Goal: Information Seeking & Learning: Learn about a topic

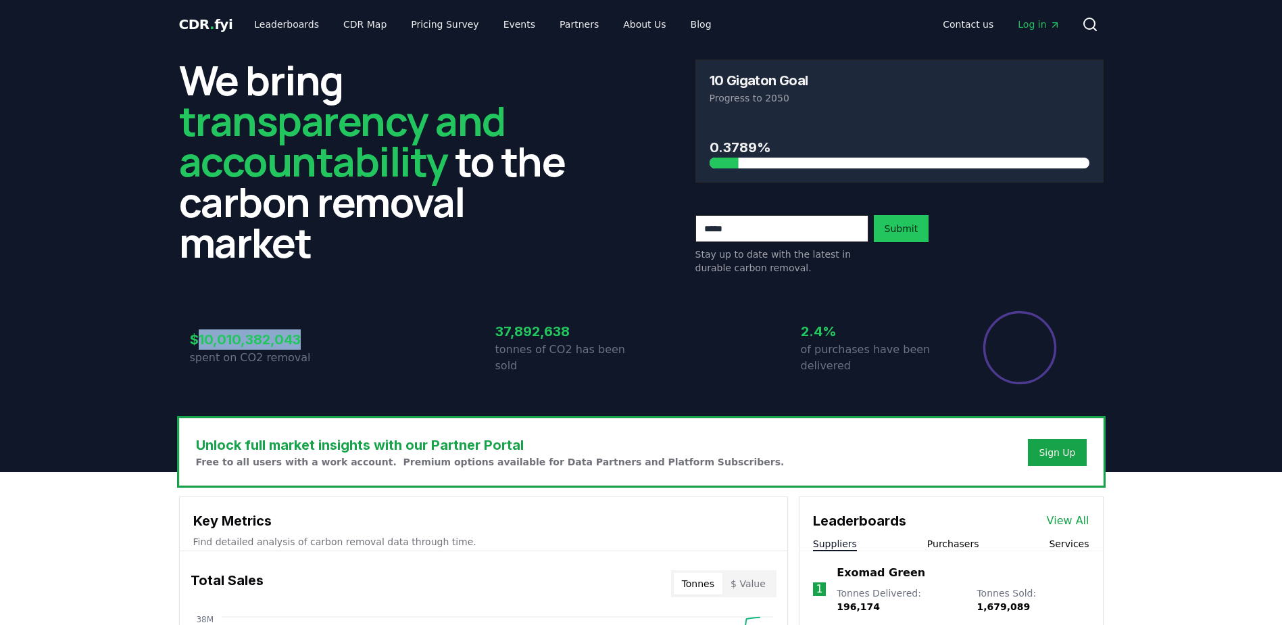
click at [268, 341] on h3 "$10,010,382,043" at bounding box center [263, 339] width 146 height 20
drag, startPoint x: 268, startPoint y: 341, endPoint x: 246, endPoint y: 353, distance: 25.7
click at [246, 353] on p "spent on CO2 removal" at bounding box center [263, 357] width 146 height 16
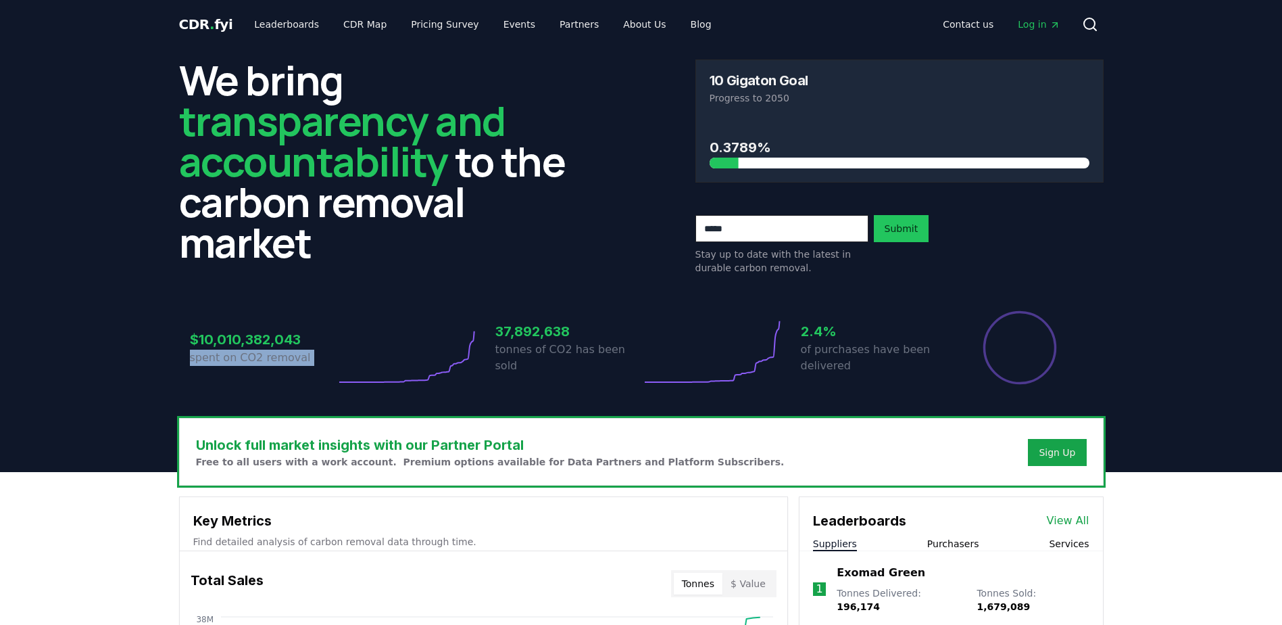
click at [246, 353] on p "spent on CO2 removal" at bounding box center [263, 357] width 146 height 16
click at [245, 353] on p "spent on CO2 removal" at bounding box center [263, 357] width 146 height 16
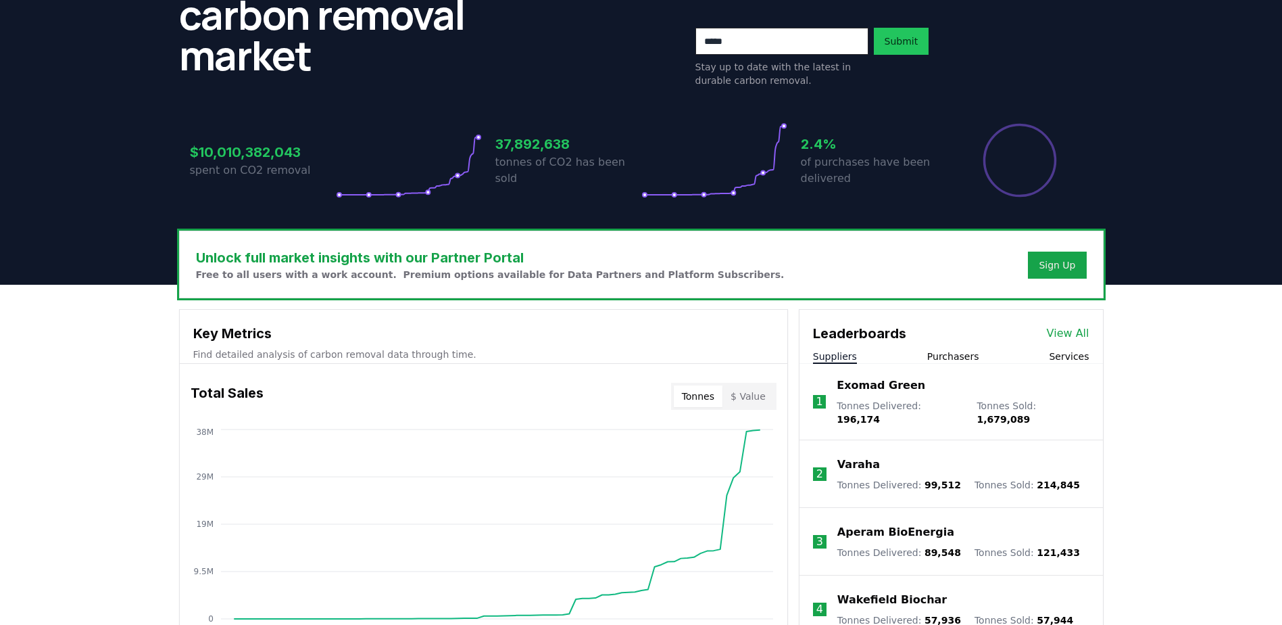
scroll to position [203, 0]
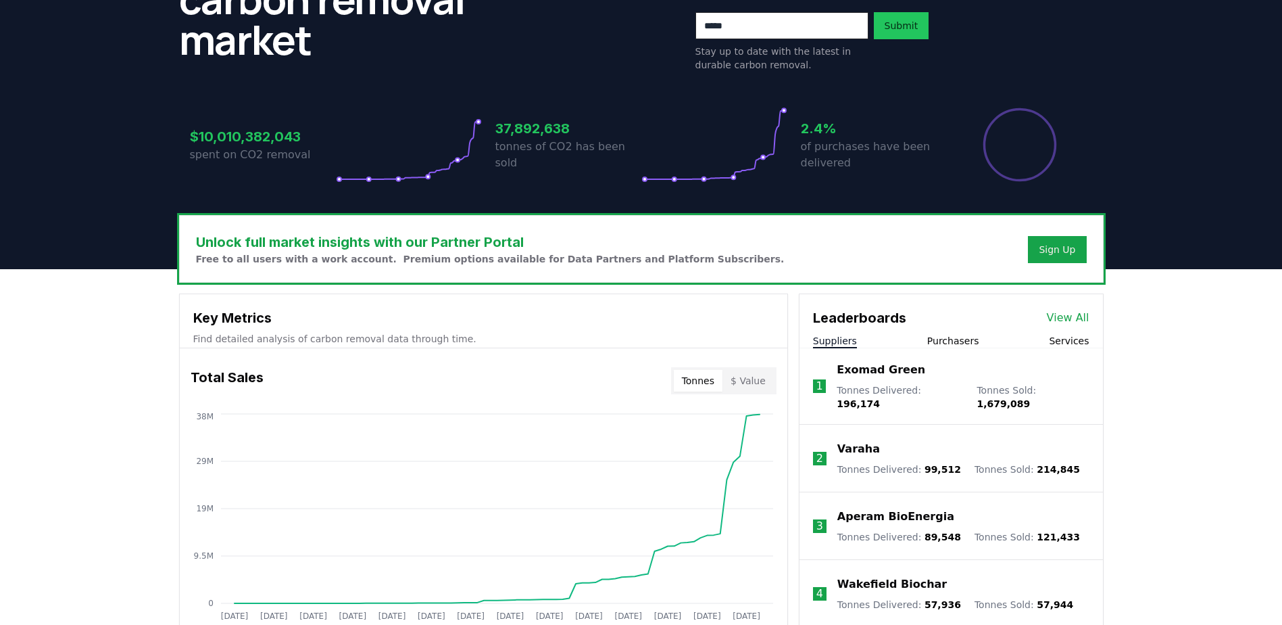
click at [977, 395] on p "Tonnes Sold : 1,679,089" at bounding box center [1033, 396] width 112 height 27
click at [880, 398] on span "196,174" at bounding box center [858, 403] width 43 height 11
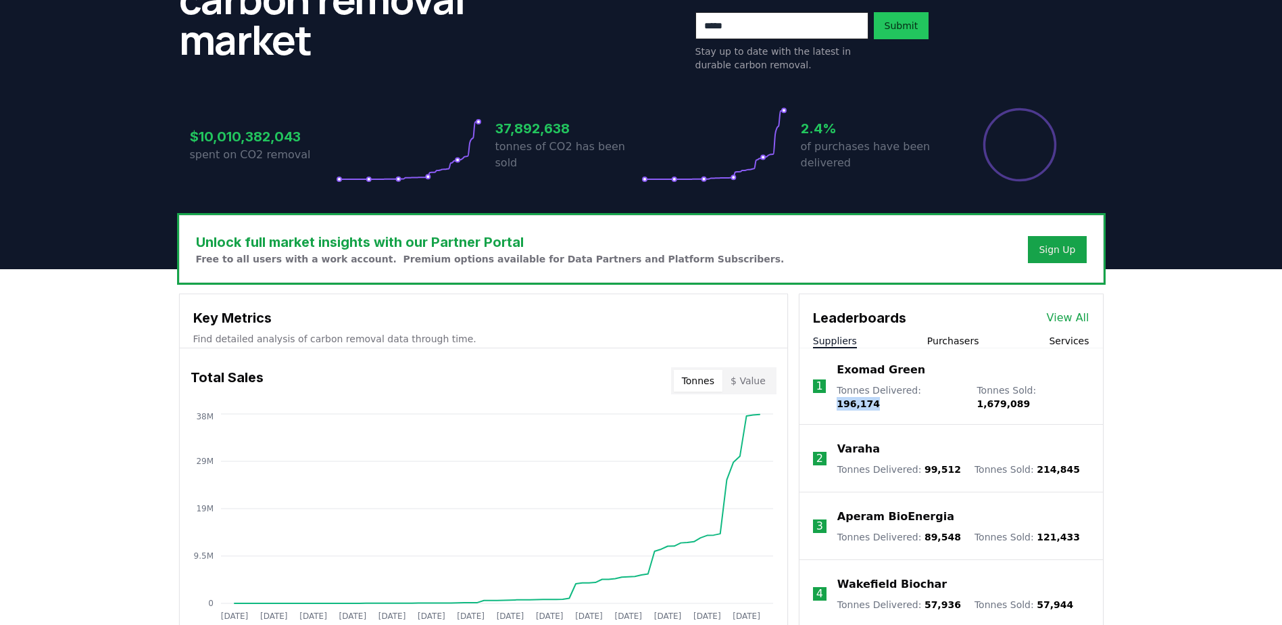
click at [880, 398] on span "196,174" at bounding box center [858, 403] width 43 height 11
click at [954, 345] on button "Purchasers" at bounding box center [953, 341] width 52 height 14
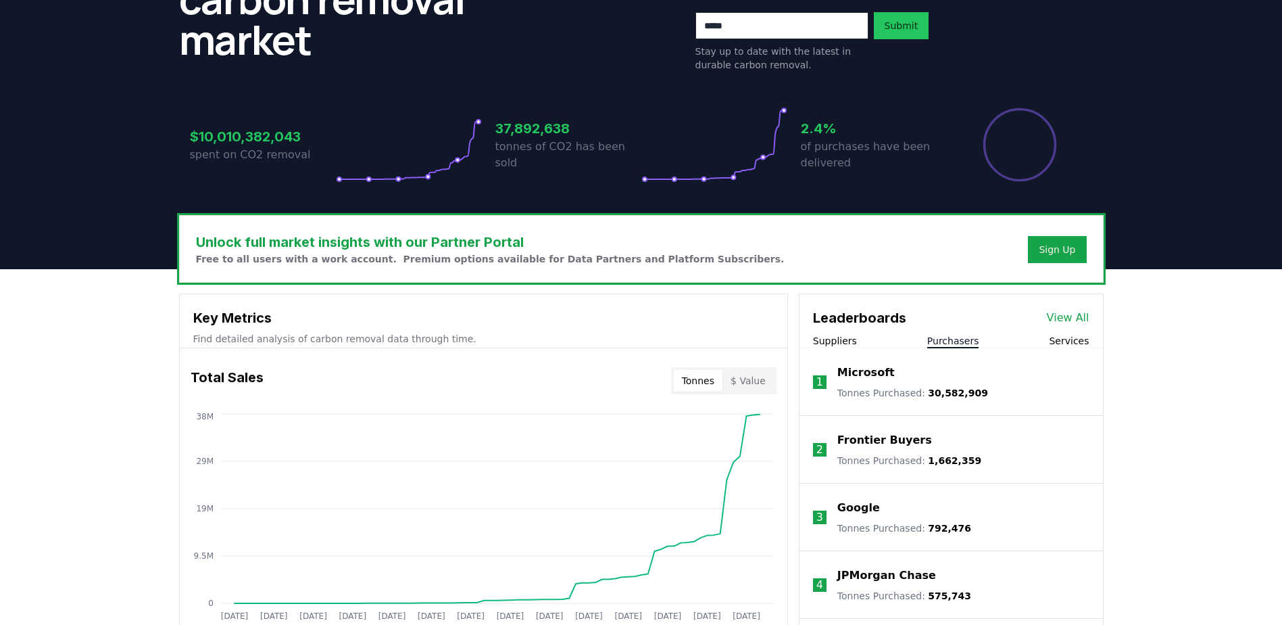
click at [1075, 339] on button "Services" at bounding box center [1069, 341] width 40 height 14
click at [956, 343] on button "Purchasers" at bounding box center [953, 341] width 52 height 14
click at [1055, 344] on button "Services" at bounding box center [1069, 341] width 40 height 14
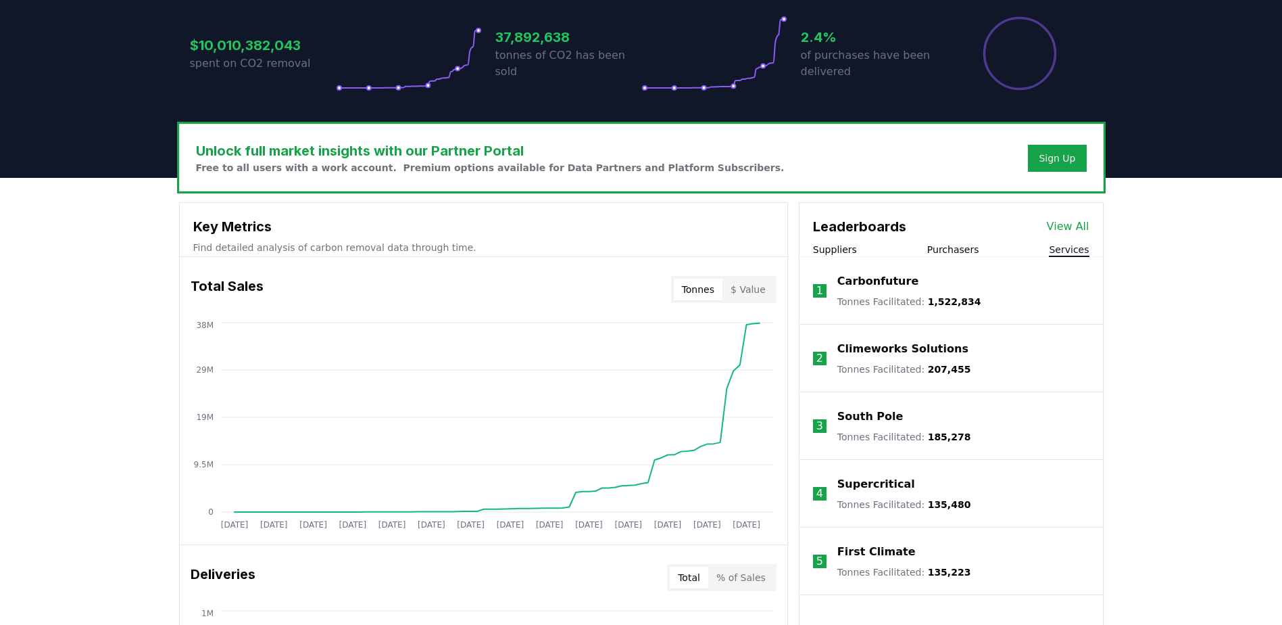
scroll to position [270, 0]
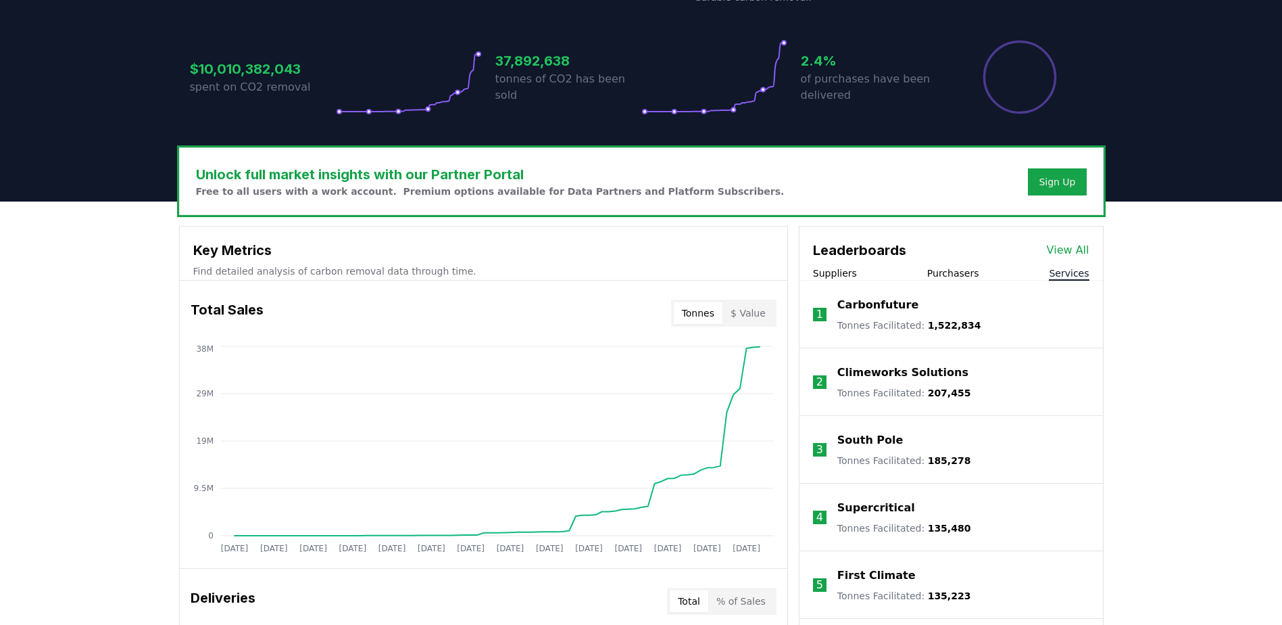
click at [839, 280] on li "1 Carbonfuture Tonnes Facilitated : 1,522,834" at bounding box center [951, 314] width 303 height 68
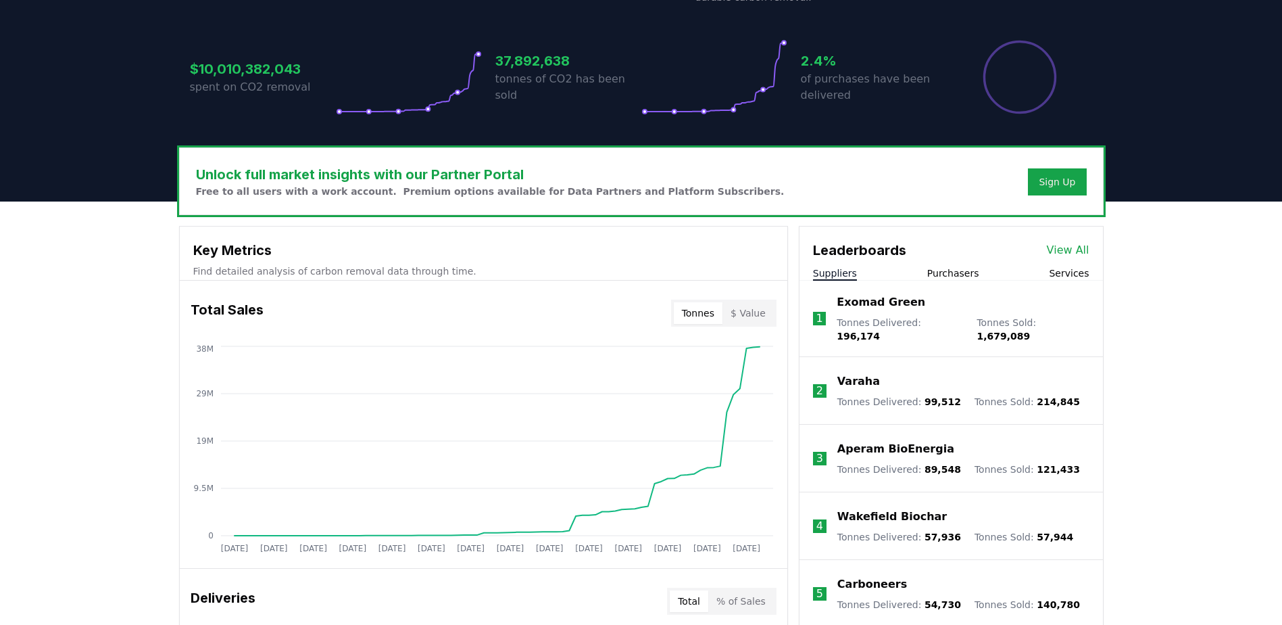
click at [835, 272] on button "Suppliers" at bounding box center [835, 273] width 44 height 14
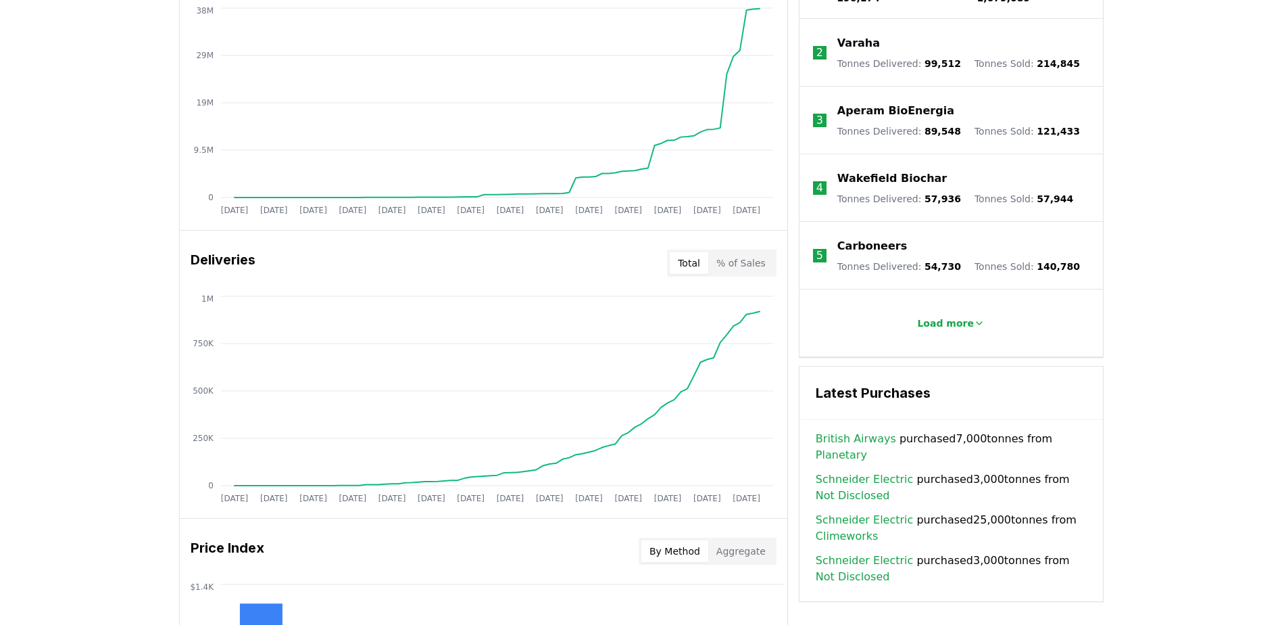
scroll to position [676, 0]
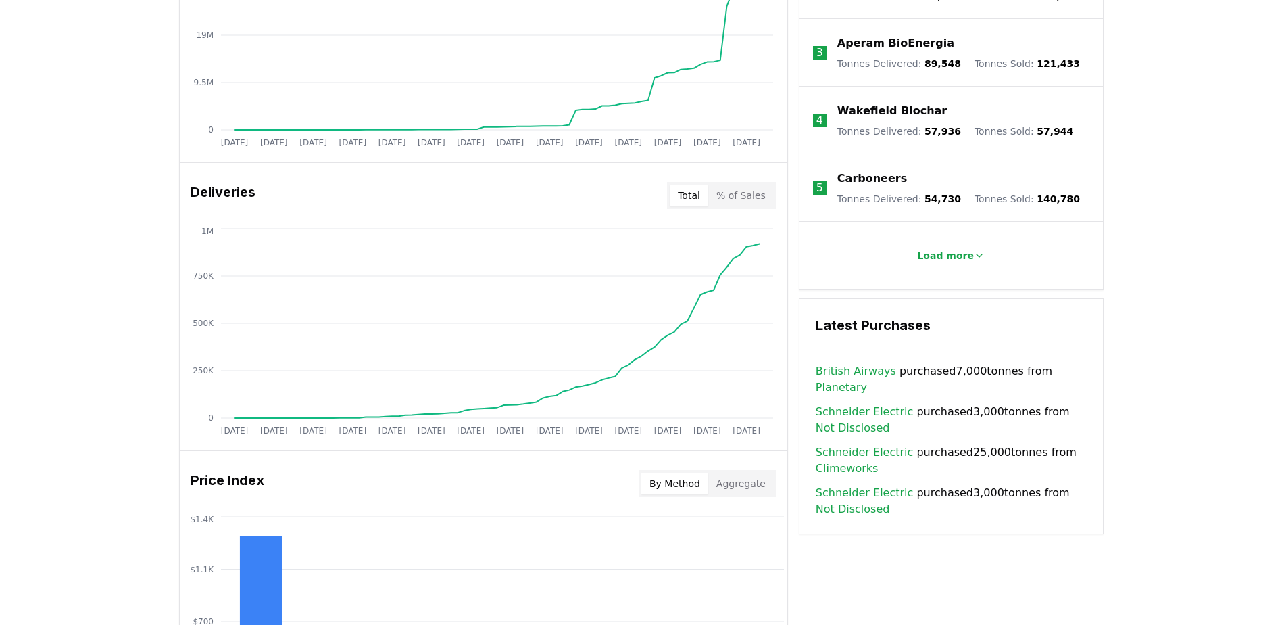
click at [1161, 398] on div "Unlock full market insights with our Partner Portal Free to all users with a wo…" at bounding box center [641, 337] width 1282 height 1082
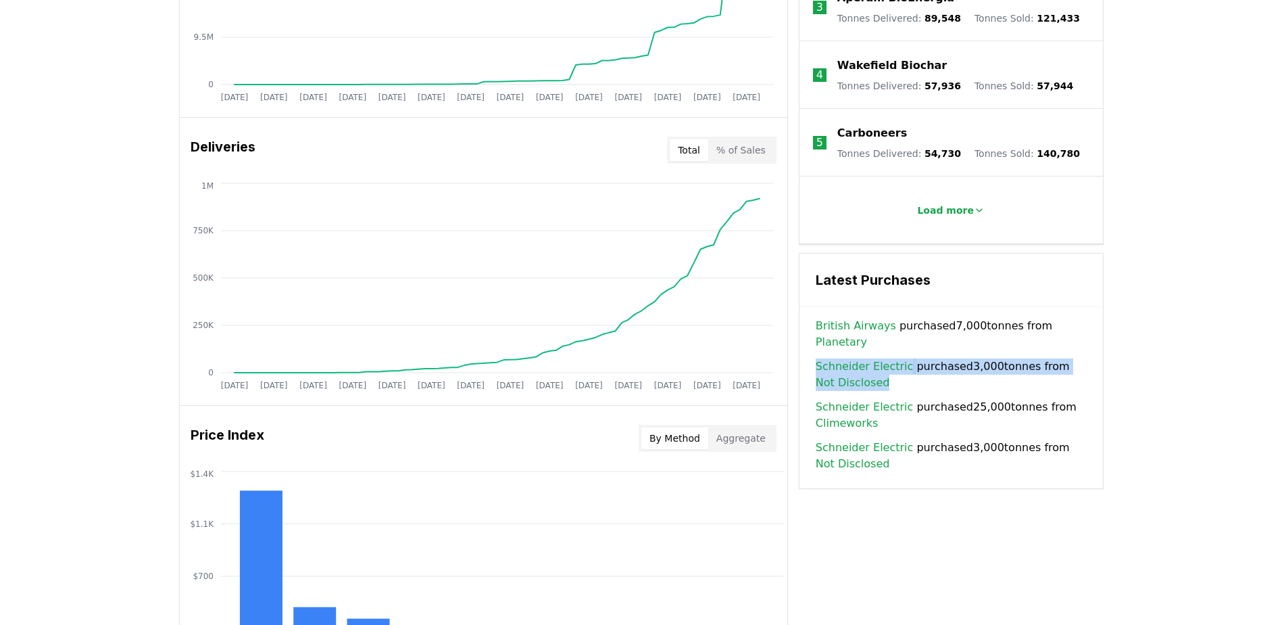
scroll to position [743, 0]
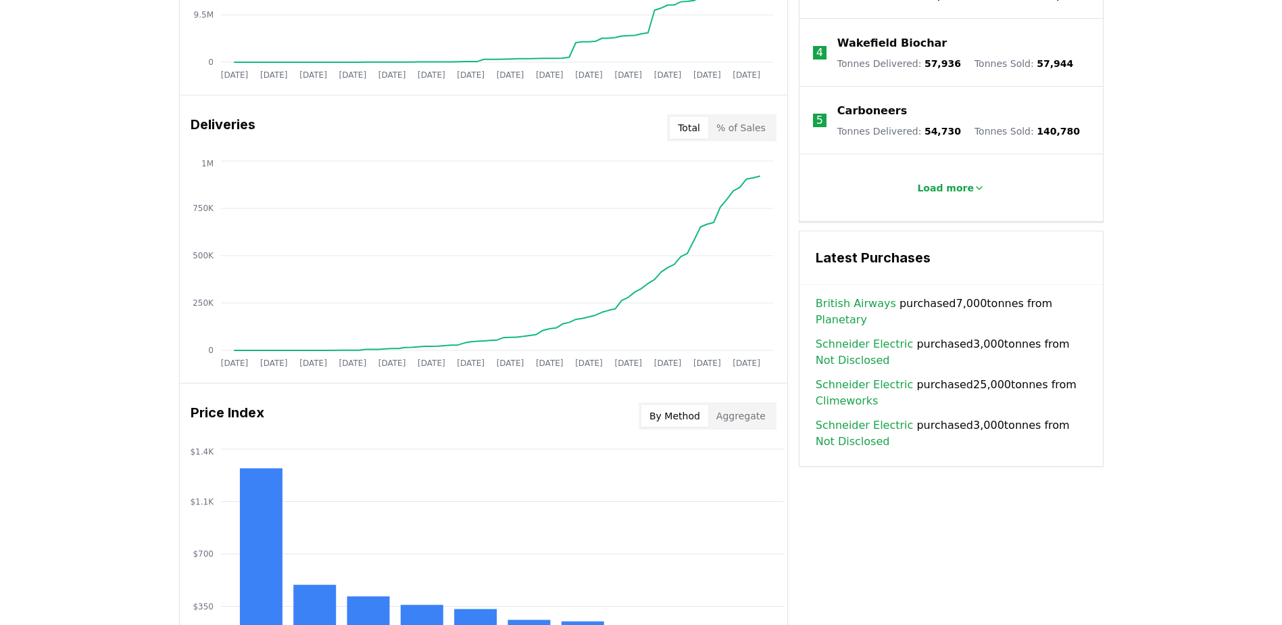
click at [1140, 394] on div "Unlock full market insights with our Partner Portal Free to all users with a wo…" at bounding box center [641, 269] width 1282 height 1082
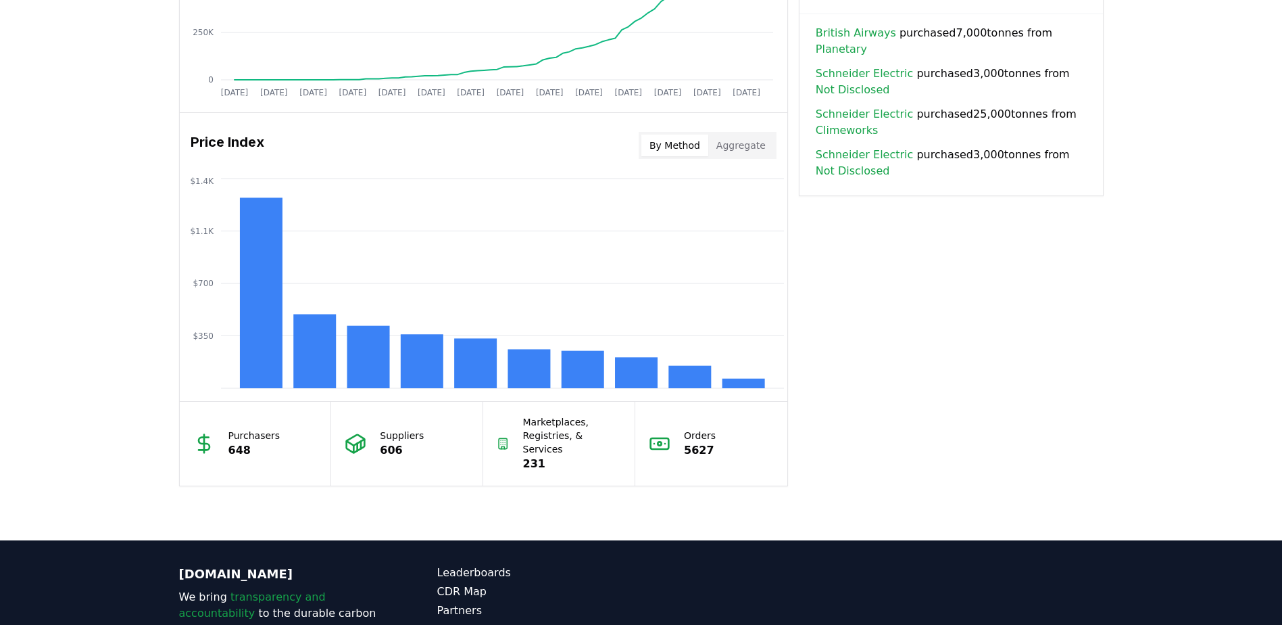
scroll to position [946, 0]
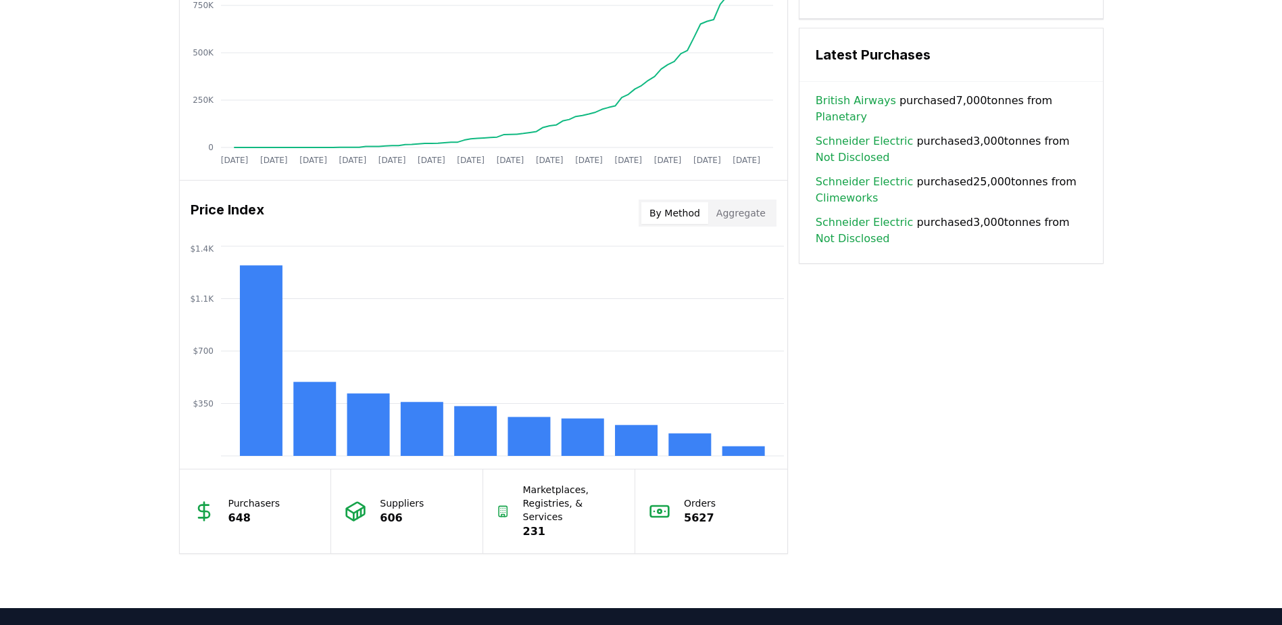
click at [547, 502] on p "Marketplaces, Registries, & Services" at bounding box center [572, 503] width 99 height 41
click at [540, 523] on p "231" at bounding box center [572, 531] width 99 height 16
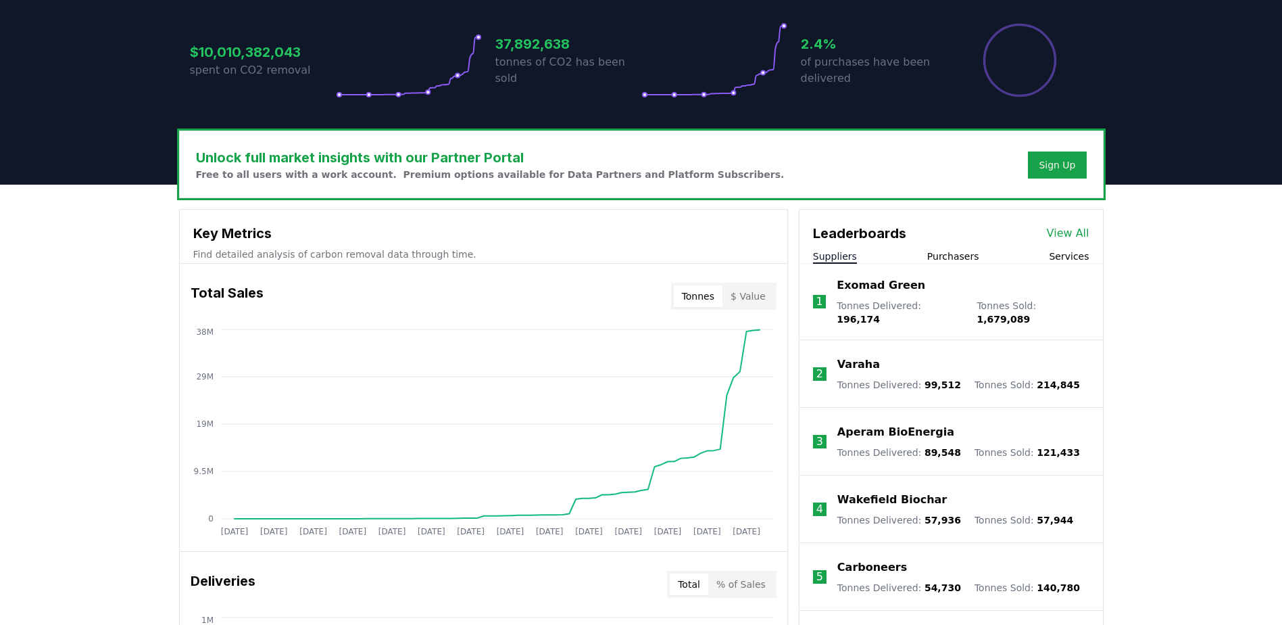
scroll to position [406, 0]
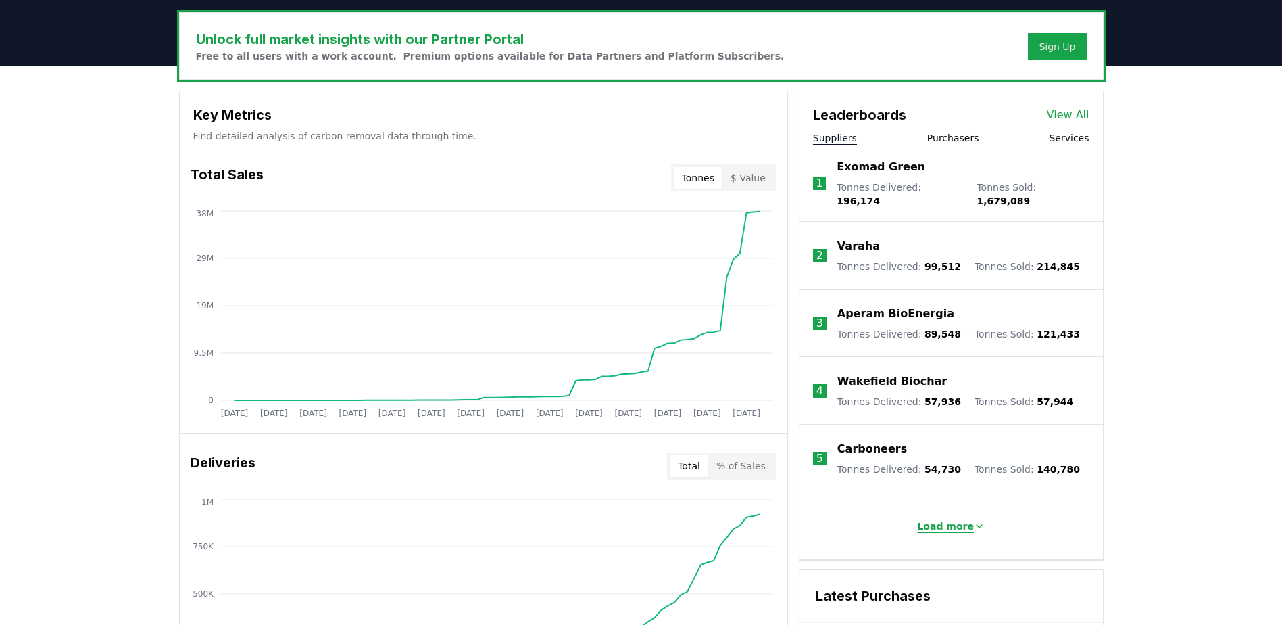
click at [967, 519] on p "Load more" at bounding box center [945, 526] width 57 height 14
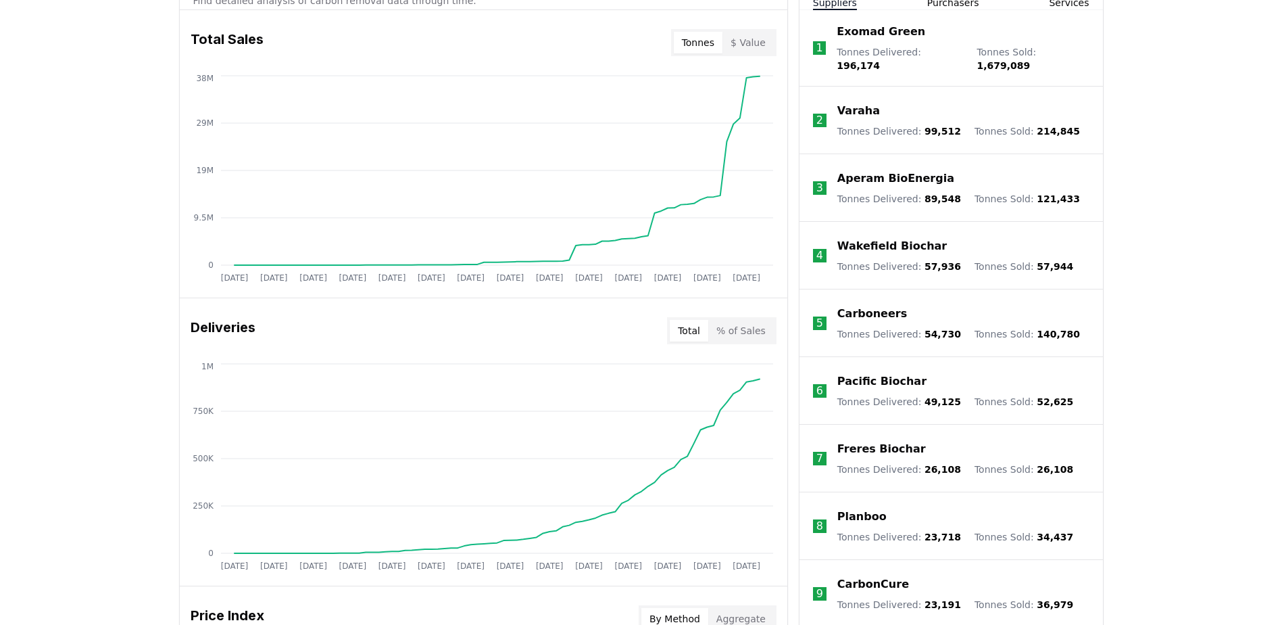
scroll to position [473, 0]
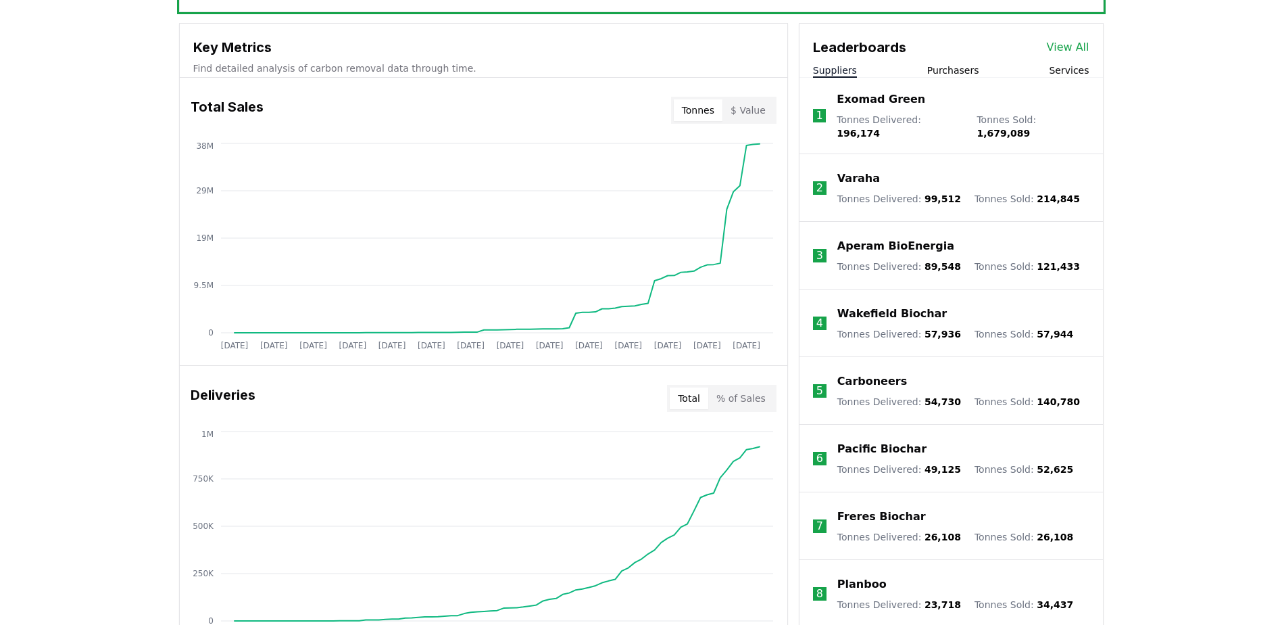
click at [1067, 74] on button "Services" at bounding box center [1069, 71] width 40 height 14
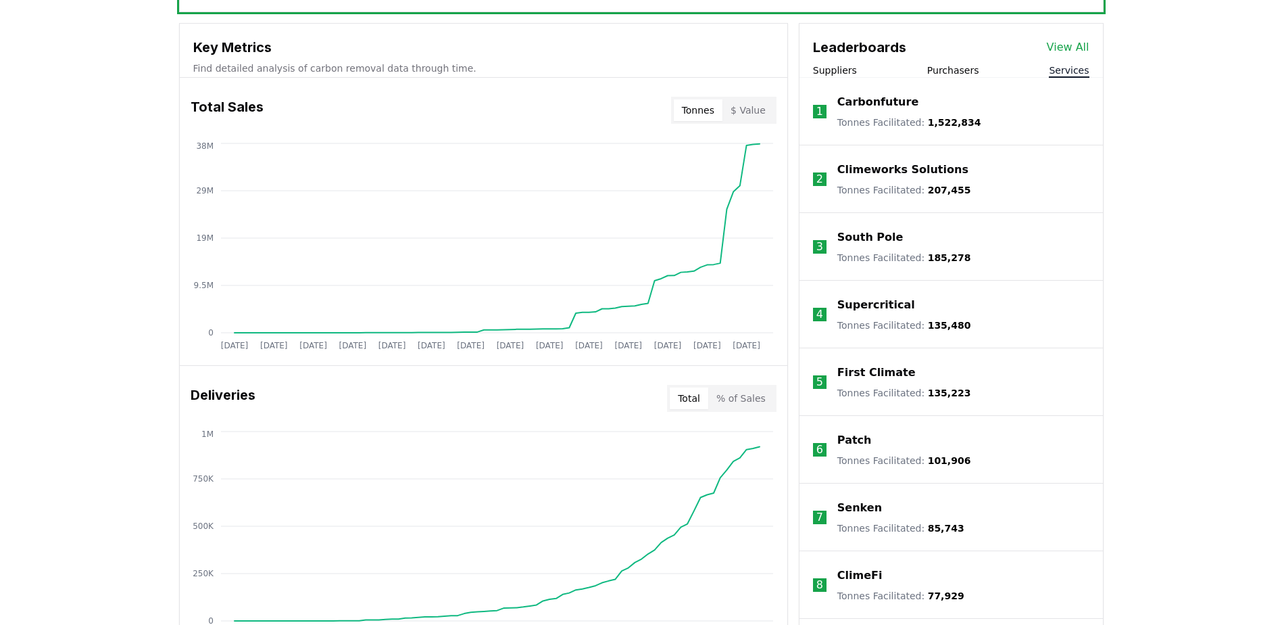
scroll to position [676, 0]
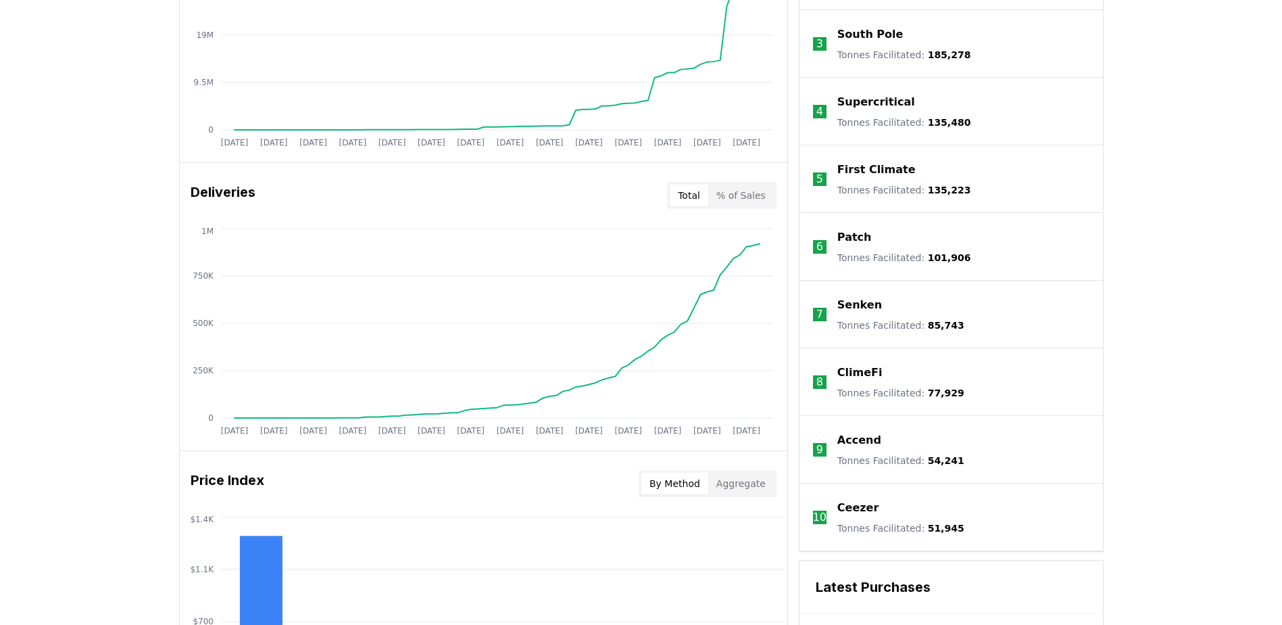
click at [1006, 523] on li "10 [PERSON_NAME] Facilitated : 51,945" at bounding box center [951, 517] width 303 height 68
click at [1006, 522] on li "10 [PERSON_NAME] Facilitated : 51,945" at bounding box center [951, 517] width 303 height 68
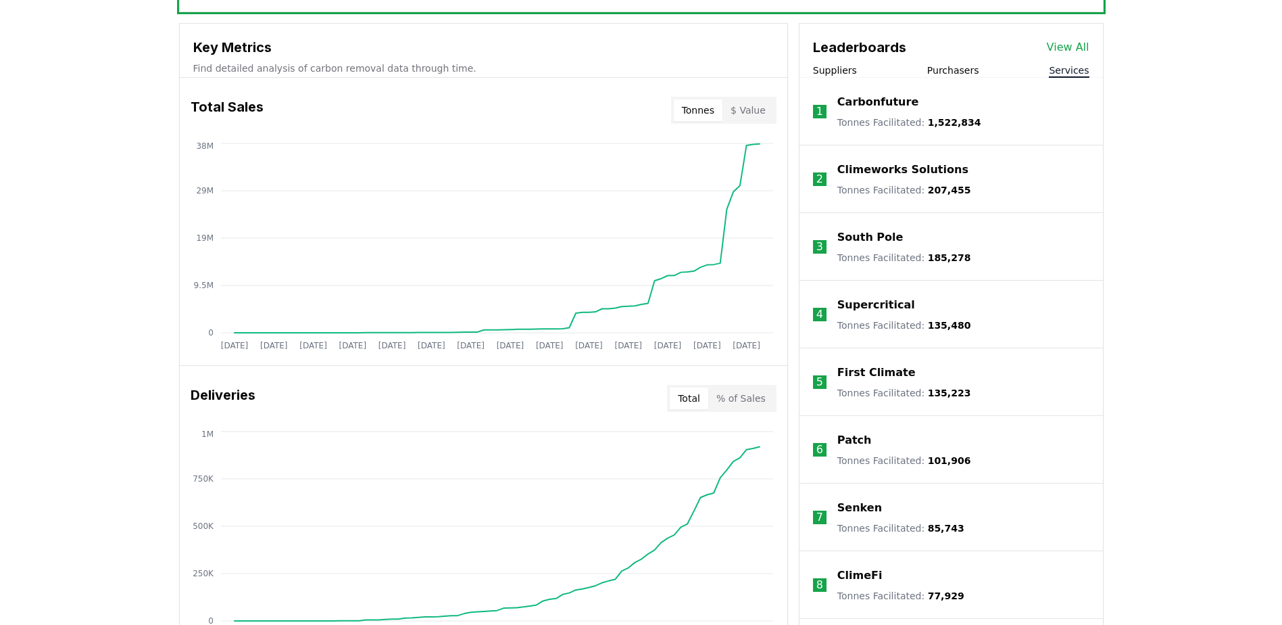
click at [1005, 522] on li "7 Senken Tonnes Facilitated : 85,743" at bounding box center [951, 517] width 303 height 68
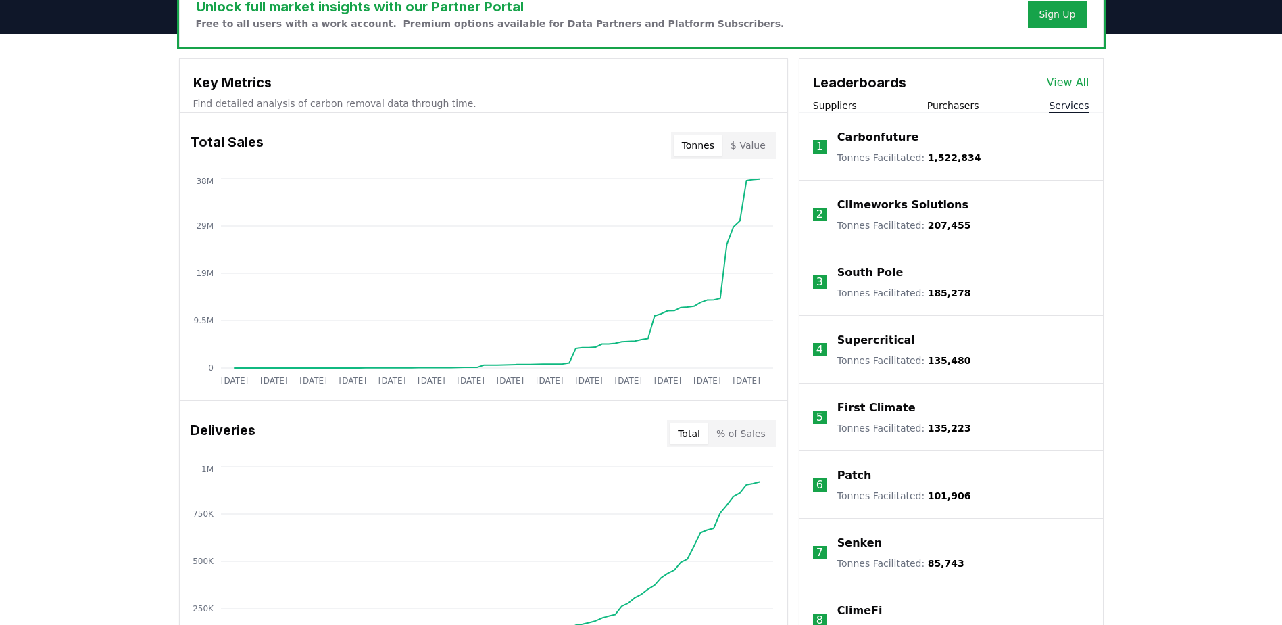
scroll to position [406, 0]
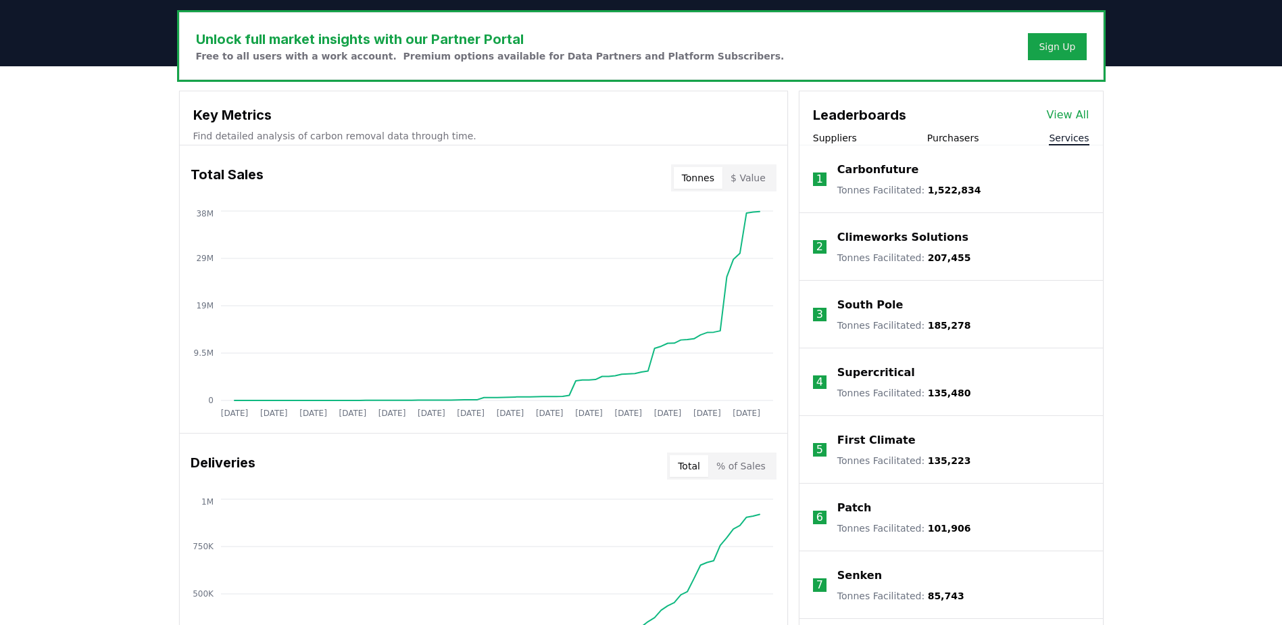
click at [1003, 520] on li "6 Patch Tonnes Facilitated : 101,906" at bounding box center [951, 517] width 303 height 68
click at [952, 126] on div "Leaderboards View All Suppliers Purchasers Services" at bounding box center [951, 118] width 303 height 54
click at [945, 139] on button "Purchasers" at bounding box center [953, 138] width 52 height 14
click at [842, 141] on button "Suppliers" at bounding box center [835, 138] width 44 height 14
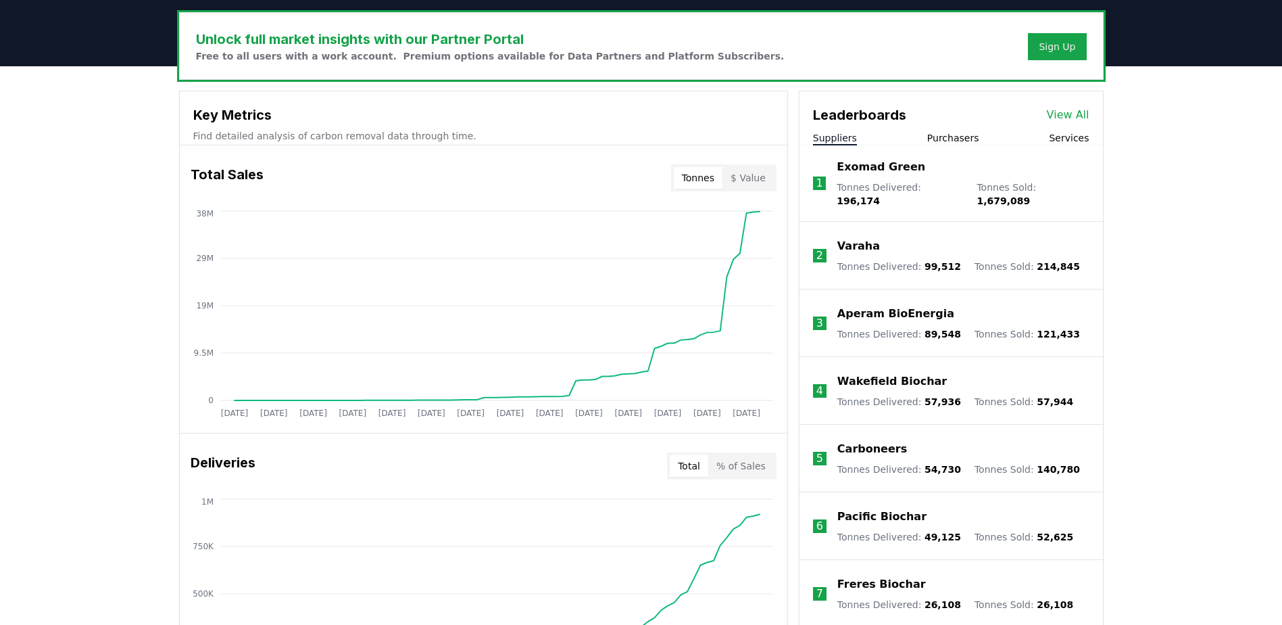
click at [917, 142] on div "Suppliers Purchasers Services" at bounding box center [951, 138] width 303 height 14
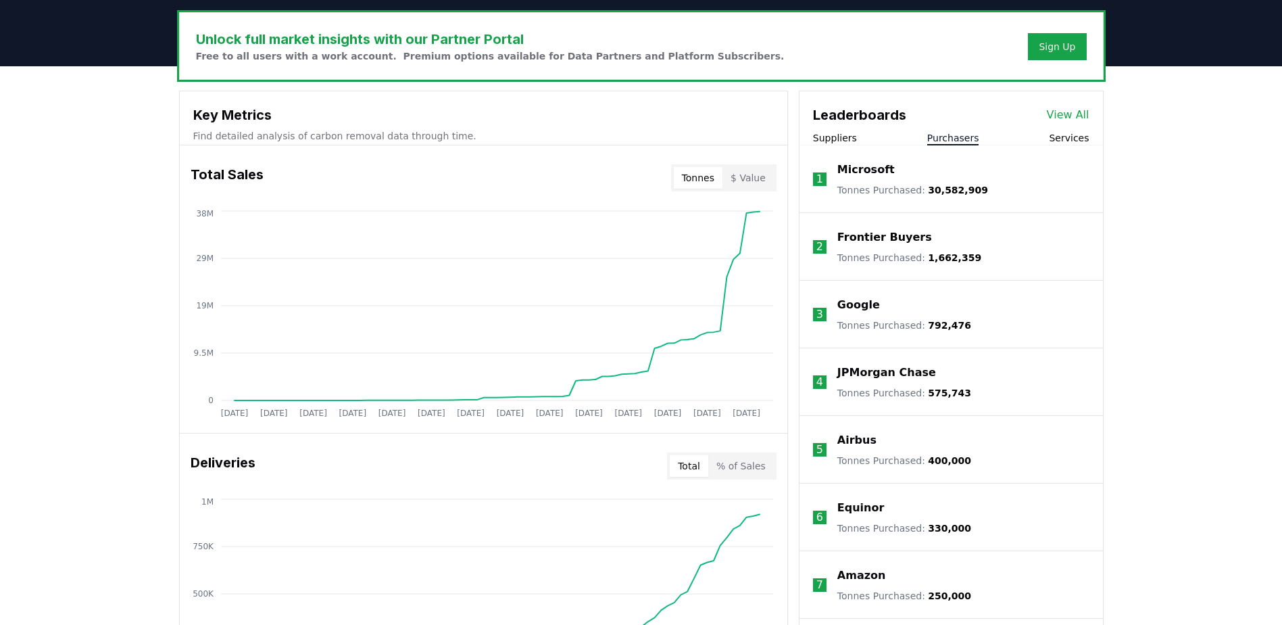
click at [949, 137] on button "Purchasers" at bounding box center [953, 138] width 52 height 14
click at [849, 139] on button "Suppliers" at bounding box center [835, 138] width 44 height 14
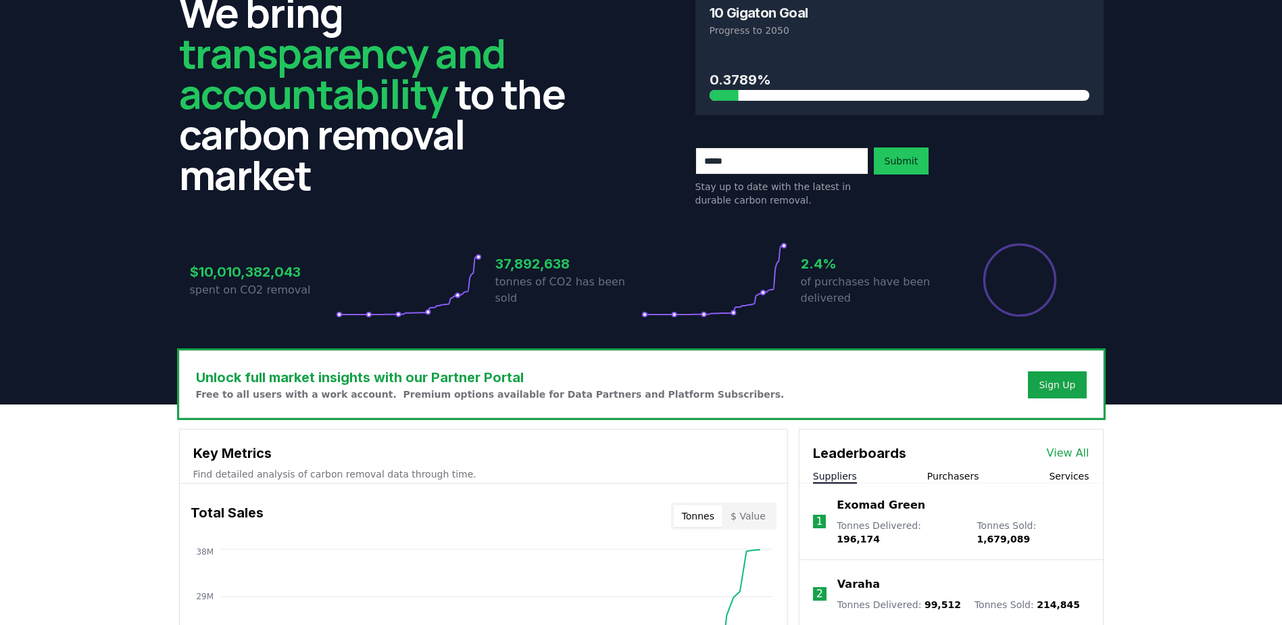
scroll to position [0, 0]
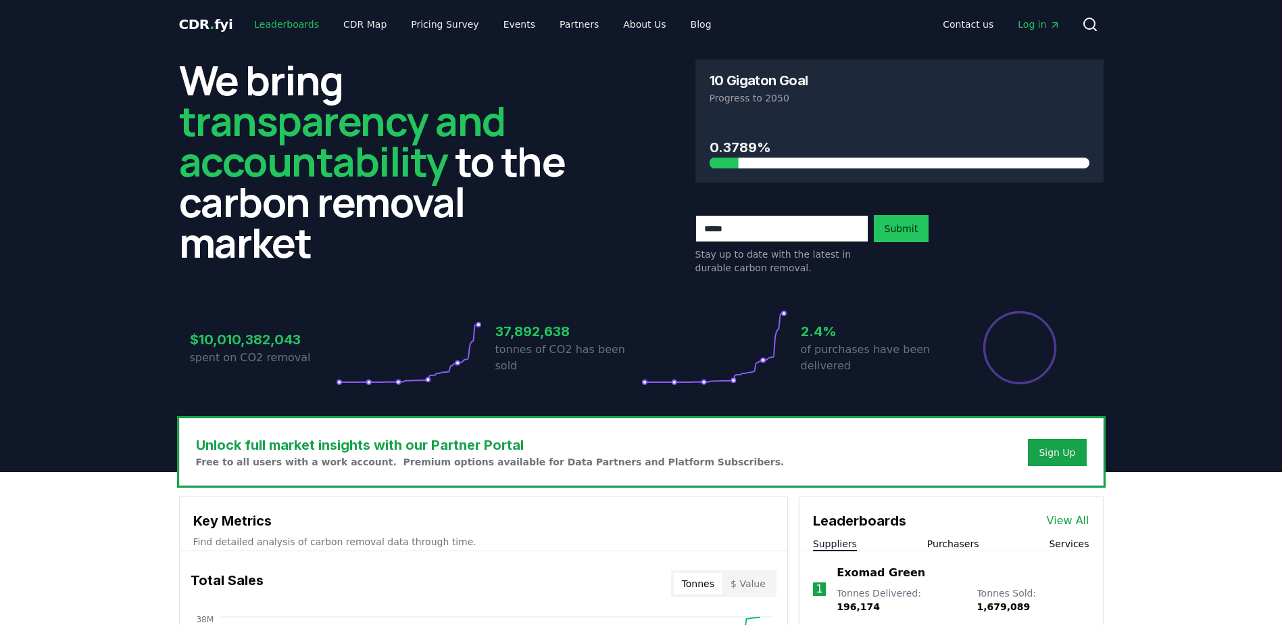
click at [289, 22] on link "Leaderboards" at bounding box center [286, 24] width 87 height 24
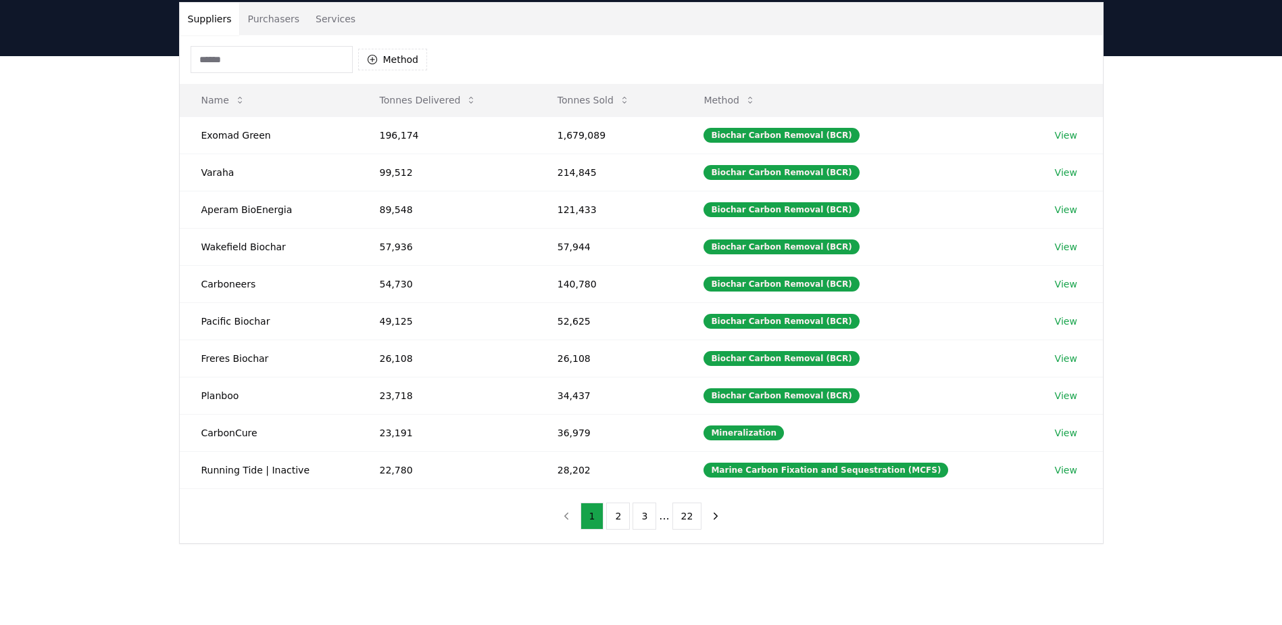
scroll to position [68, 0]
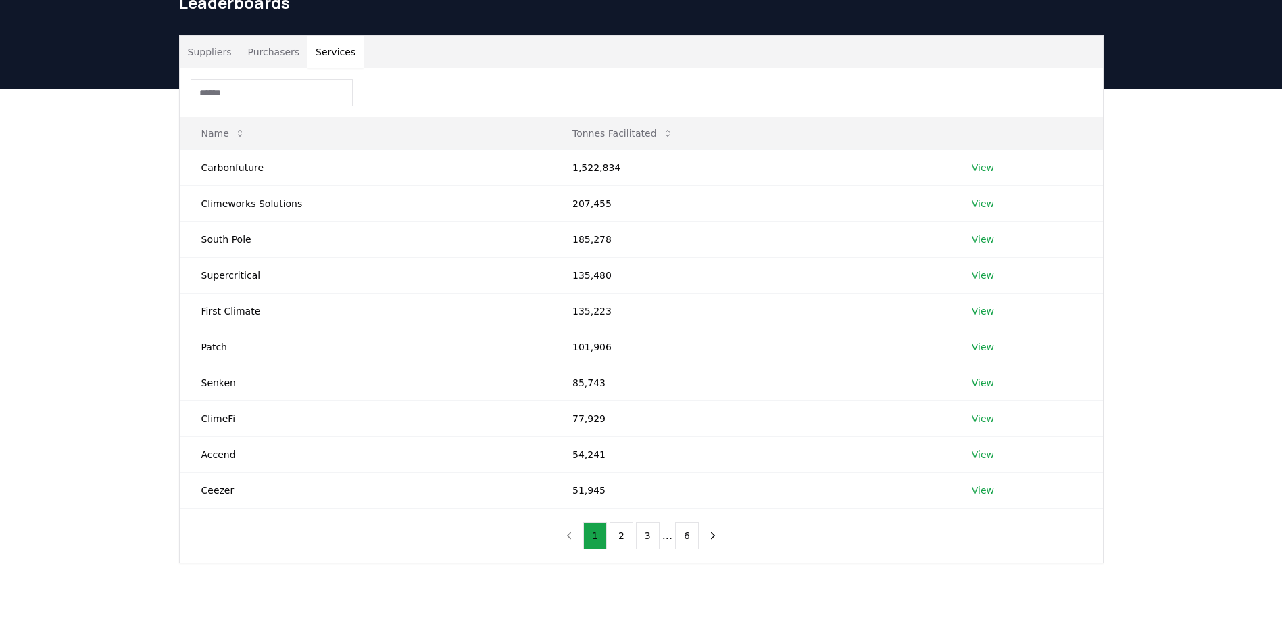
click at [331, 59] on button "Services" at bounding box center [336, 52] width 56 height 32
click at [978, 162] on link "View" at bounding box center [983, 168] width 22 height 14
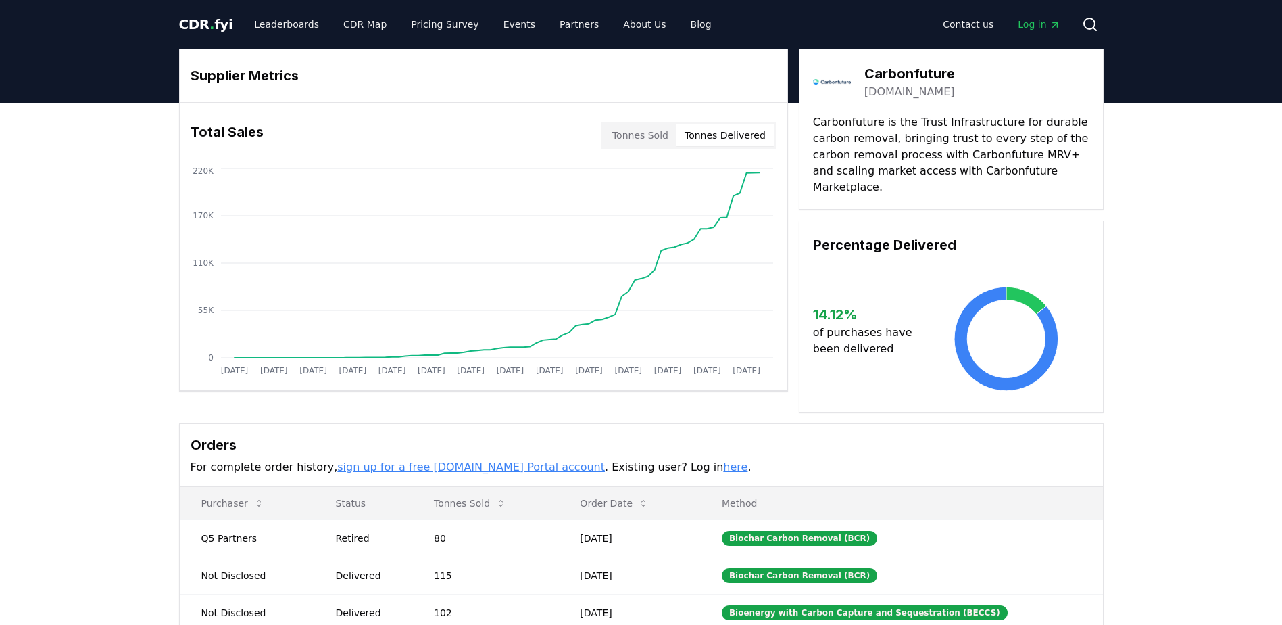
click at [745, 128] on button "Tonnes Delivered" at bounding box center [725, 135] width 97 height 22
click at [647, 129] on button "Tonnes Sold" at bounding box center [640, 135] width 72 height 22
click at [760, 138] on button "Tonnes Delivered" at bounding box center [725, 135] width 97 height 22
click at [851, 139] on p "Carbonfuture is the Trust Infrastructure for durable carbon removal, bringing t…" at bounding box center [951, 154] width 276 height 81
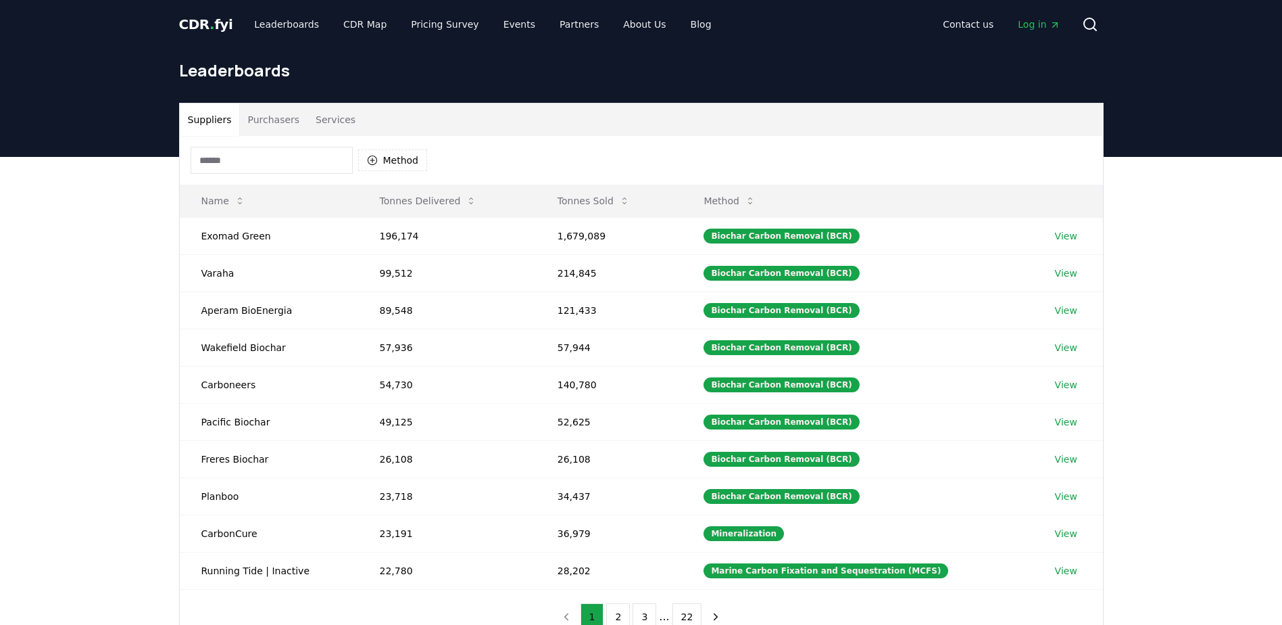
scroll to position [68, 0]
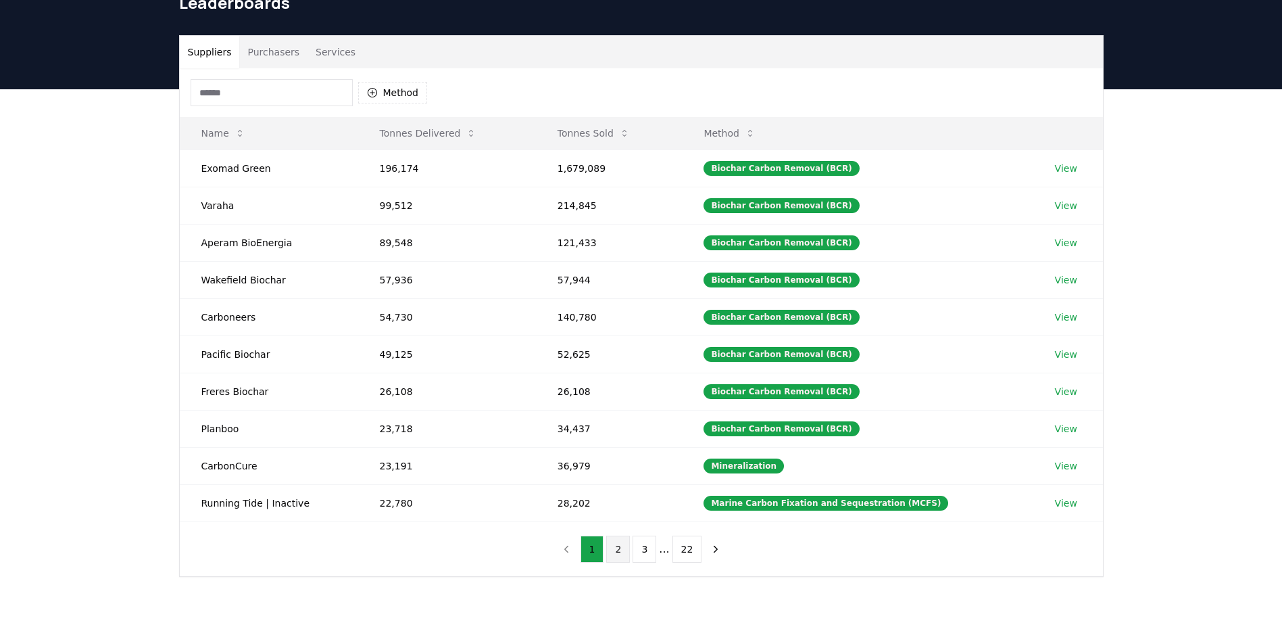
click at [617, 546] on button "2" at bounding box center [618, 548] width 24 height 27
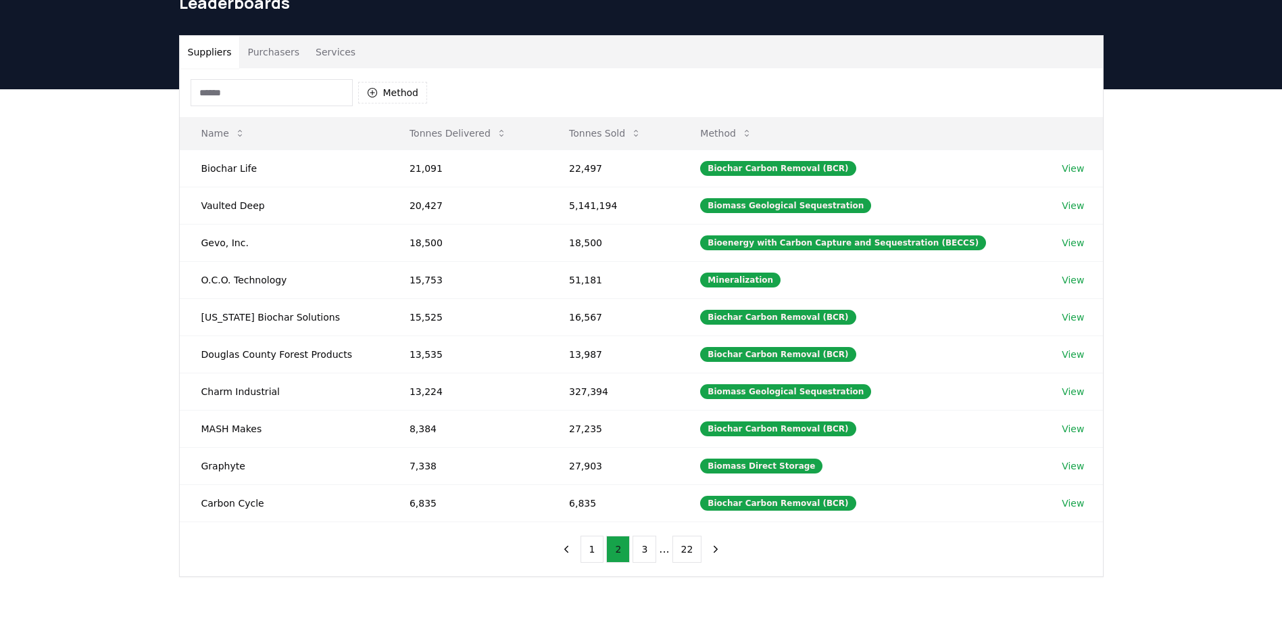
click at [630, 553] on button "2" at bounding box center [618, 548] width 24 height 27
click at [641, 553] on button "3" at bounding box center [645, 548] width 24 height 27
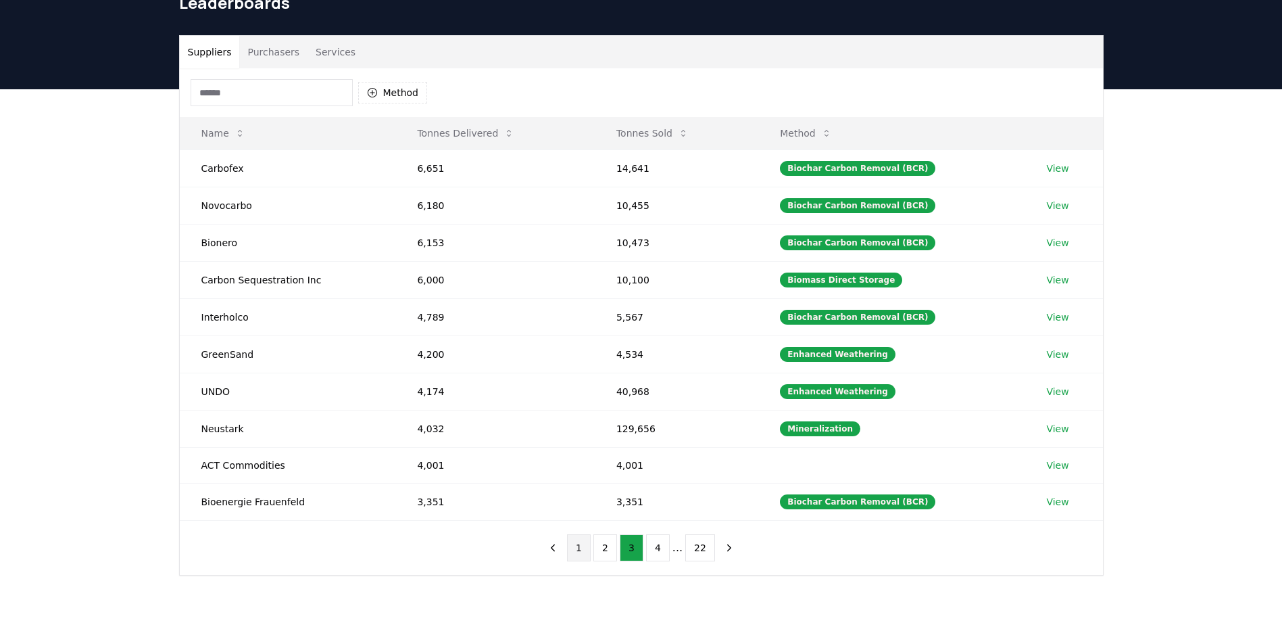
click at [579, 552] on button "1" at bounding box center [579, 547] width 24 height 27
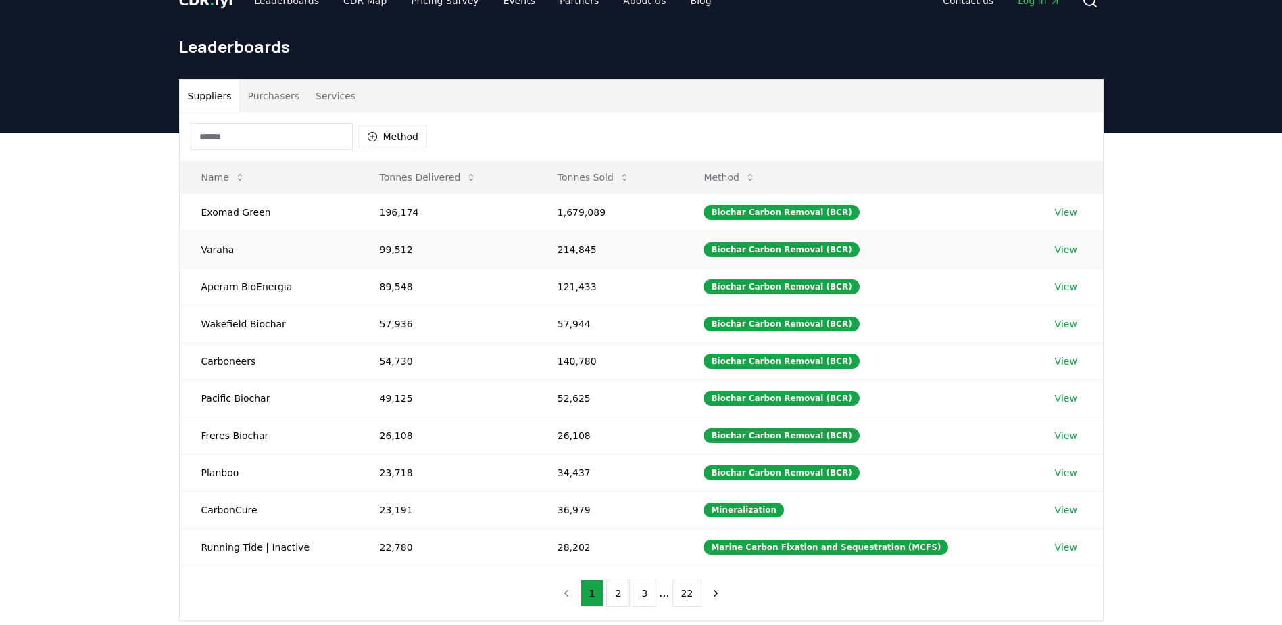
scroll to position [0, 0]
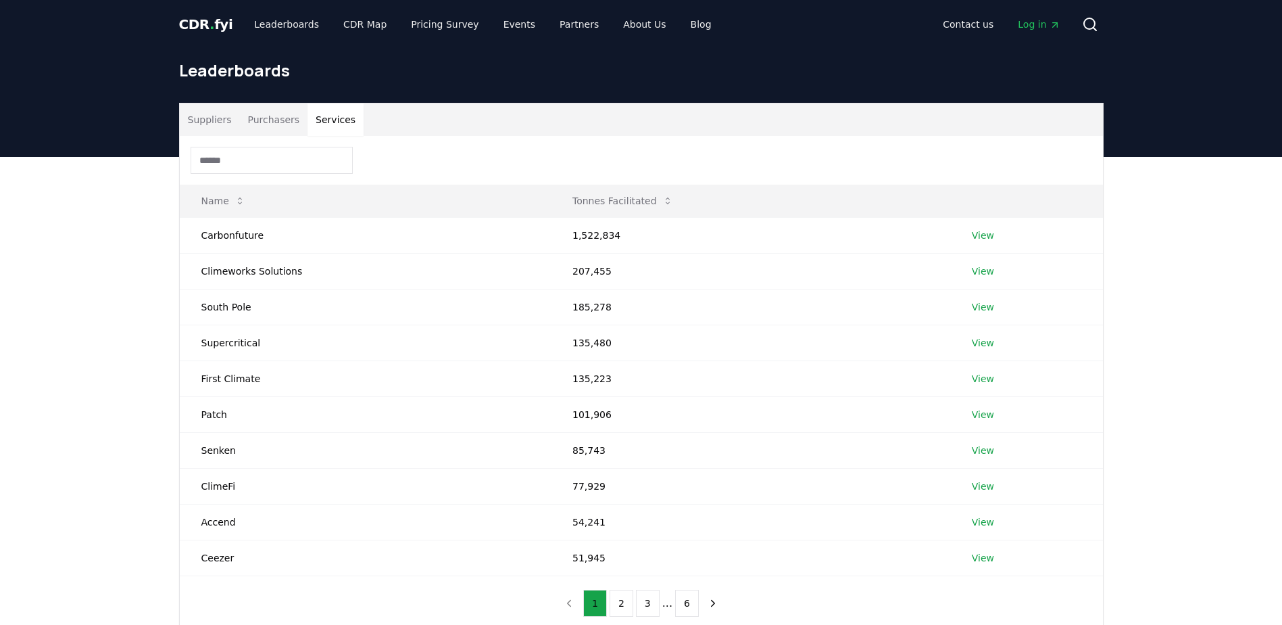
click at [337, 120] on button "Services" at bounding box center [336, 119] width 56 height 32
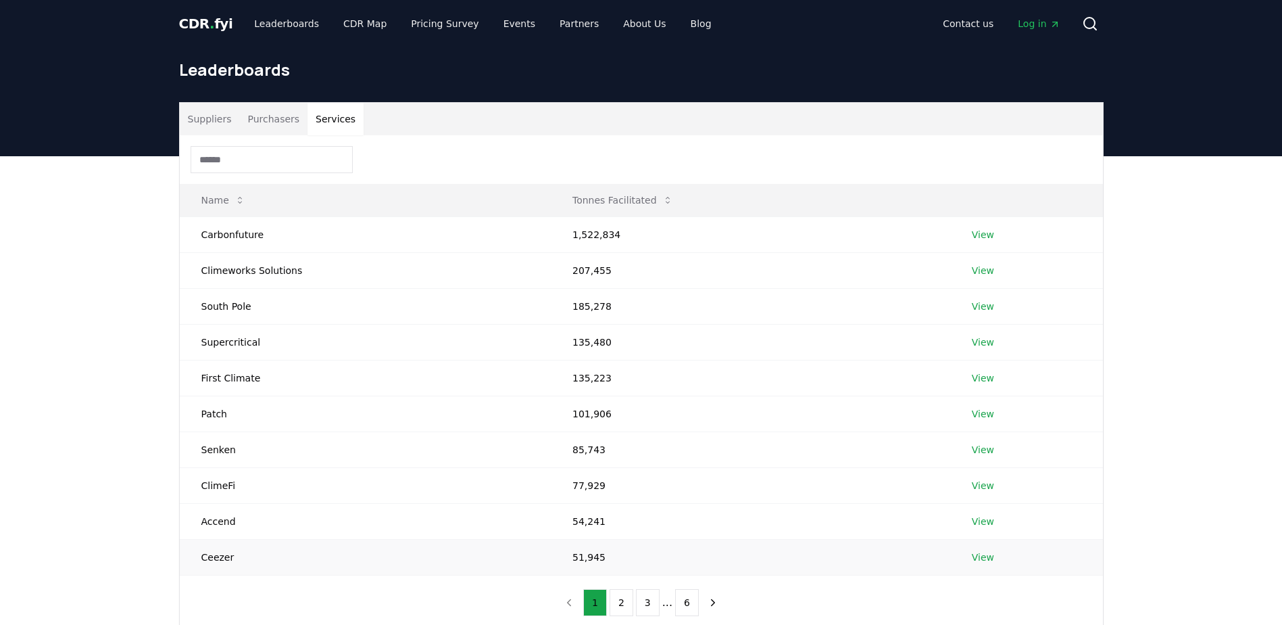
scroll to position [68, 0]
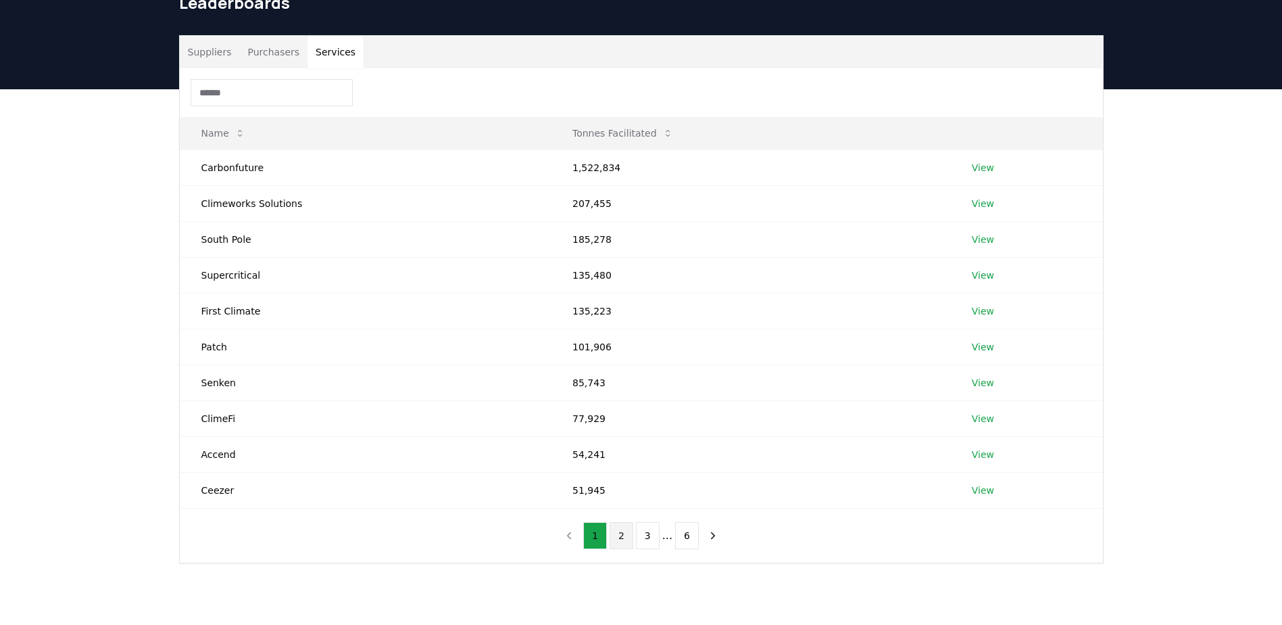
click at [622, 539] on button "2" at bounding box center [622, 535] width 24 height 27
click at [648, 537] on button "3" at bounding box center [648, 535] width 24 height 27
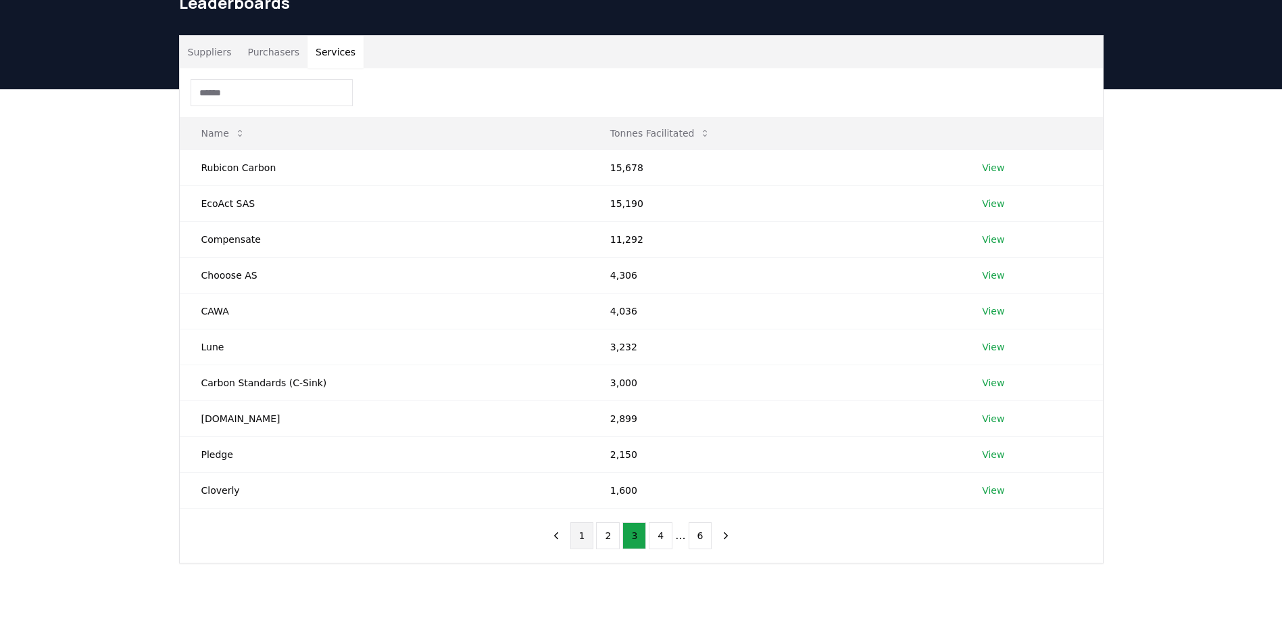
click at [583, 539] on button "1" at bounding box center [582, 535] width 24 height 27
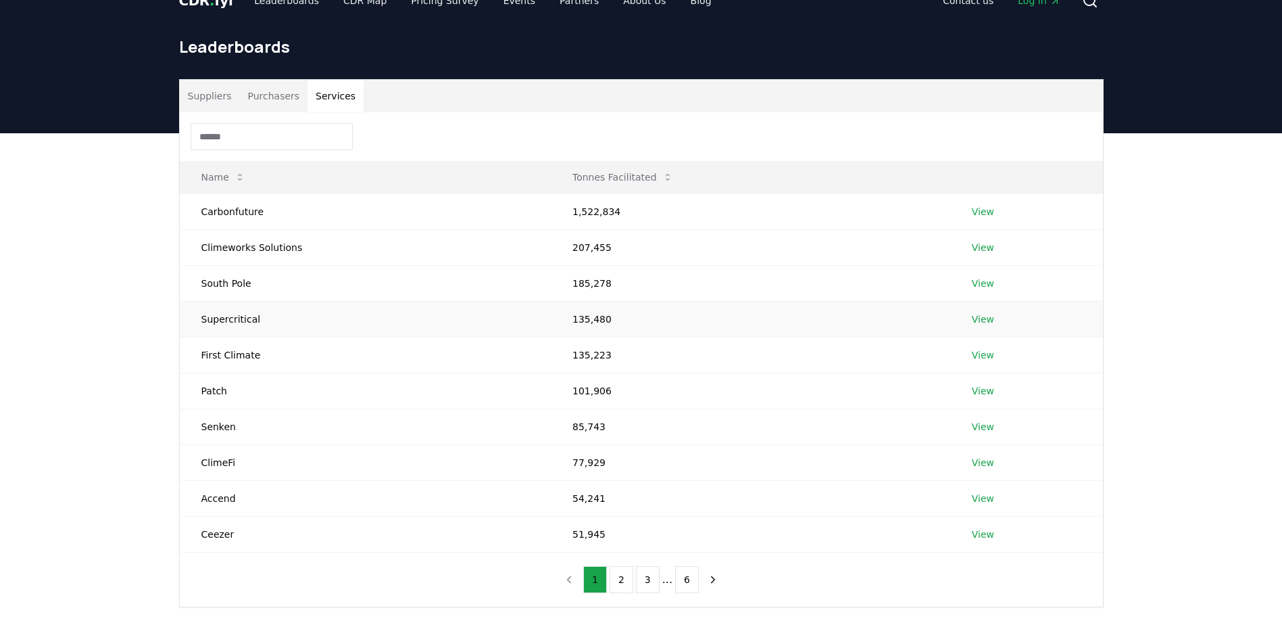
scroll to position [0, 0]
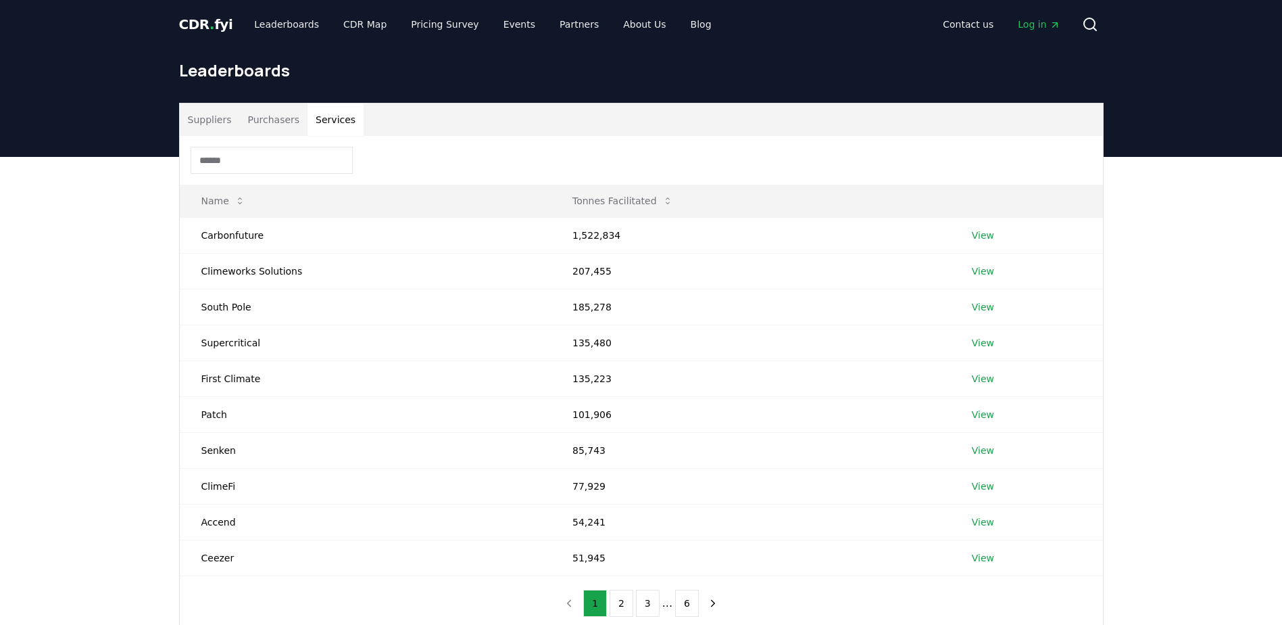
click at [185, 24] on span "CDR . fyi" at bounding box center [206, 24] width 54 height 16
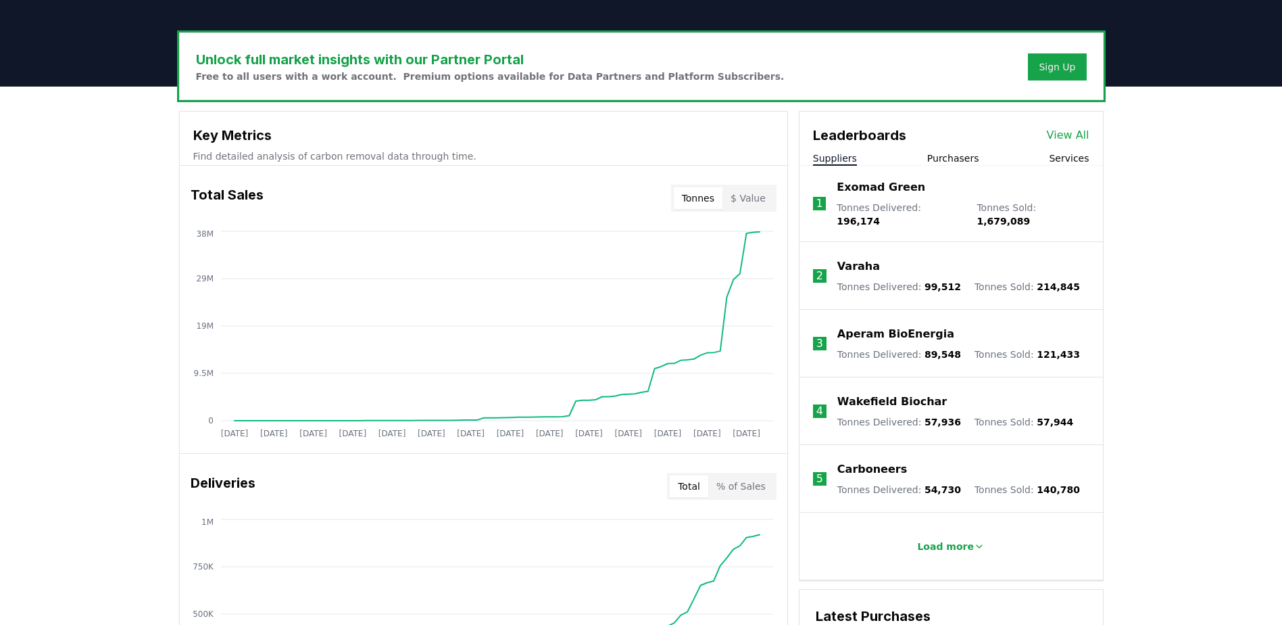
scroll to position [406, 0]
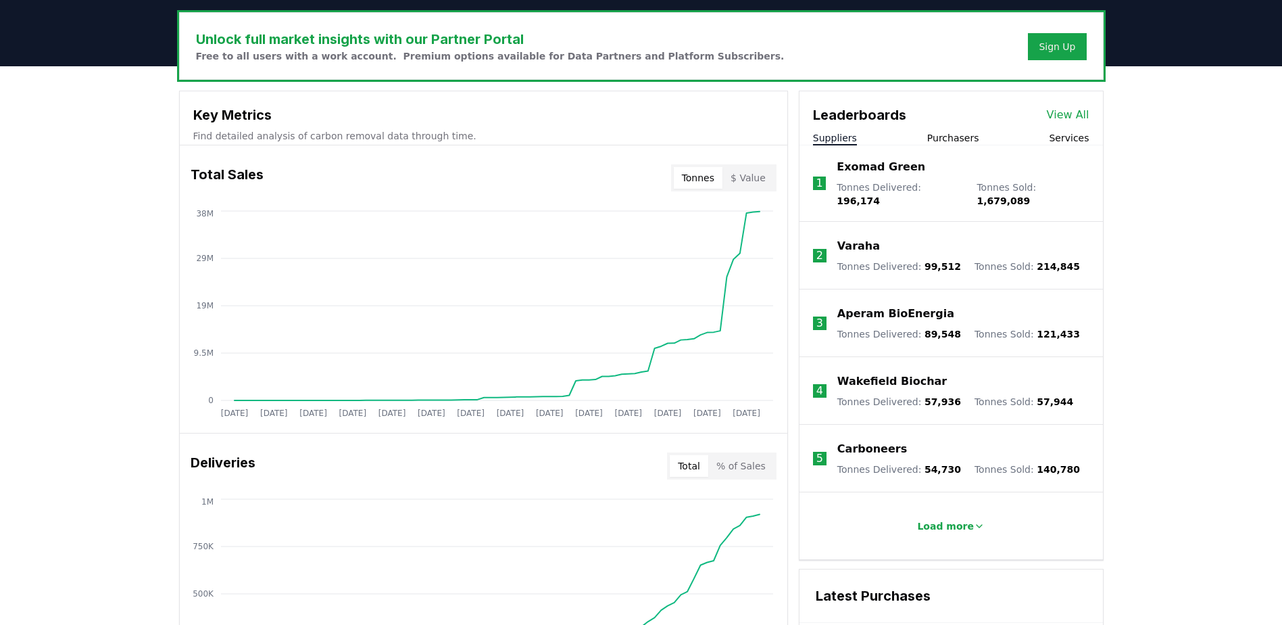
click at [1063, 146] on li "1 Exomad Green Tonnes Delivered : 196,174 Tonnes Sold : 1,679,089" at bounding box center [951, 183] width 303 height 76
click at [1065, 139] on button "Services" at bounding box center [1069, 138] width 40 height 14
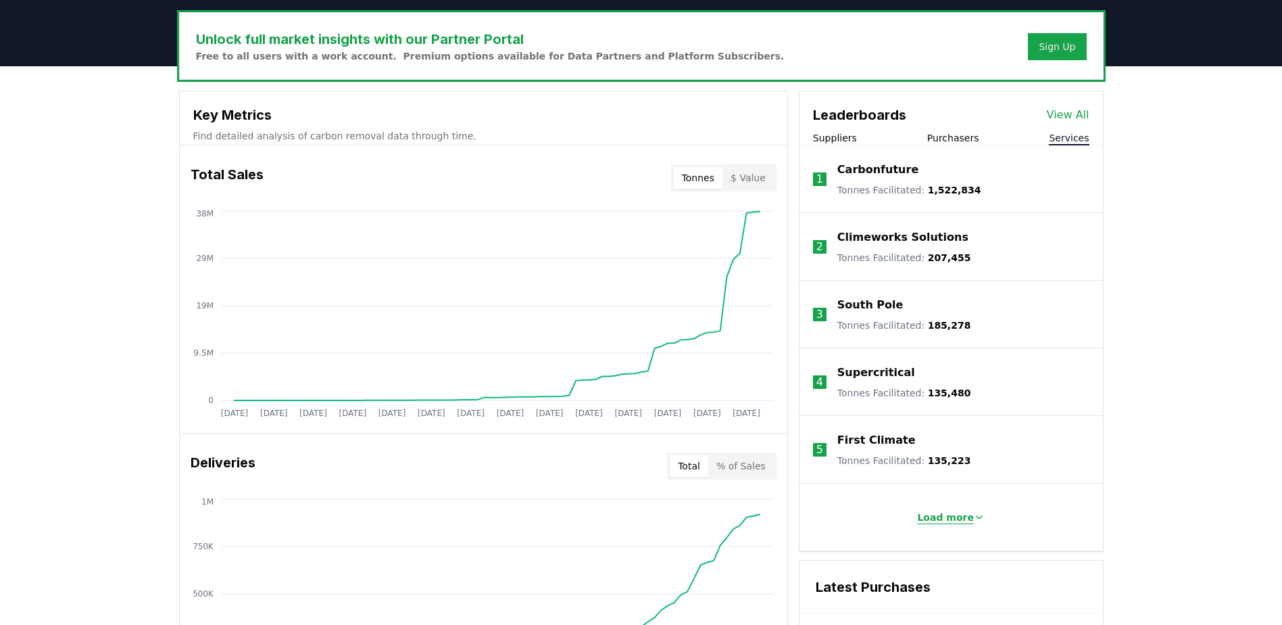
click at [952, 521] on p "Load more" at bounding box center [945, 517] width 57 height 14
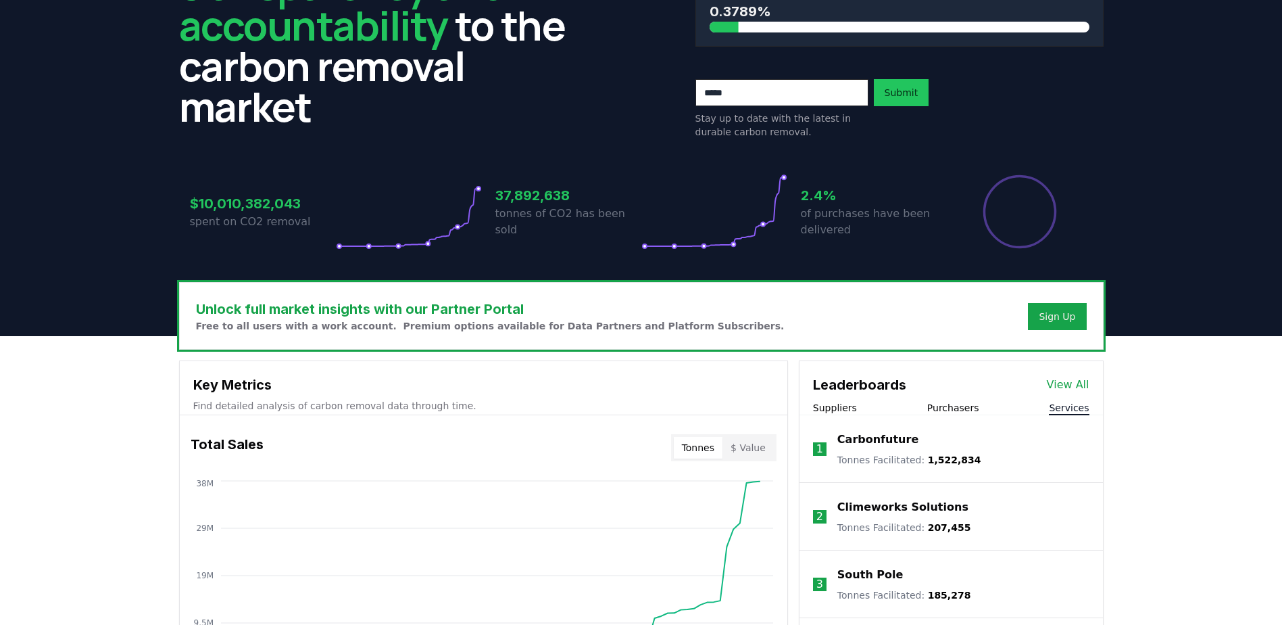
scroll to position [0, 0]
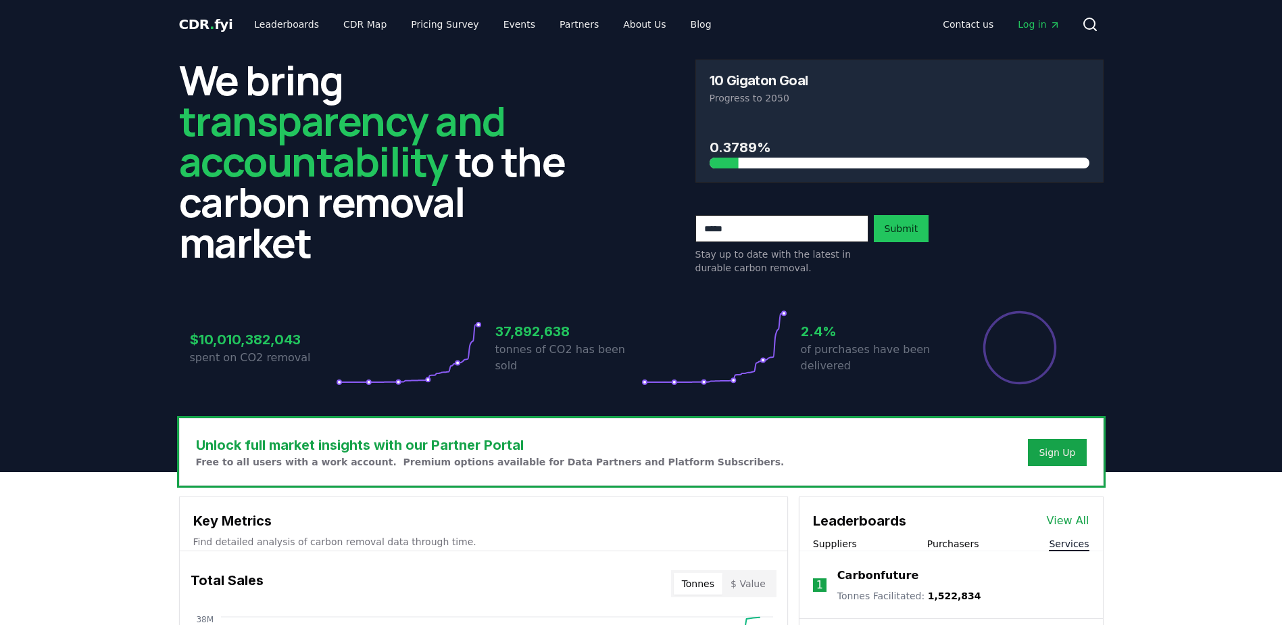
click at [295, 165] on span "transparency and accountability" at bounding box center [342, 141] width 326 height 96
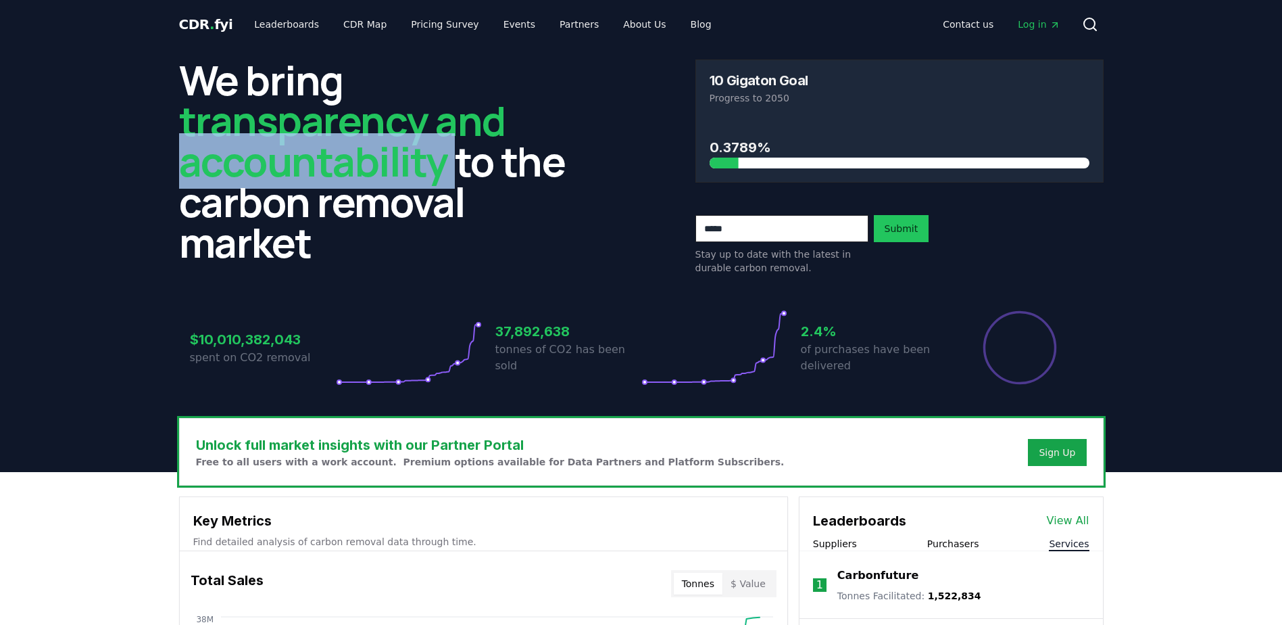
click at [295, 165] on span "transparency and accountability" at bounding box center [342, 141] width 326 height 96
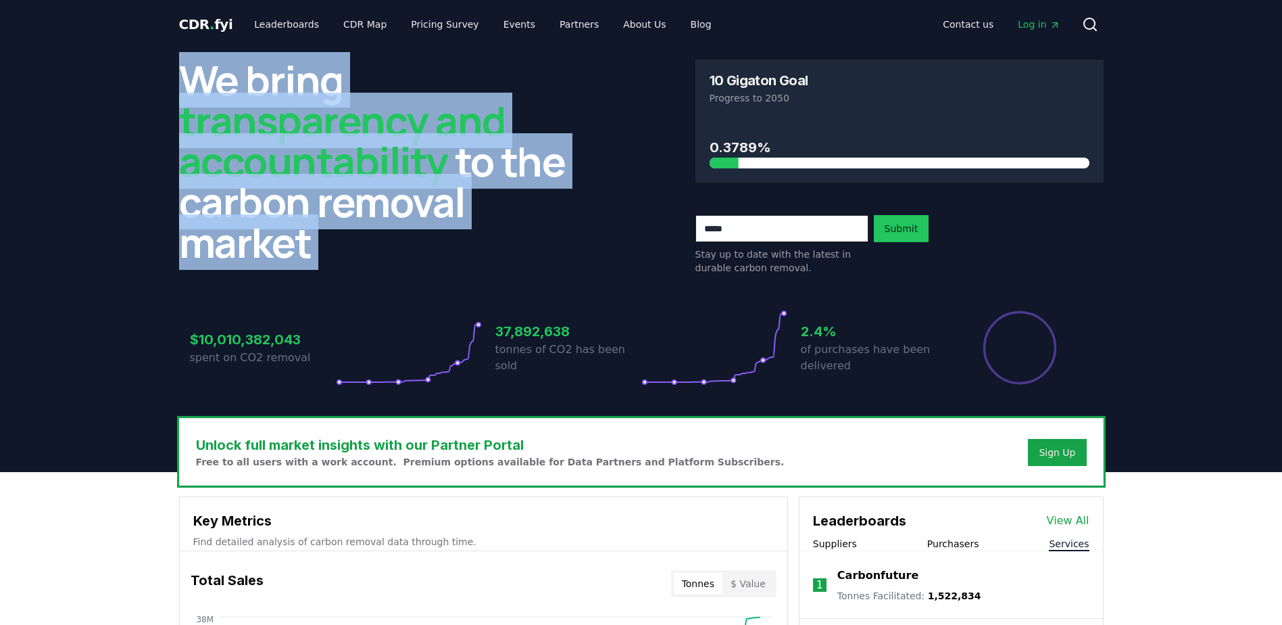
click at [295, 165] on span "transparency and accountability" at bounding box center [342, 141] width 326 height 96
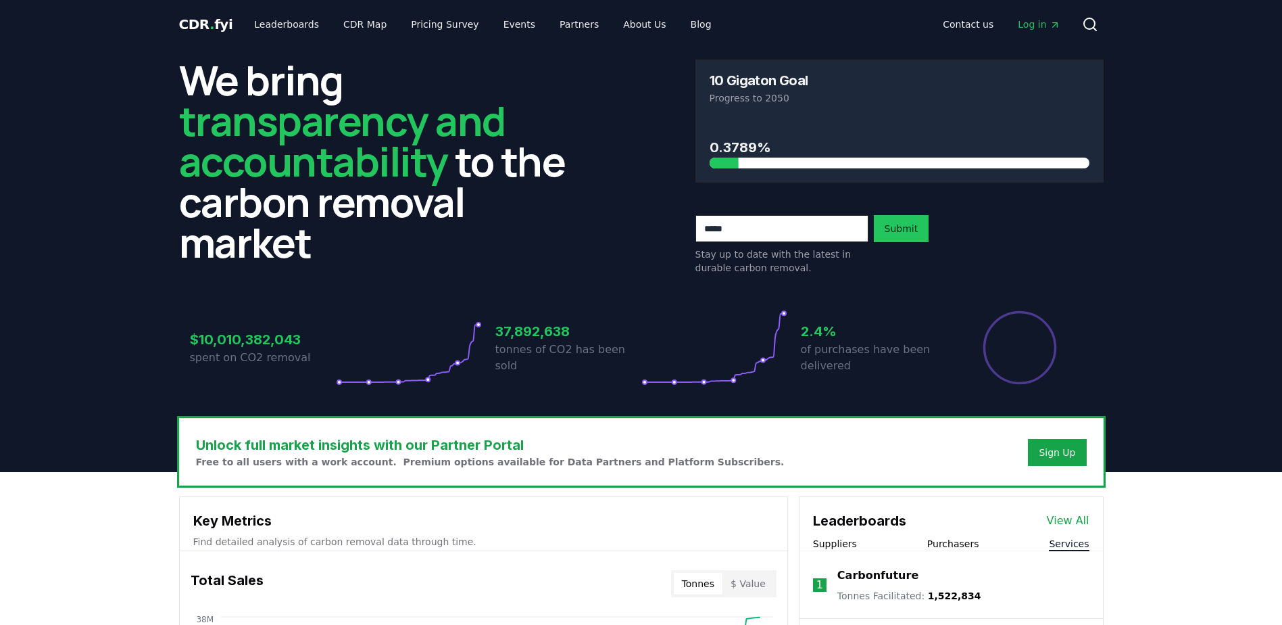
click at [116, 289] on header "We bring transparency and accountability to the carbon removal market 10 Gigato…" at bounding box center [641, 260] width 1282 height 423
click at [326, 168] on span "transparency and accountability" at bounding box center [342, 141] width 326 height 96
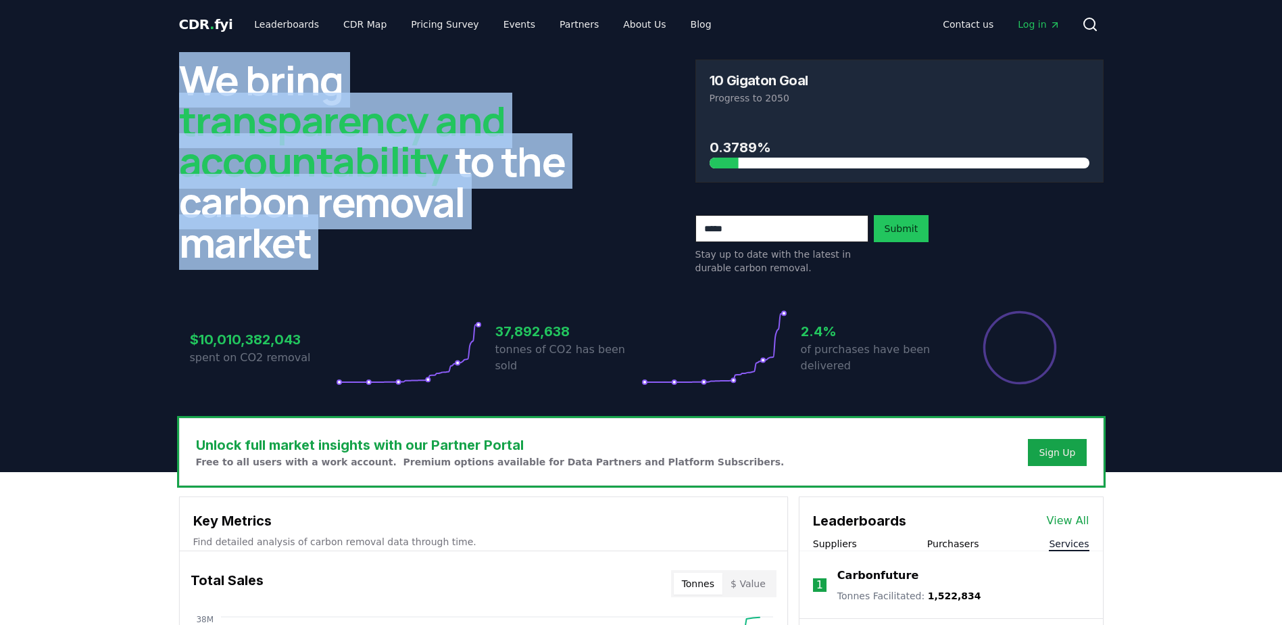
click at [326, 168] on span "transparency and accountability" at bounding box center [342, 141] width 326 height 96
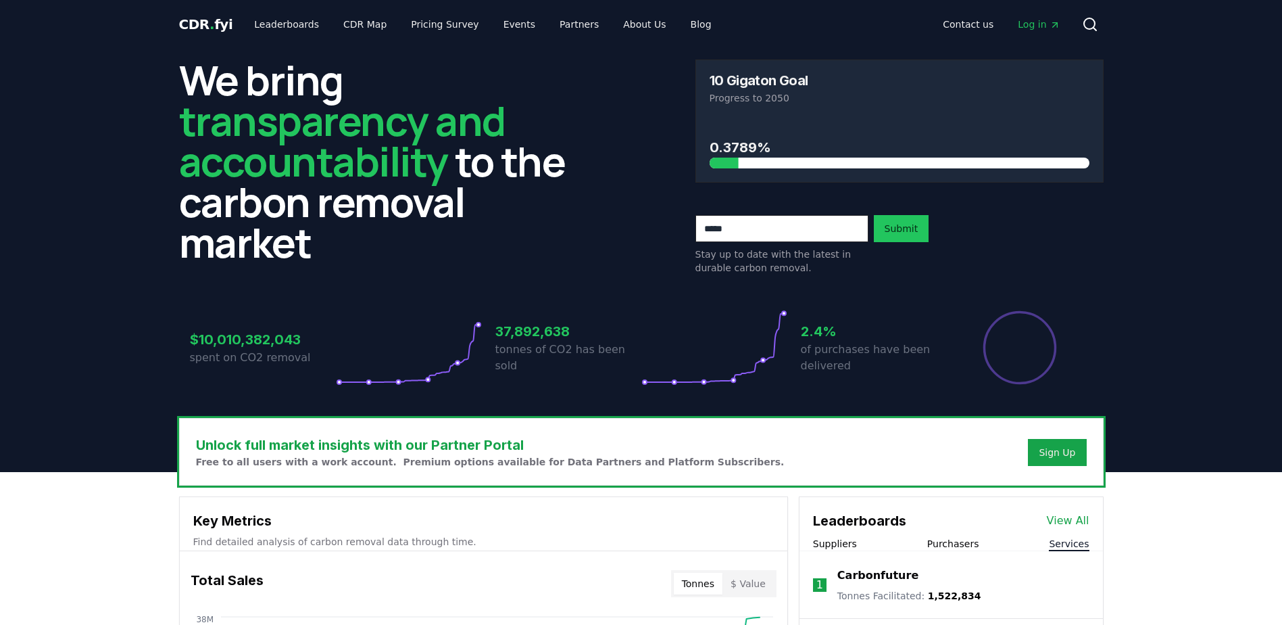
click at [410, 155] on span "transparency and accountability" at bounding box center [342, 141] width 326 height 96
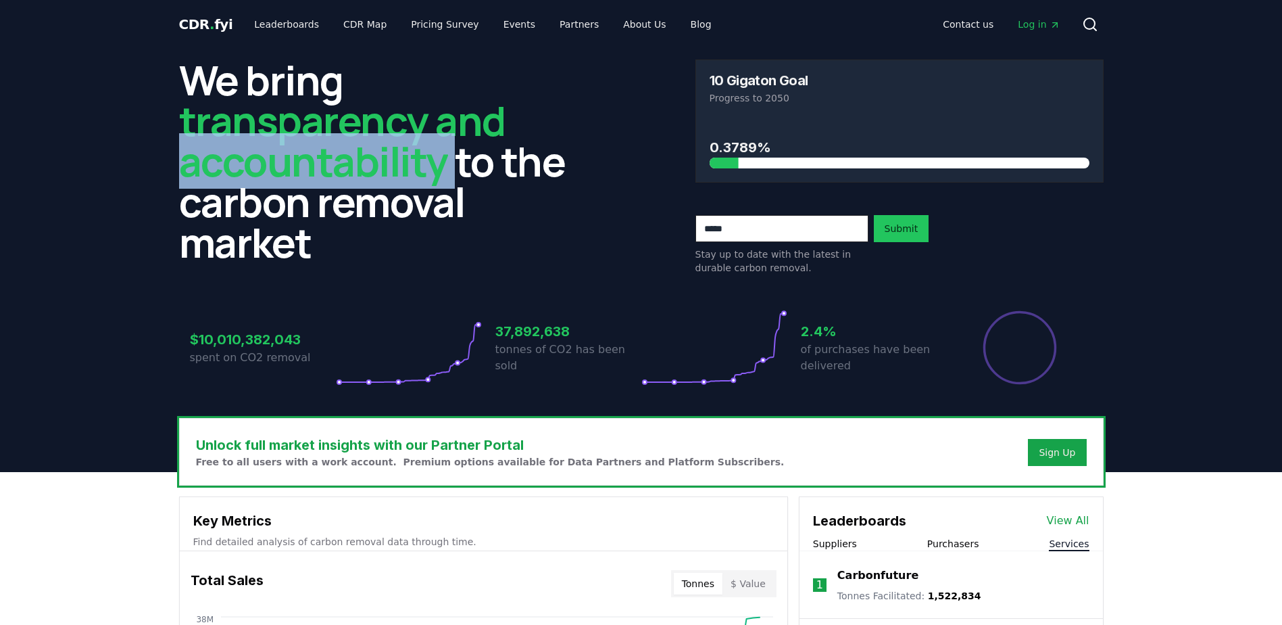
click at [410, 155] on span "transparency and accountability" at bounding box center [342, 141] width 326 height 96
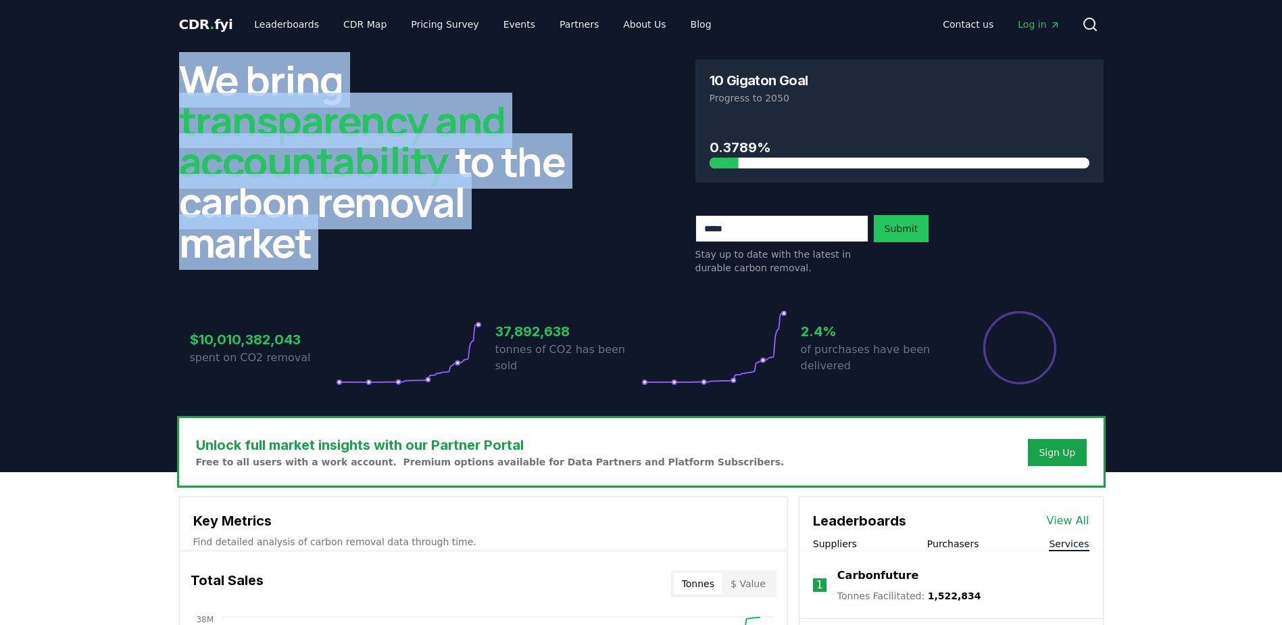
click at [410, 155] on span "transparency and accountability" at bounding box center [342, 141] width 326 height 96
drag, startPoint x: 410, startPoint y: 155, endPoint x: 354, endPoint y: 168, distance: 57.7
click at [346, 168] on span "transparency and accountability" at bounding box center [342, 141] width 326 height 96
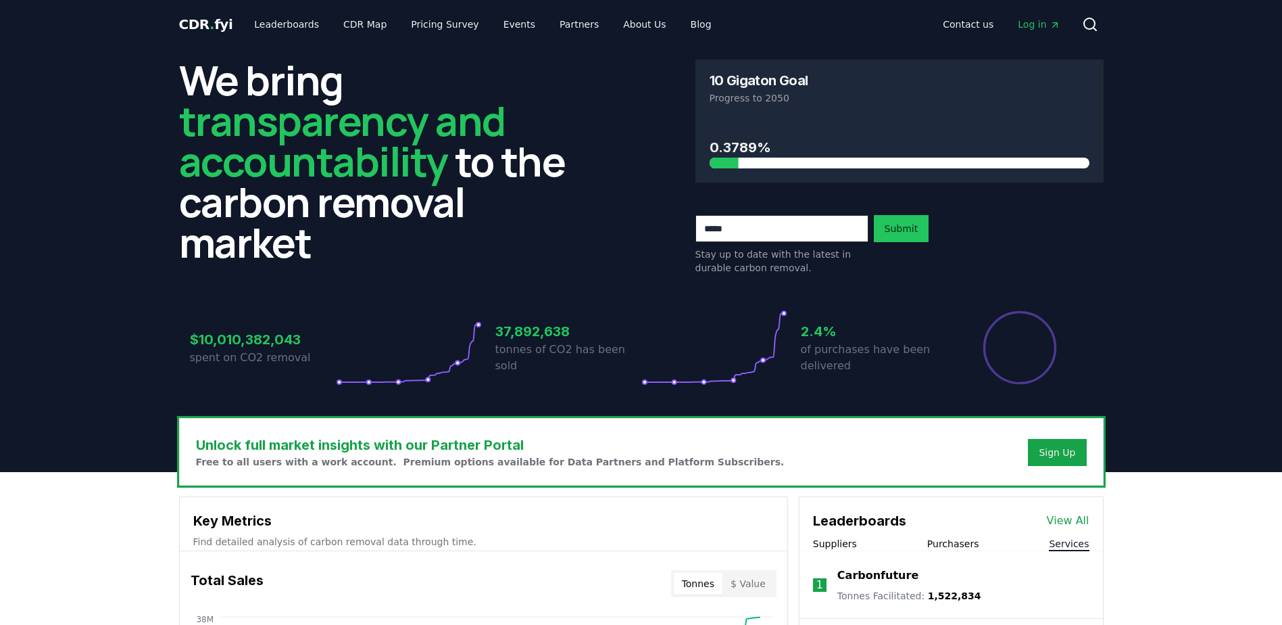
click at [466, 168] on h2 "We bring transparency and accountability to the carbon removal market" at bounding box center [383, 160] width 408 height 203
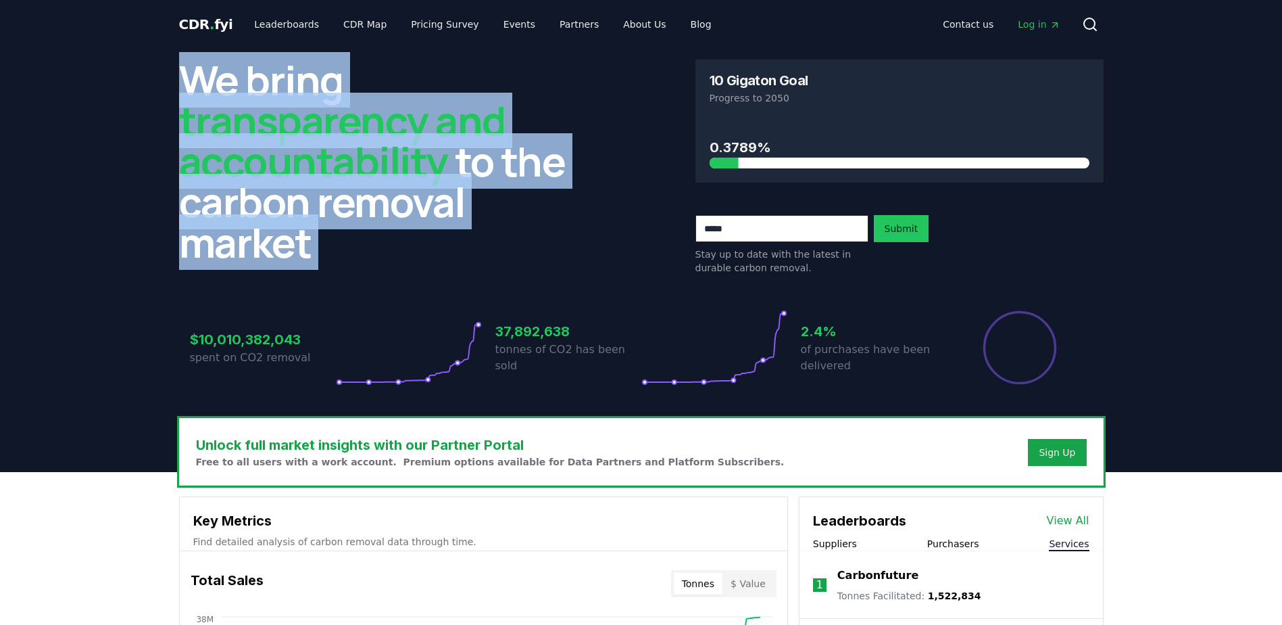
click at [466, 168] on h2 "We bring transparency and accountability to the carbon removal market" at bounding box center [383, 160] width 408 height 203
drag, startPoint x: 466, startPoint y: 168, endPoint x: 372, endPoint y: 164, distance: 94.7
click at [372, 164] on span "transparency and accountability" at bounding box center [342, 141] width 326 height 96
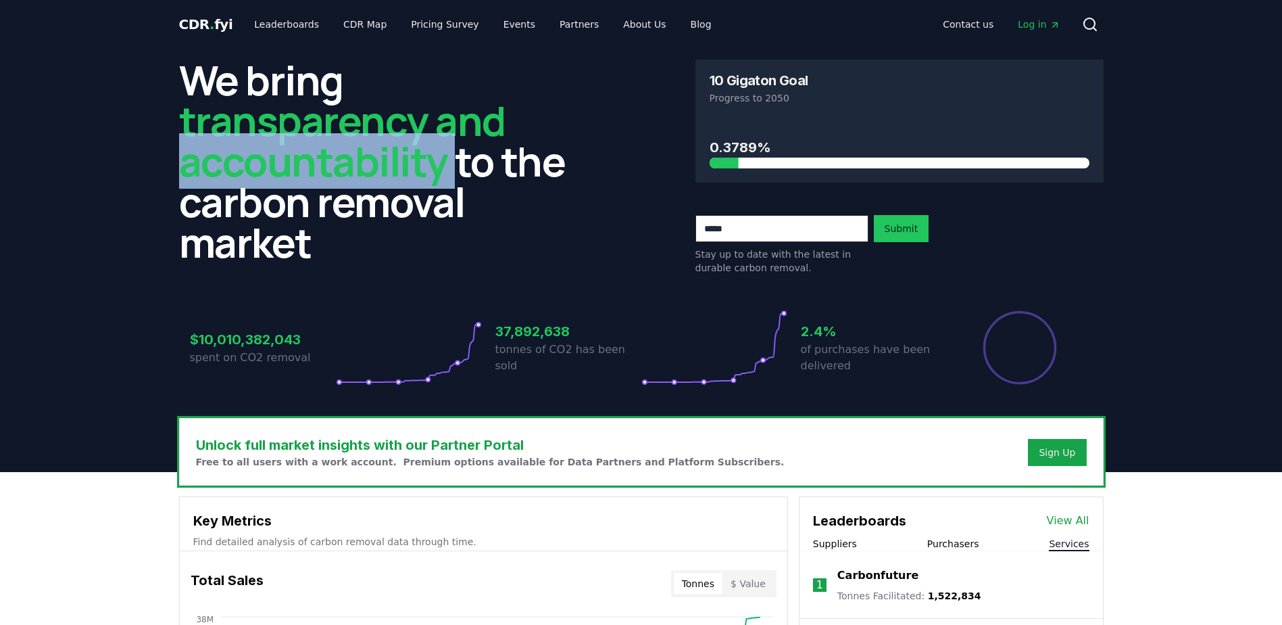
click at [372, 164] on span "transparency and accountability" at bounding box center [342, 141] width 326 height 96
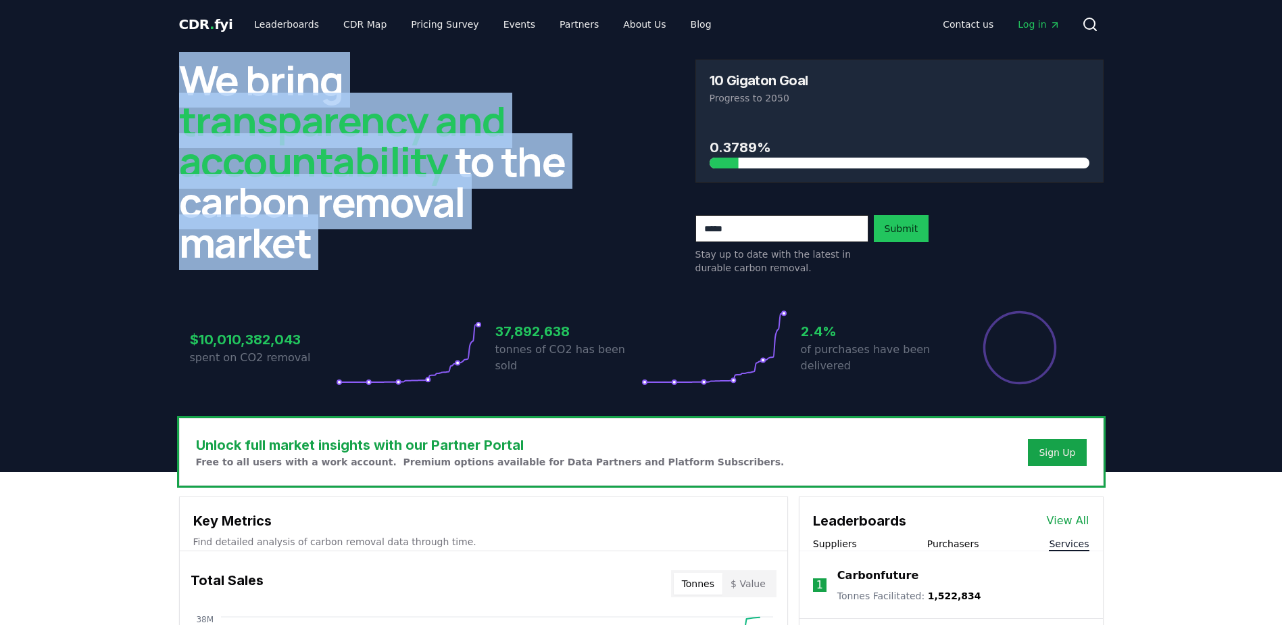
click at [372, 164] on span "transparency and accountability" at bounding box center [342, 141] width 326 height 96
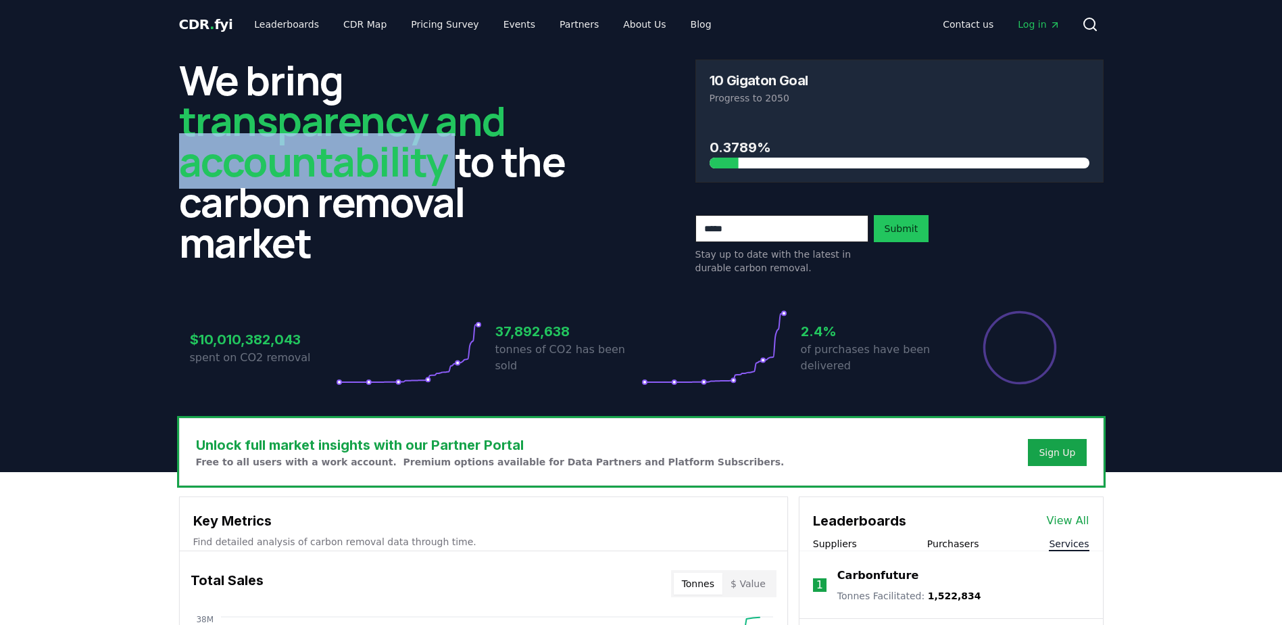
click at [372, 164] on span "transparency and accountability" at bounding box center [342, 141] width 326 height 96
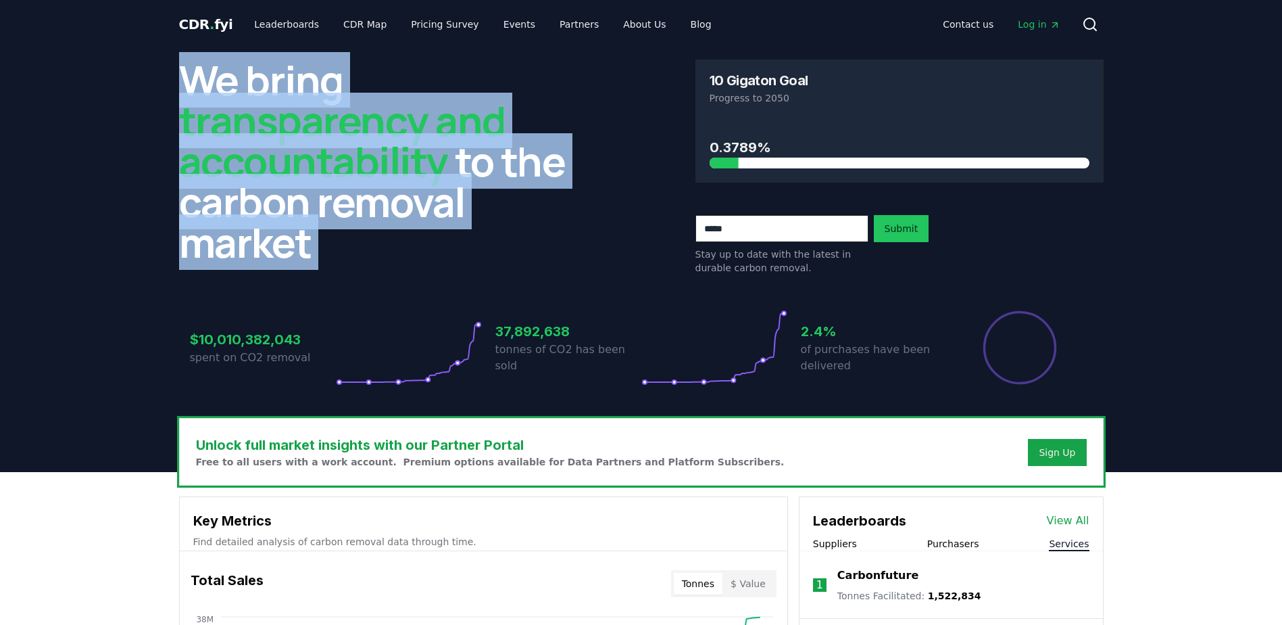
click at [372, 164] on span "transparency and accountability" at bounding box center [342, 141] width 326 height 96
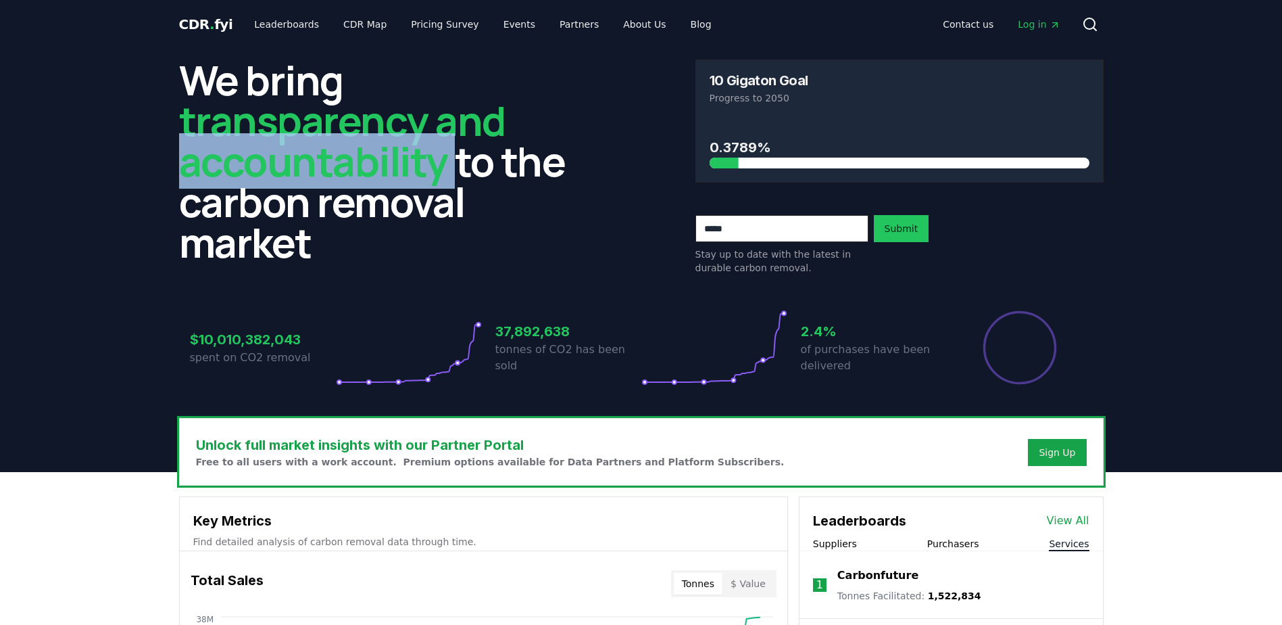
click at [372, 164] on span "transparency and accountability" at bounding box center [342, 141] width 326 height 96
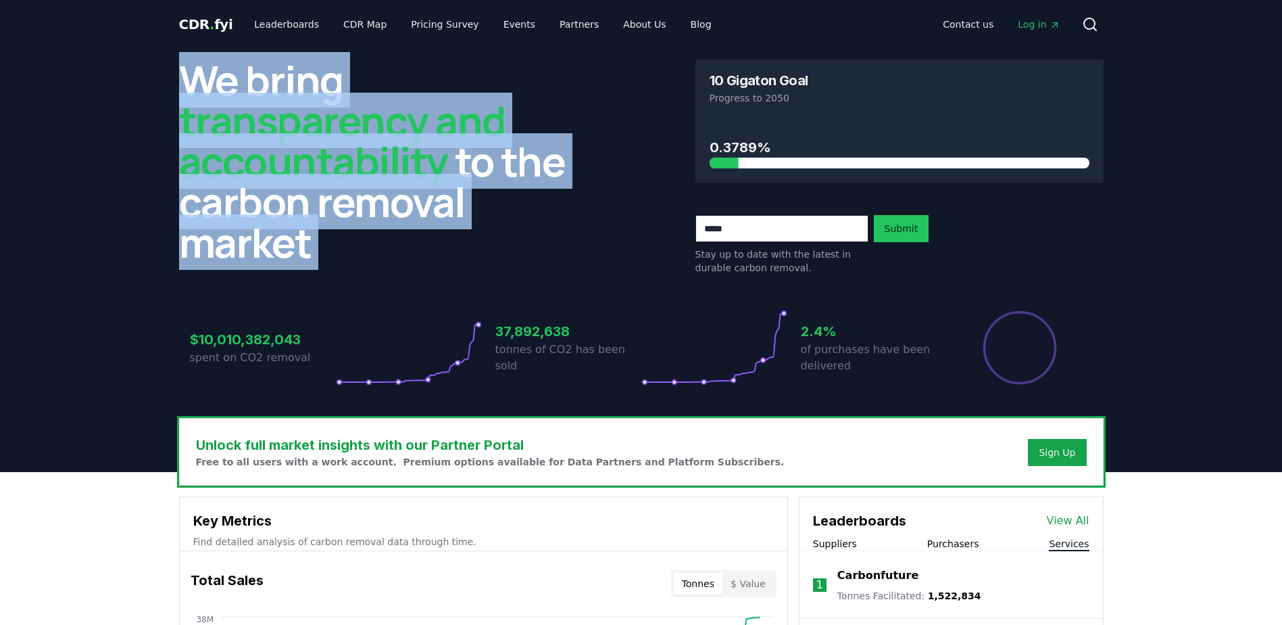
click at [372, 164] on span "transparency and accountability" at bounding box center [342, 141] width 326 height 96
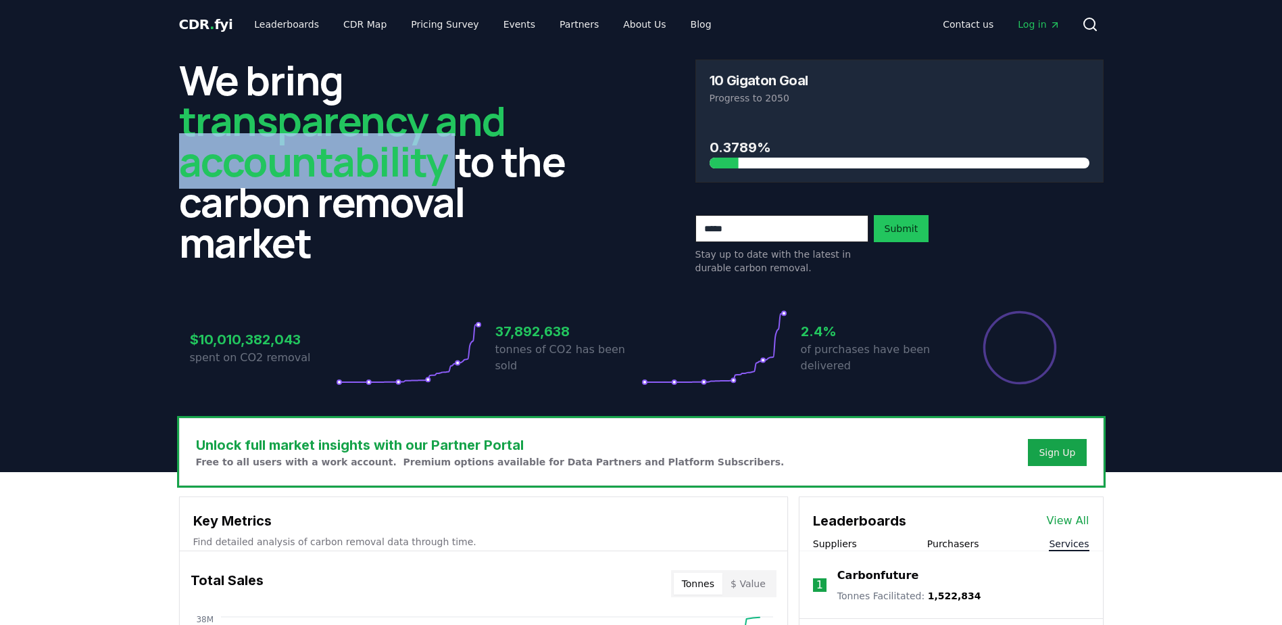
click at [372, 164] on span "transparency and accountability" at bounding box center [342, 141] width 326 height 96
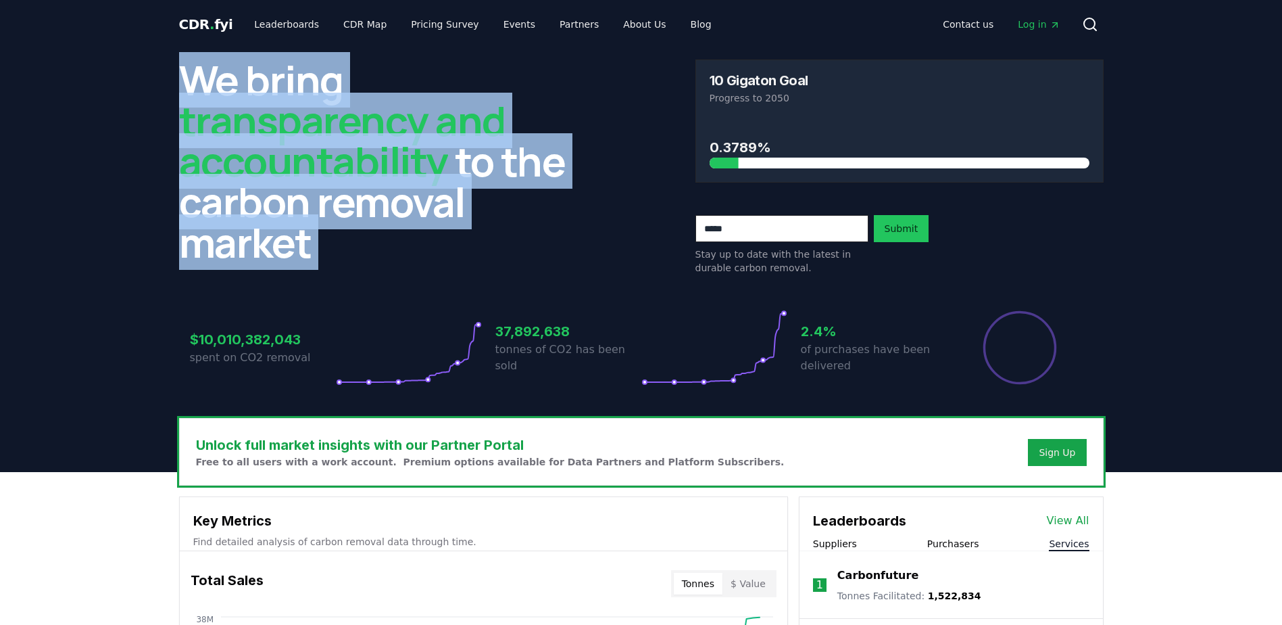
click at [372, 164] on span "transparency and accountability" at bounding box center [342, 141] width 326 height 96
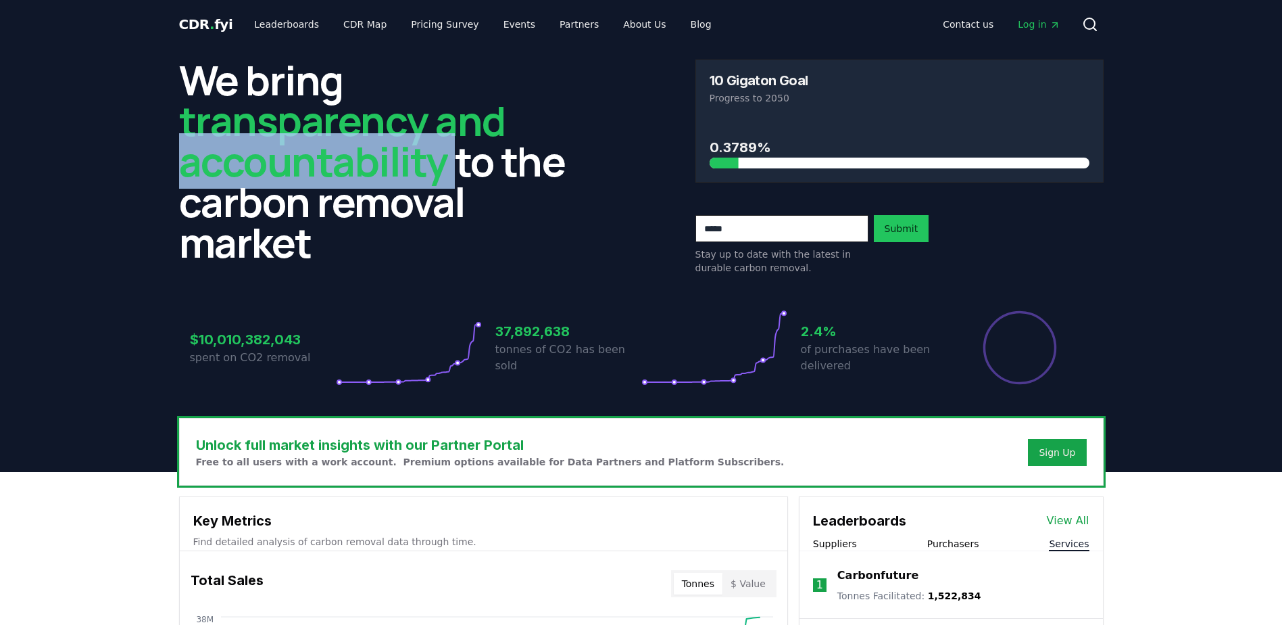
click at [372, 164] on span "transparency and accountability" at bounding box center [342, 141] width 326 height 96
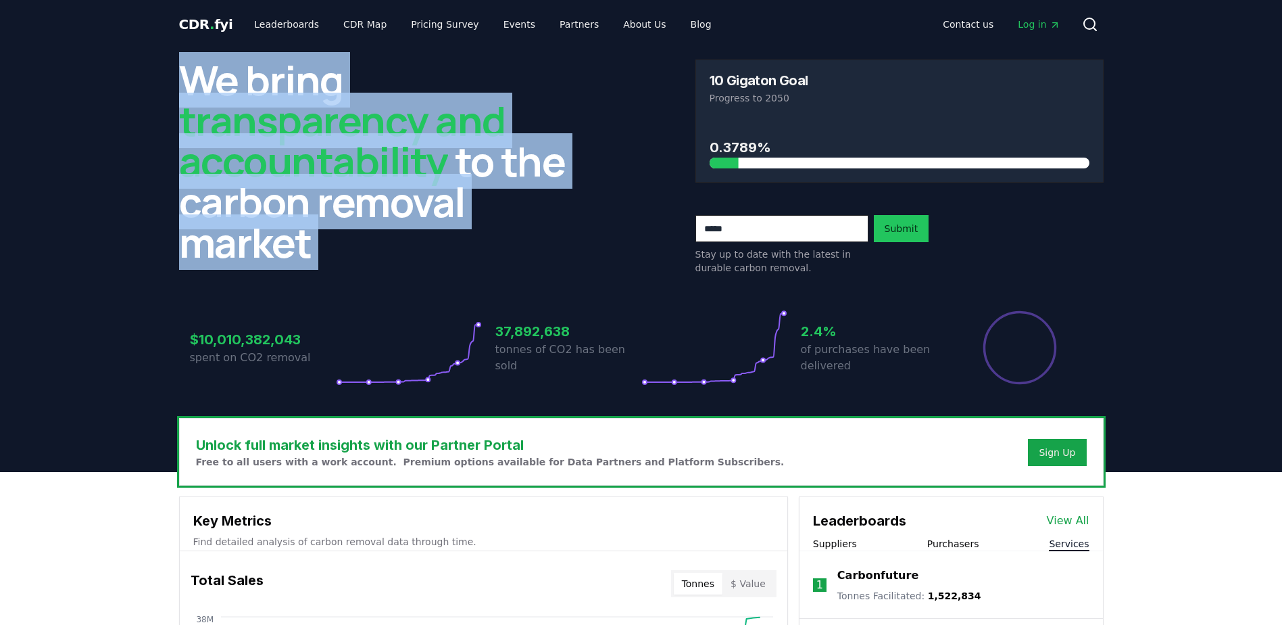
click at [372, 164] on span "transparency and accountability" at bounding box center [342, 141] width 326 height 96
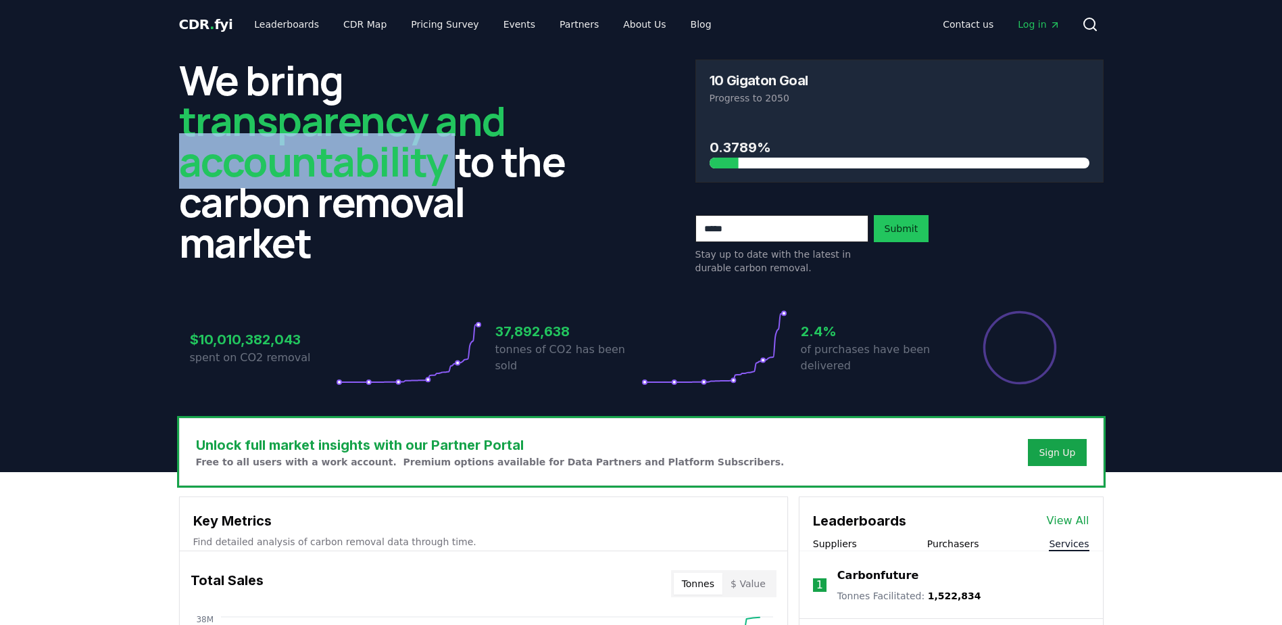
click at [372, 164] on span "transparency and accountability" at bounding box center [342, 141] width 326 height 96
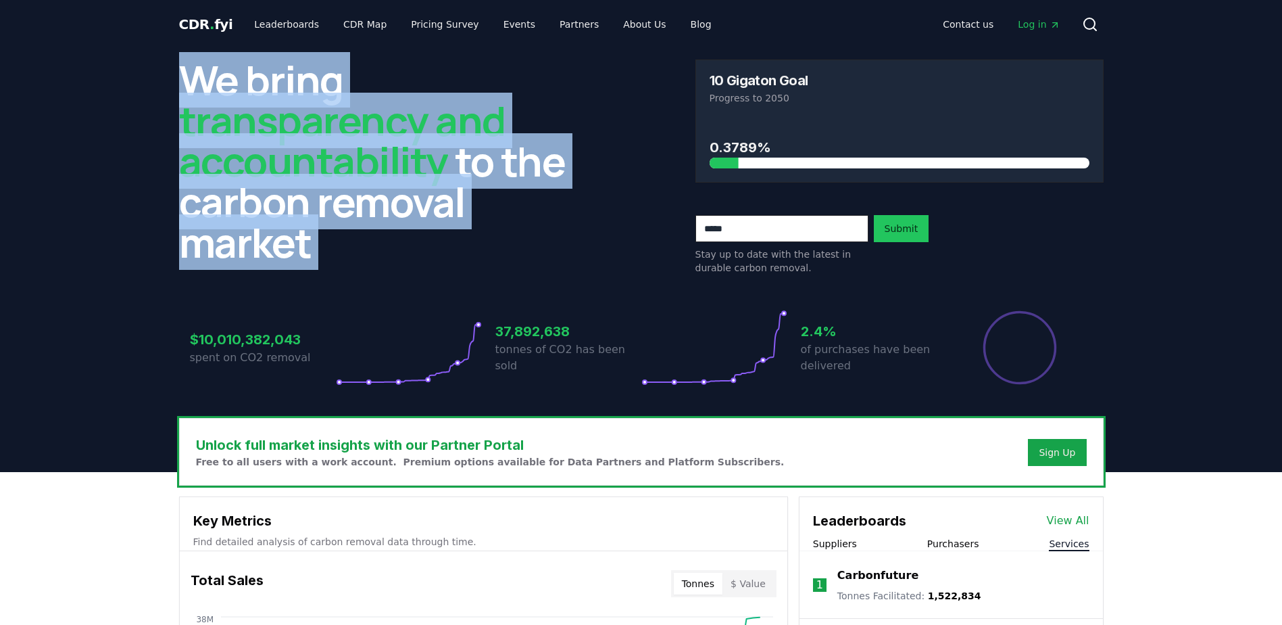
click at [372, 164] on span "transparency and accountability" at bounding box center [342, 141] width 326 height 96
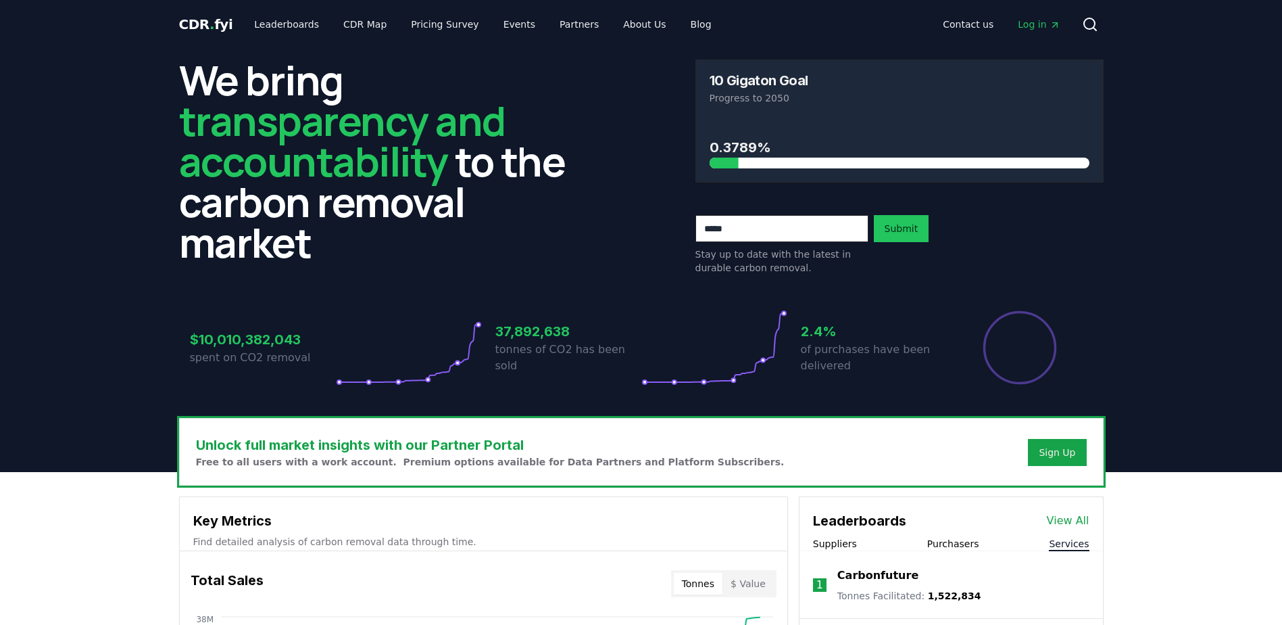
click at [372, 164] on span "transparency and accountability" at bounding box center [342, 141] width 326 height 96
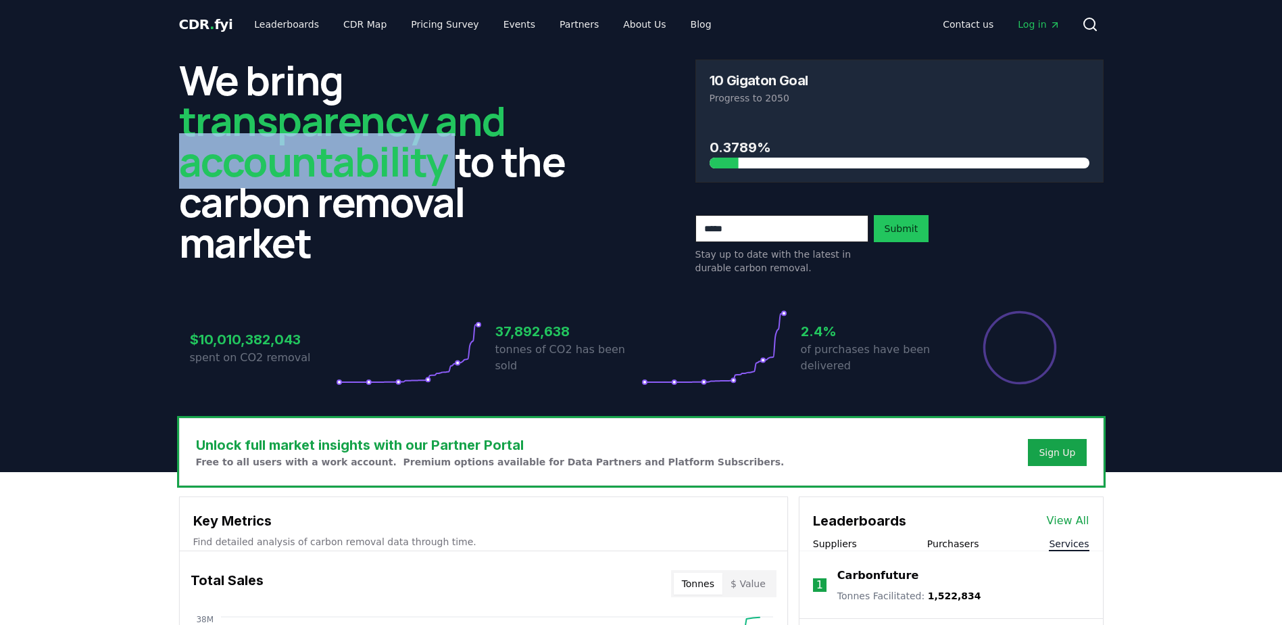
click at [372, 164] on span "transparency and accountability" at bounding box center [342, 141] width 326 height 96
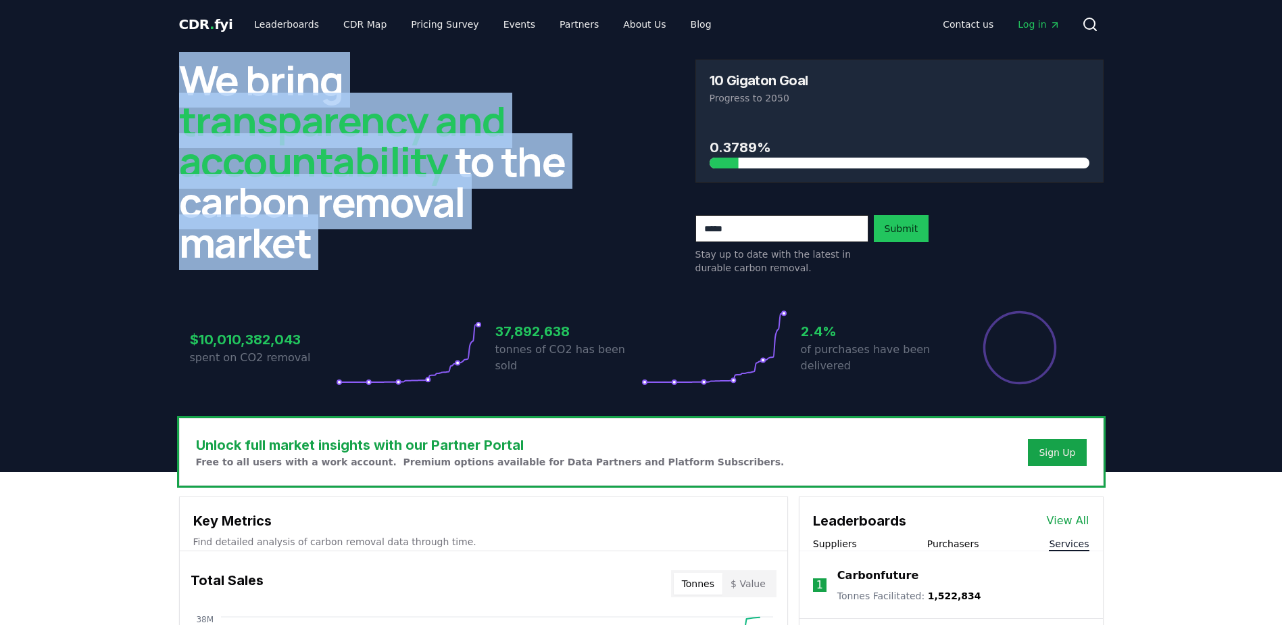
click at [372, 164] on span "transparency and accountability" at bounding box center [342, 141] width 326 height 96
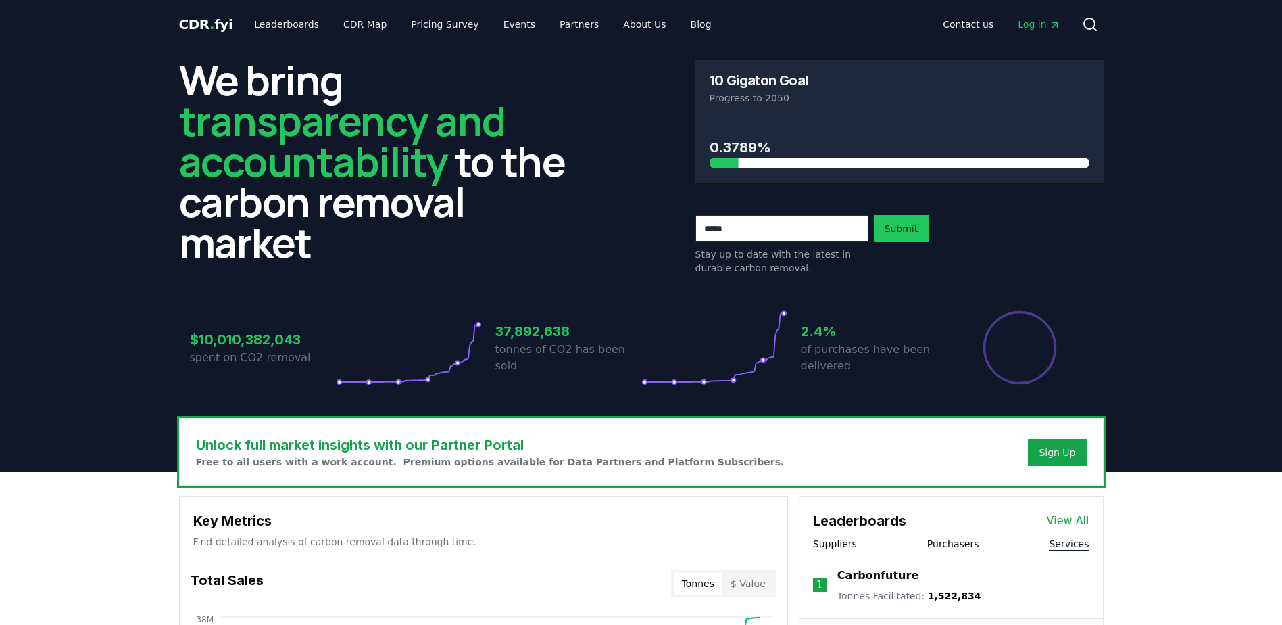
click at [372, 164] on span "transparency and accountability" at bounding box center [342, 141] width 326 height 96
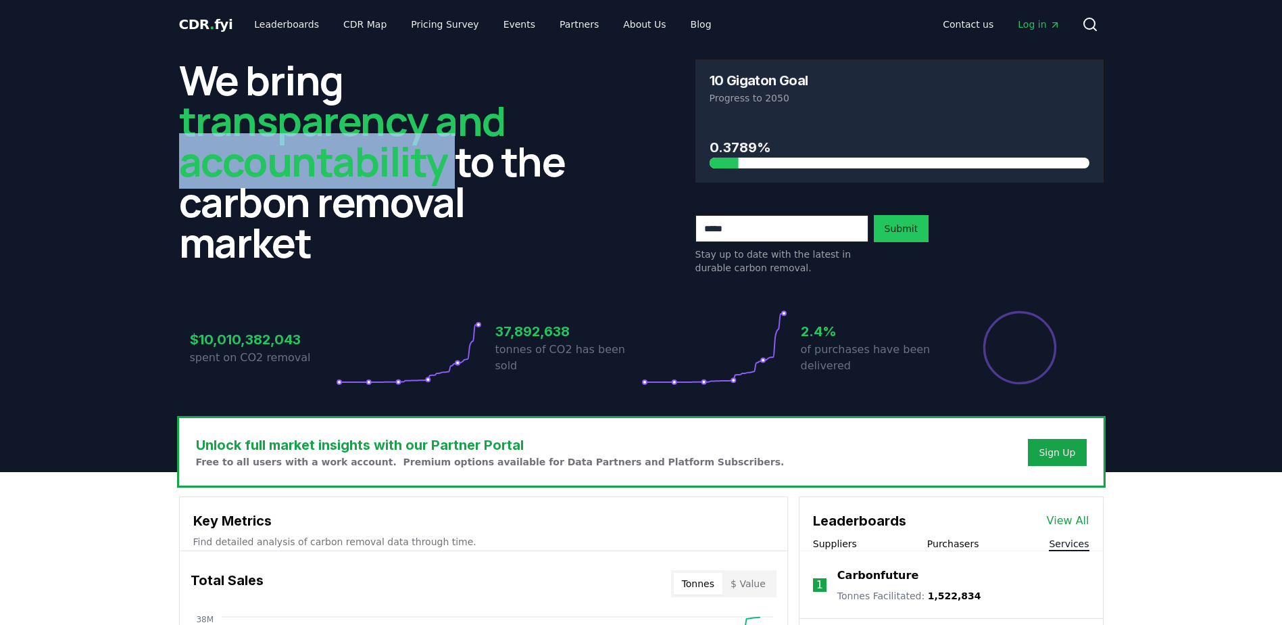
click at [372, 164] on span "transparency and accountability" at bounding box center [342, 141] width 326 height 96
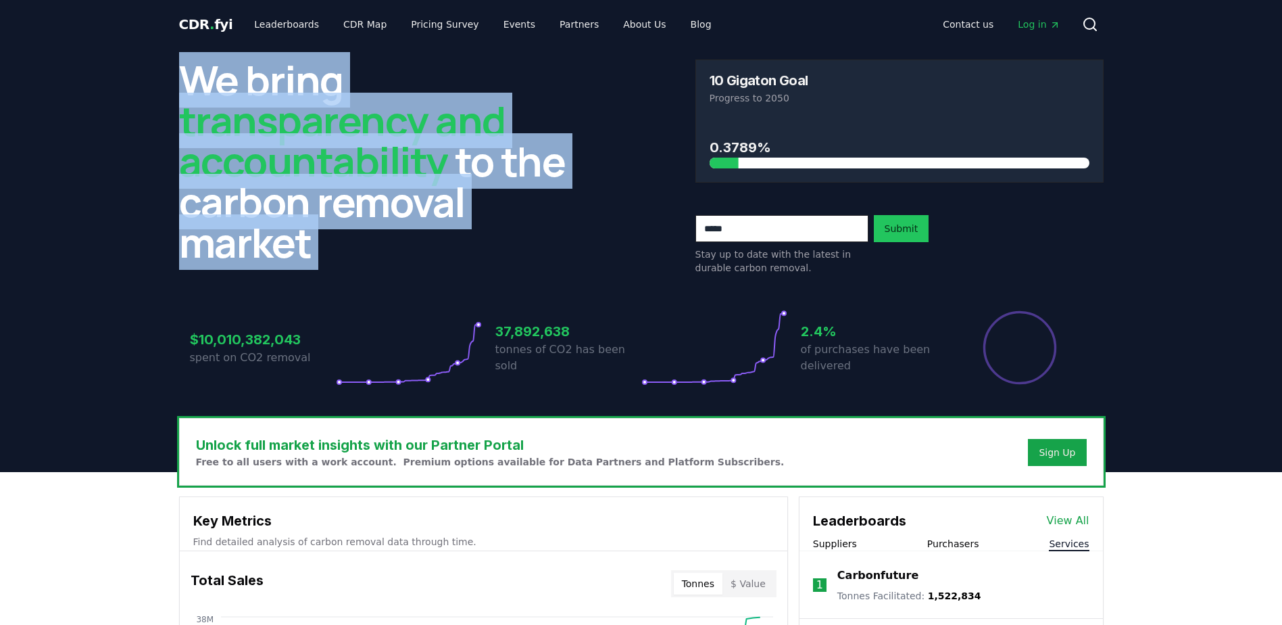
click at [372, 164] on span "transparency and accountability" at bounding box center [342, 141] width 326 height 96
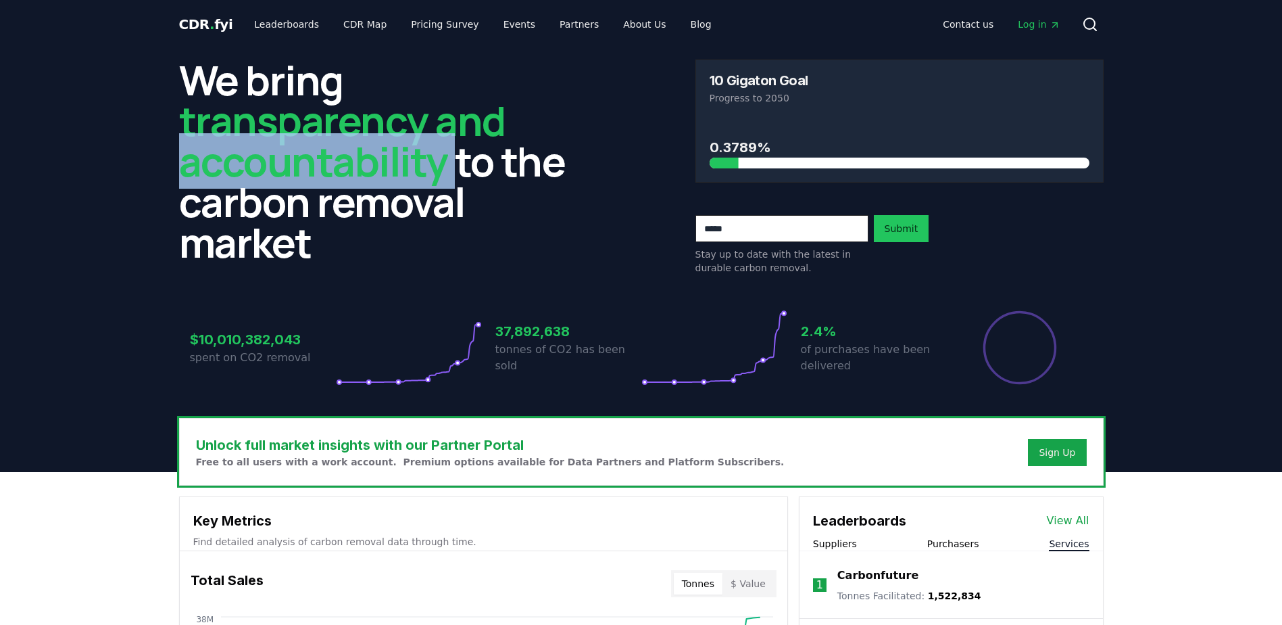
click at [372, 164] on span "transparency and accountability" at bounding box center [342, 141] width 326 height 96
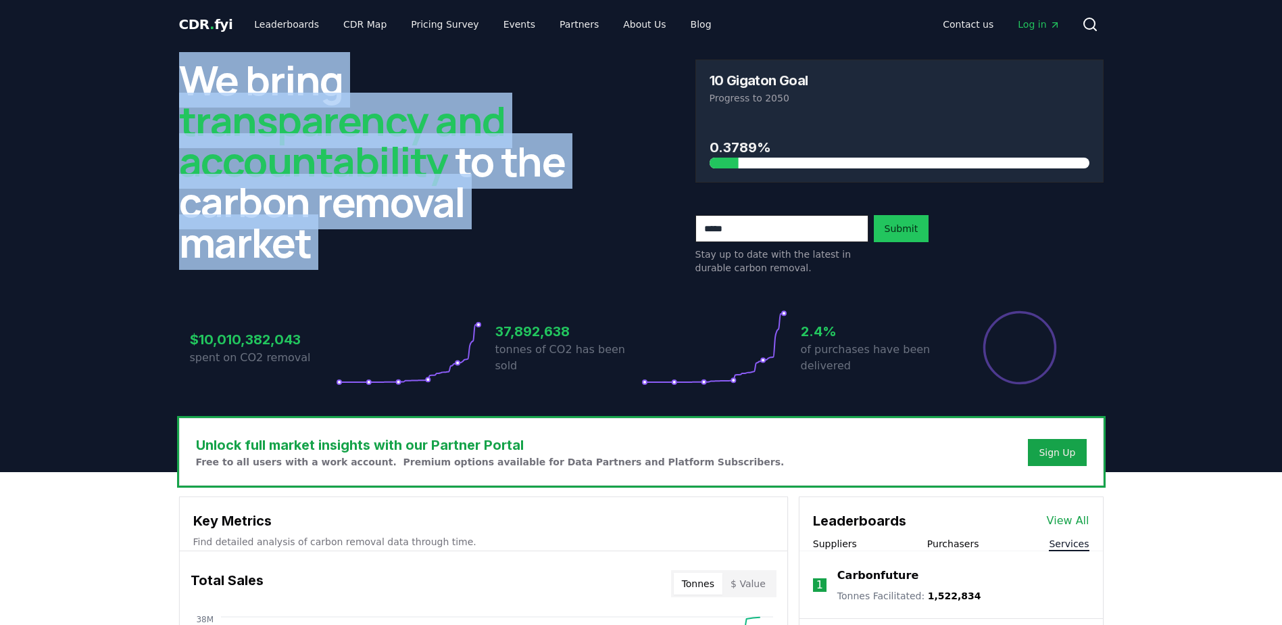
click at [372, 164] on span "transparency and accountability" at bounding box center [342, 141] width 326 height 96
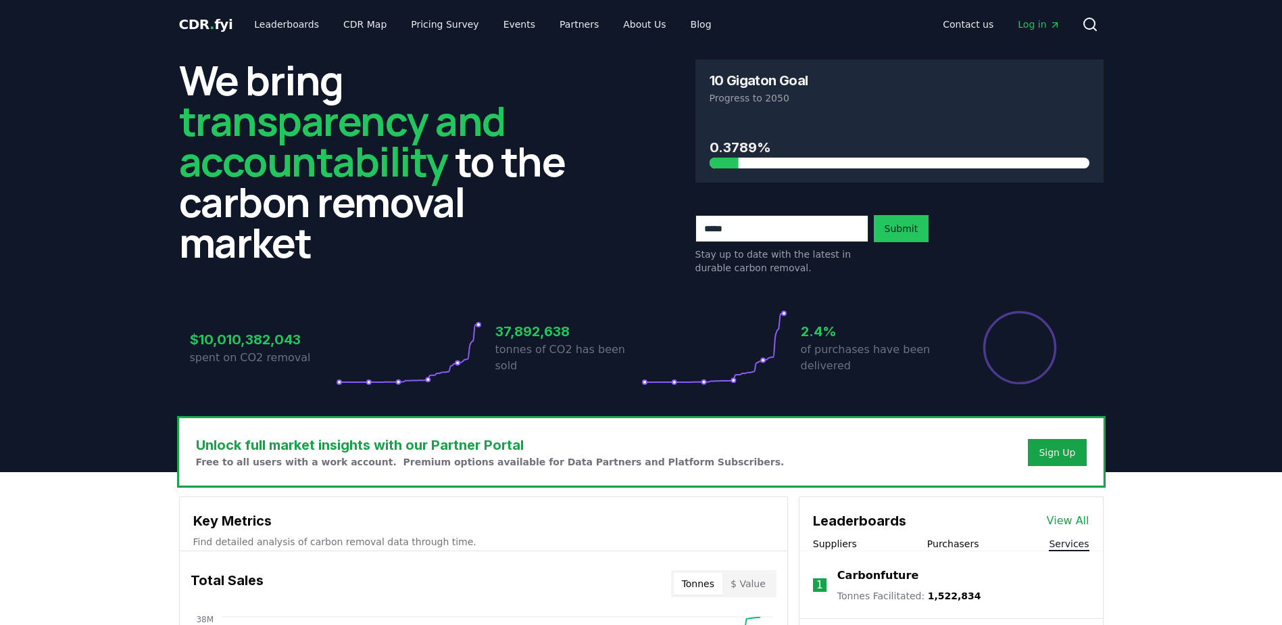
click at [138, 176] on header "We bring transparency and accountability to the carbon removal market 10 Gigato…" at bounding box center [641, 260] width 1282 height 423
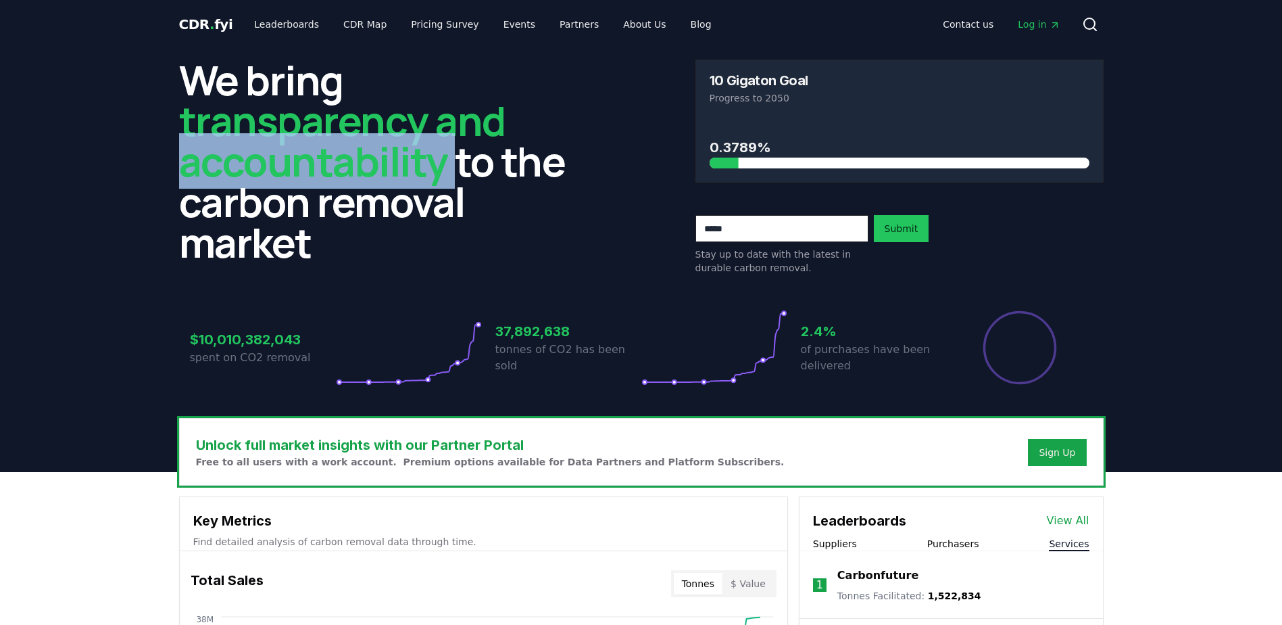
click at [138, 175] on header "We bring transparency and accountability to the carbon removal market 10 Gigato…" at bounding box center [641, 260] width 1282 height 423
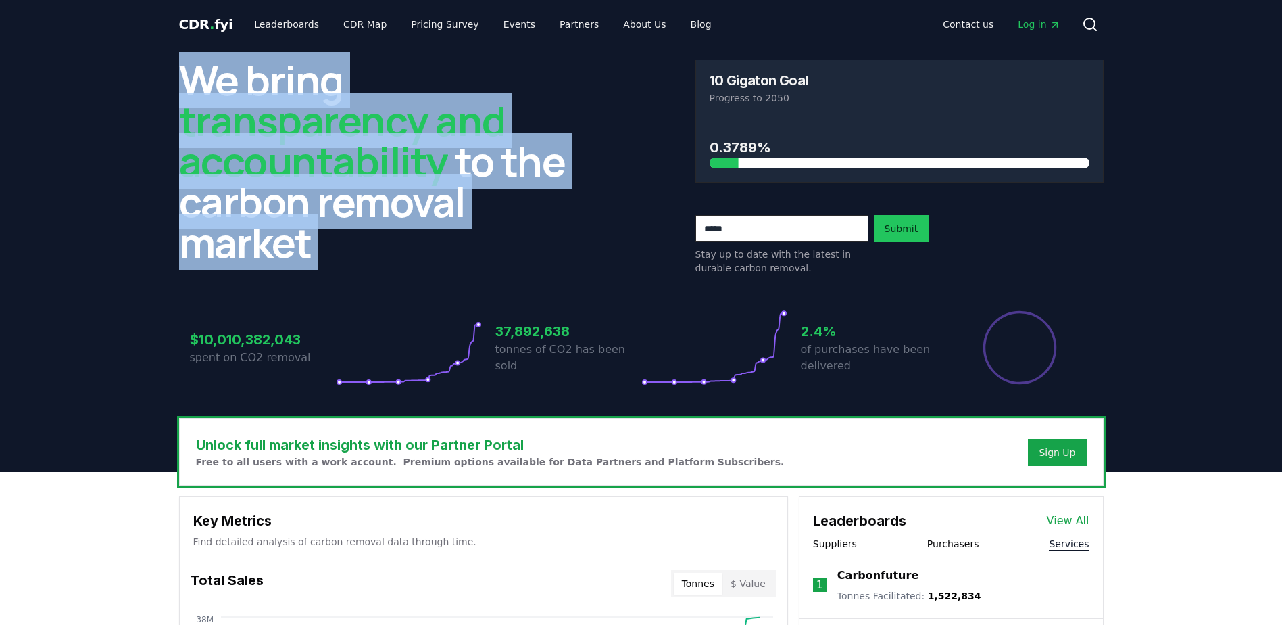
click at [138, 175] on header "We bring transparency and accountability to the carbon removal market 10 Gigato…" at bounding box center [641, 260] width 1282 height 423
drag, startPoint x: 138, startPoint y: 175, endPoint x: 118, endPoint y: 184, distance: 21.5
click at [118, 184] on header "We bring transparency and accountability to the carbon removal market 10 Gigato…" at bounding box center [641, 260] width 1282 height 423
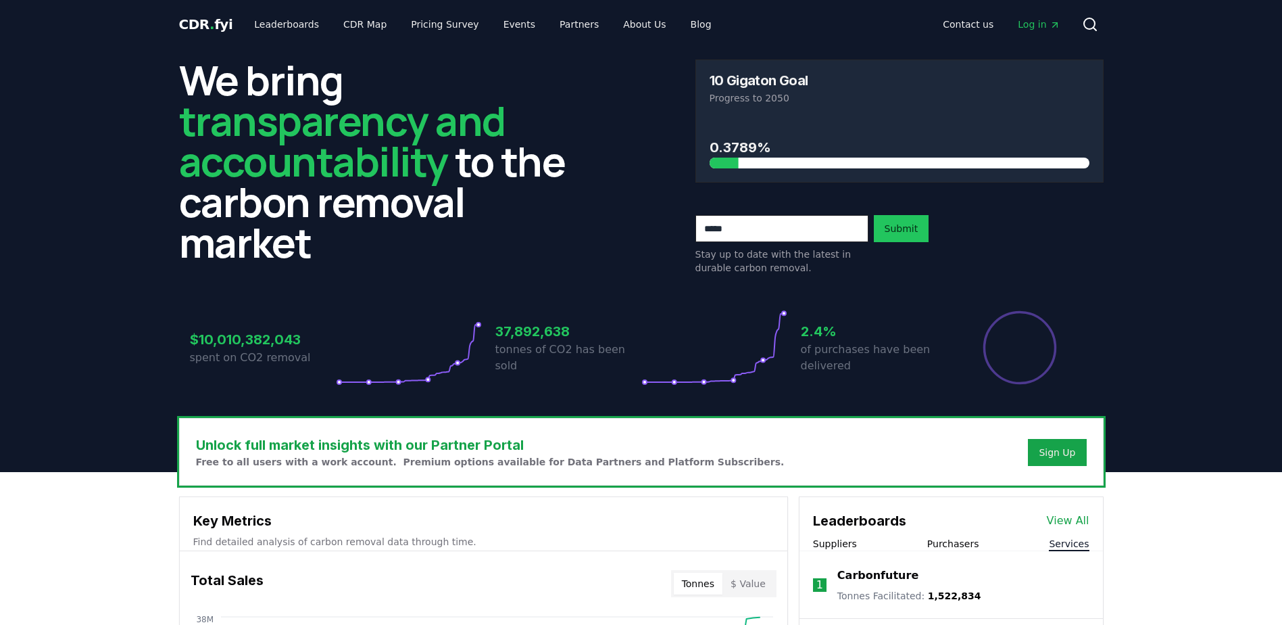
click at [117, 185] on header "We bring transparency and accountability to the carbon removal market 10 Gigato…" at bounding box center [641, 260] width 1282 height 423
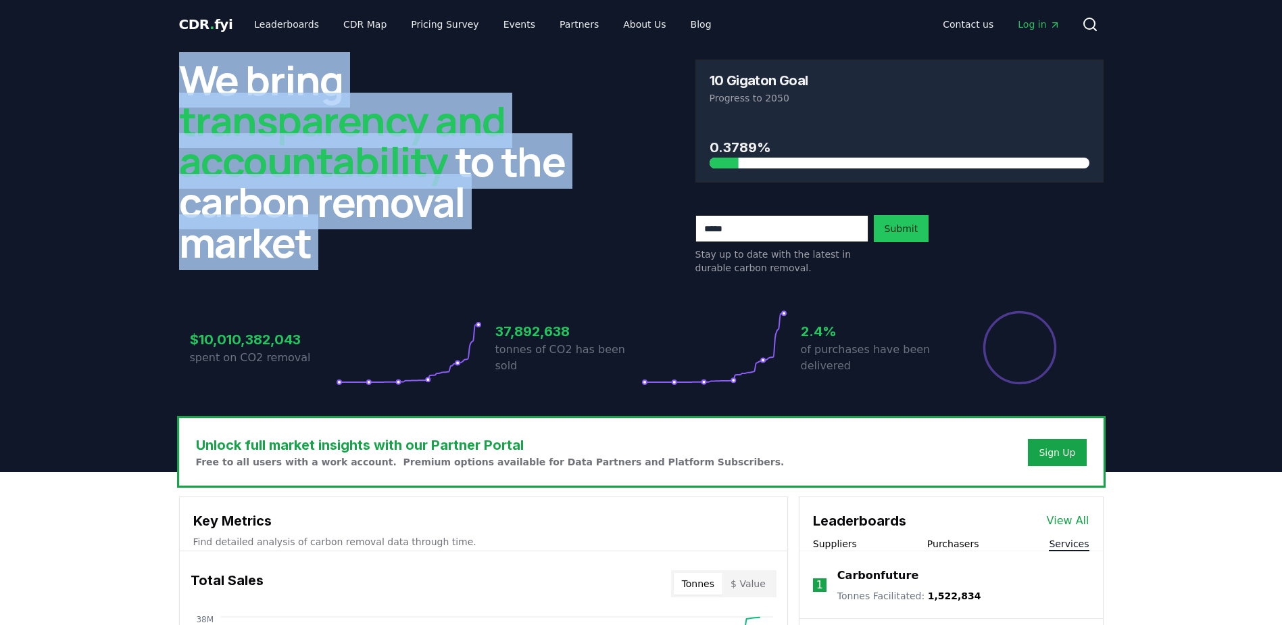
click at [117, 185] on header "We bring transparency and accountability to the carbon removal market 10 Gigato…" at bounding box center [641, 260] width 1282 height 423
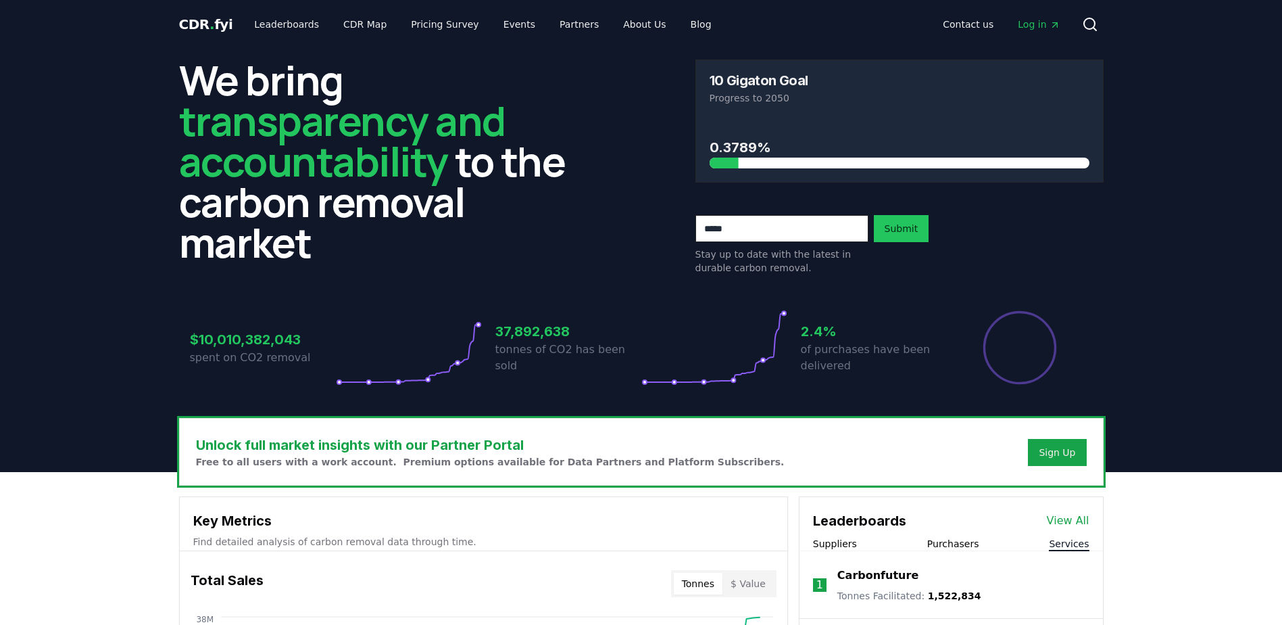
click at [313, 163] on span "transparency and accountability" at bounding box center [342, 141] width 326 height 96
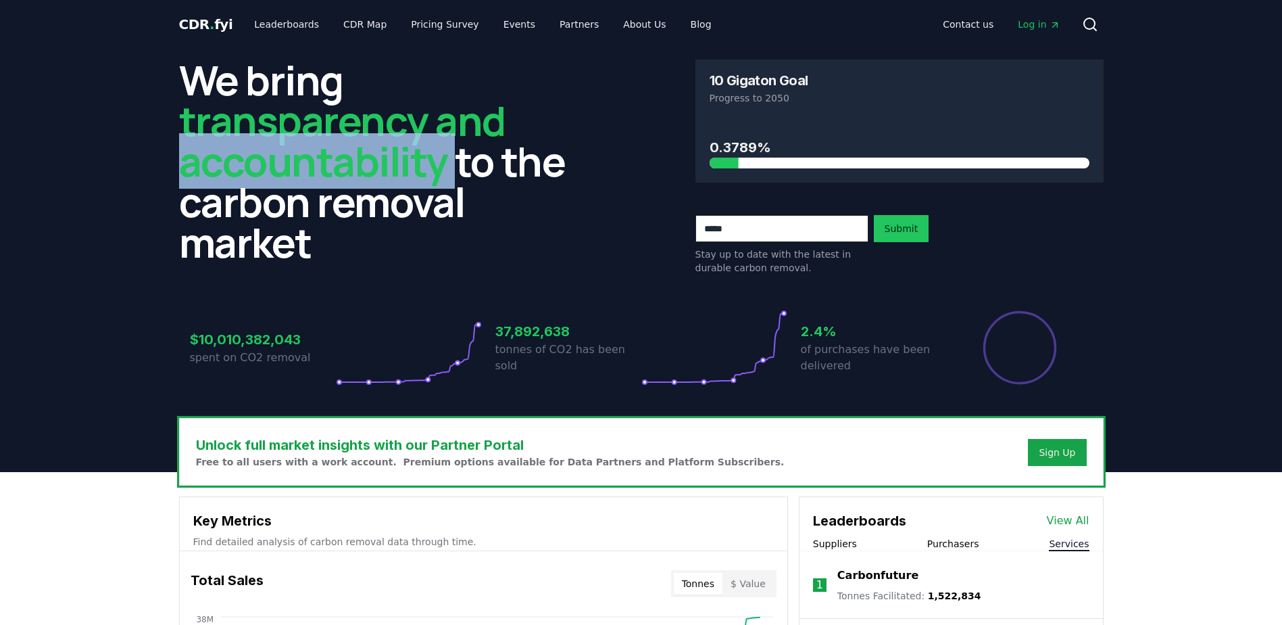
click at [313, 163] on span "transparency and accountability" at bounding box center [342, 141] width 326 height 96
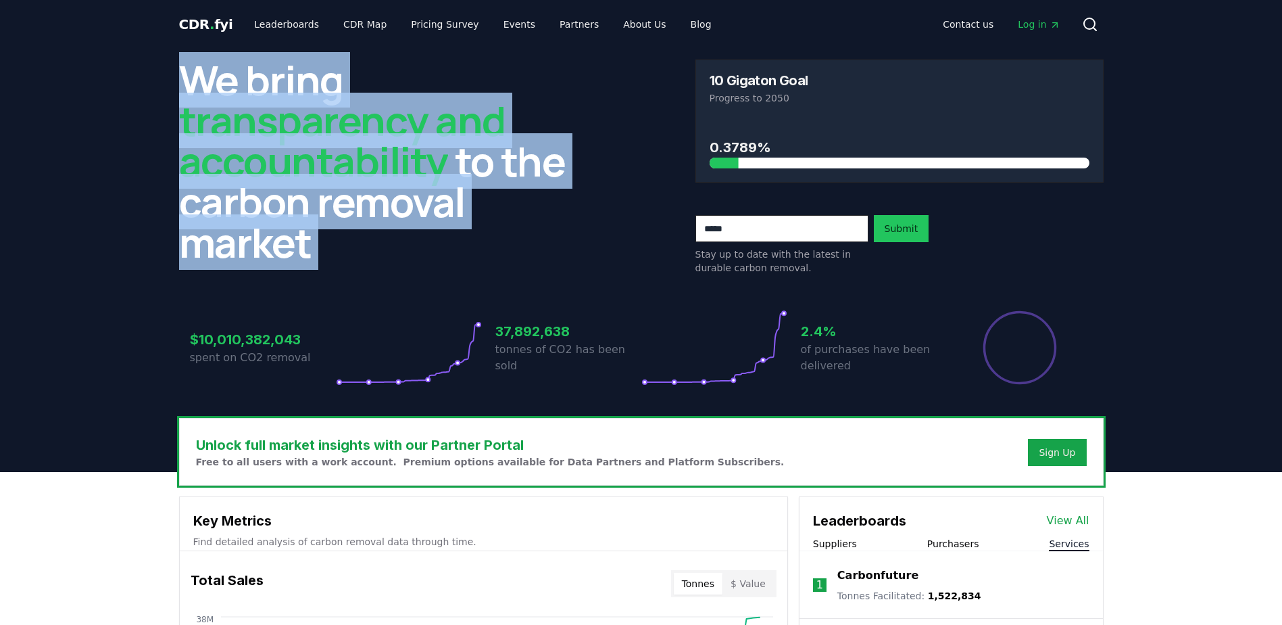
click at [313, 163] on span "transparency and accountability" at bounding box center [342, 141] width 326 height 96
click at [313, 164] on span "transparency and accountability" at bounding box center [342, 141] width 326 height 96
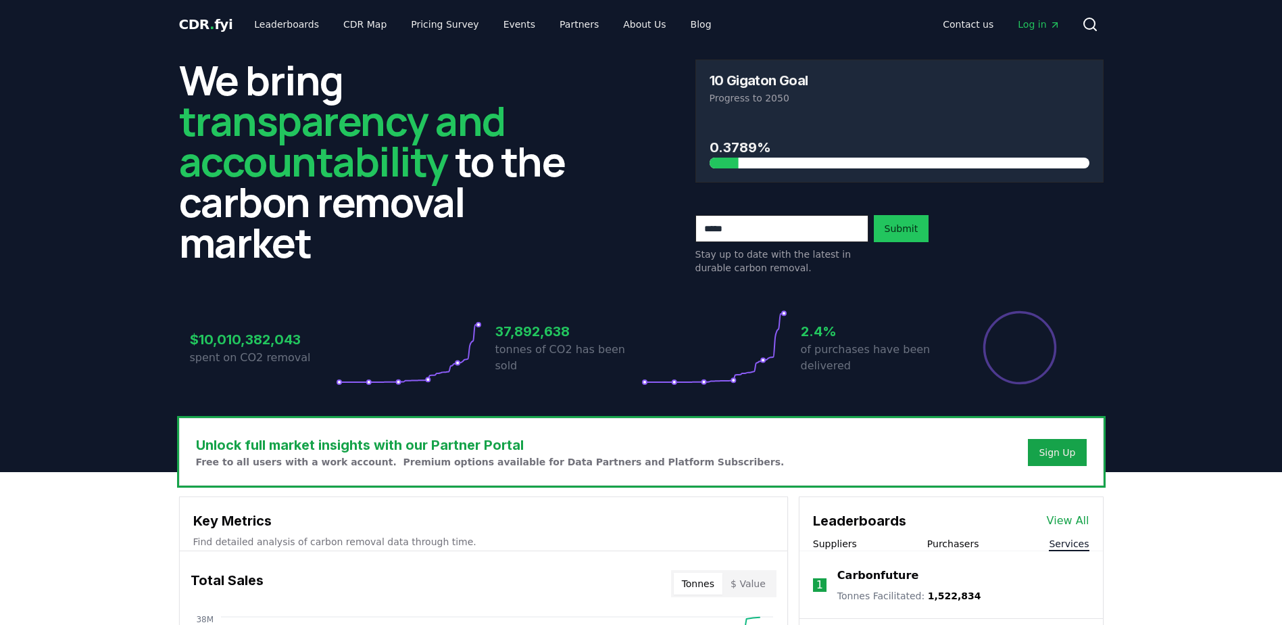
click at [312, 171] on span "transparency and accountability" at bounding box center [342, 141] width 326 height 96
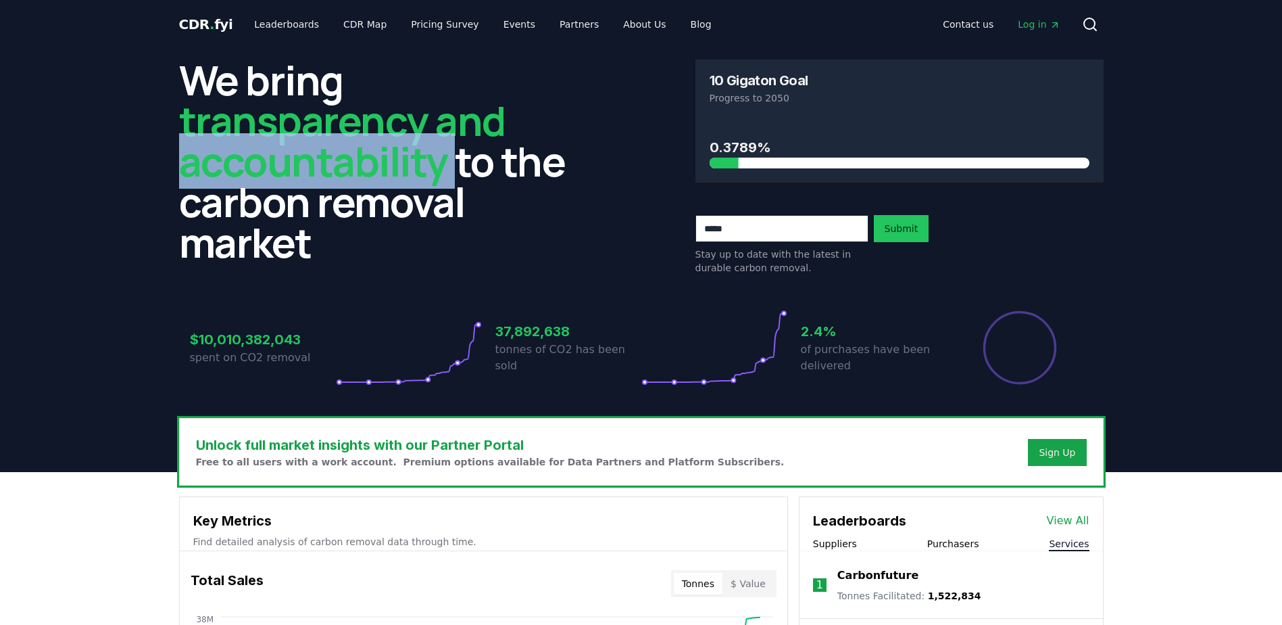
click at [312, 171] on span "transparency and accountability" at bounding box center [342, 141] width 326 height 96
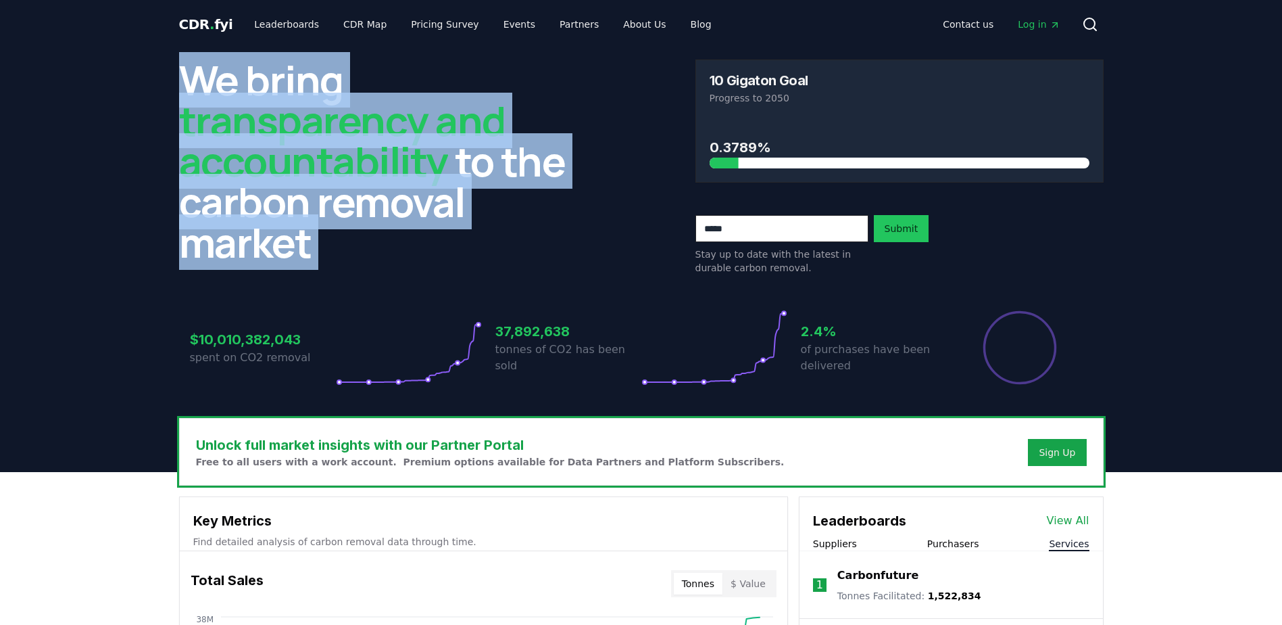
click at [312, 171] on span "transparency and accountability" at bounding box center [342, 141] width 326 height 96
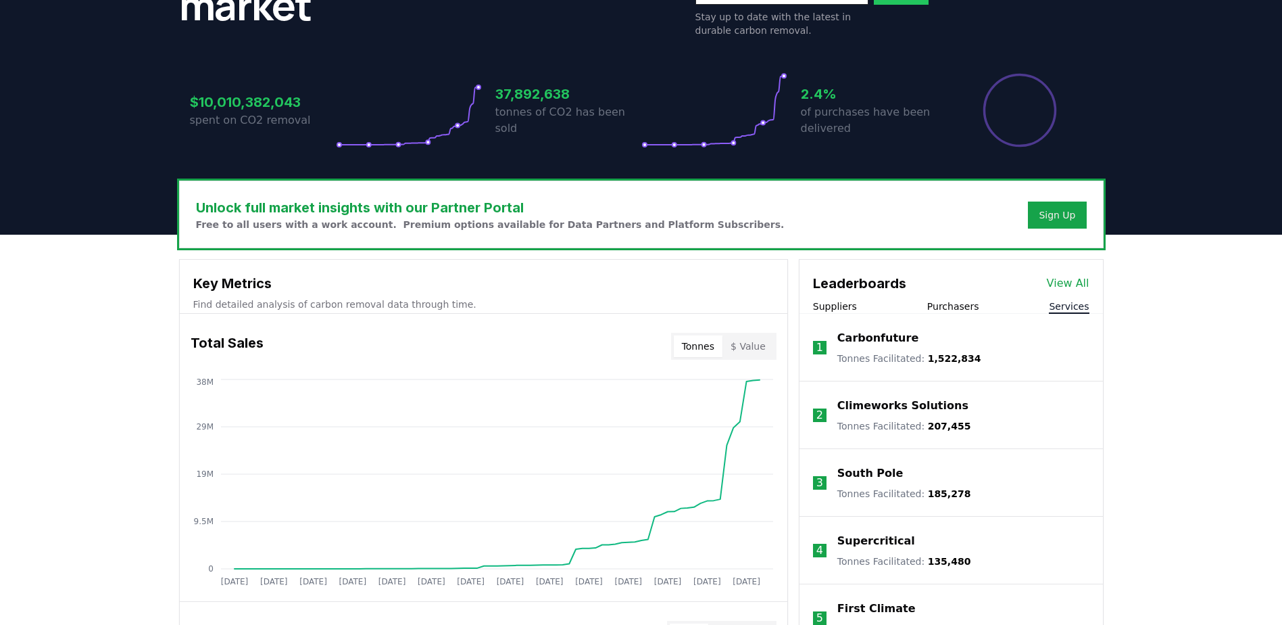
scroll to position [270, 0]
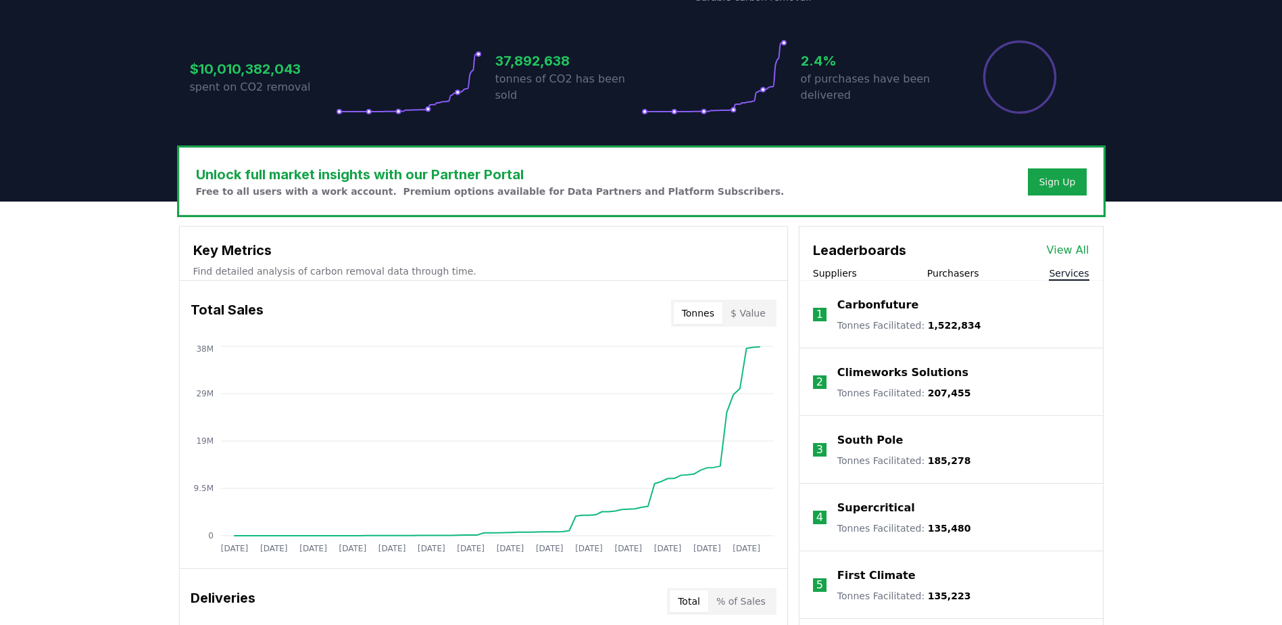
drag, startPoint x: 148, startPoint y: 340, endPoint x: 143, endPoint y: 389, distance: 49.6
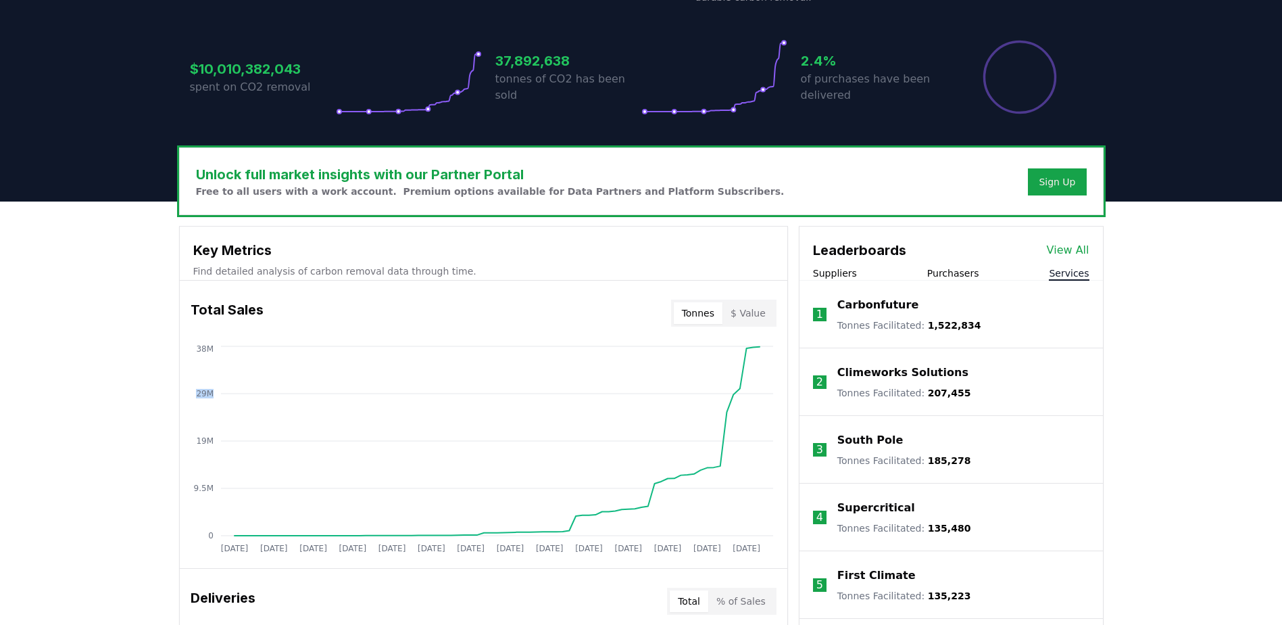
drag, startPoint x: 143, startPoint y: 389, endPoint x: 148, endPoint y: 433, distance: 44.2
drag, startPoint x: 148, startPoint y: 433, endPoint x: 149, endPoint y: 472, distance: 38.5
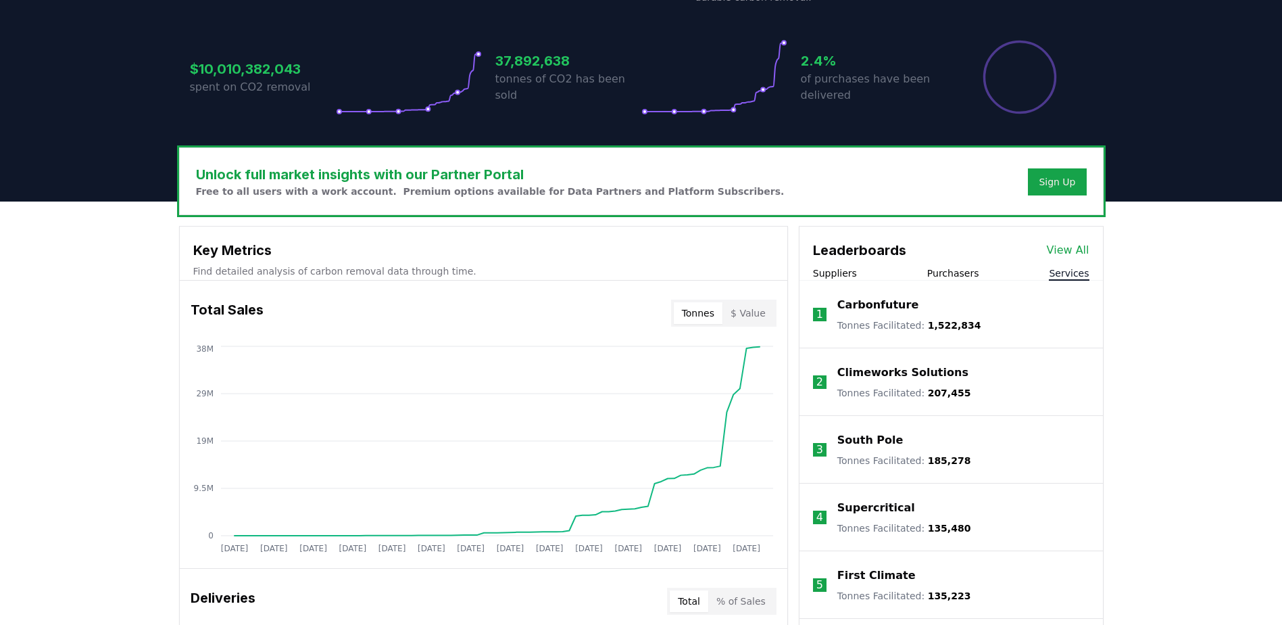
drag, startPoint x: 149, startPoint y: 472, endPoint x: 106, endPoint y: 477, distance: 43.6
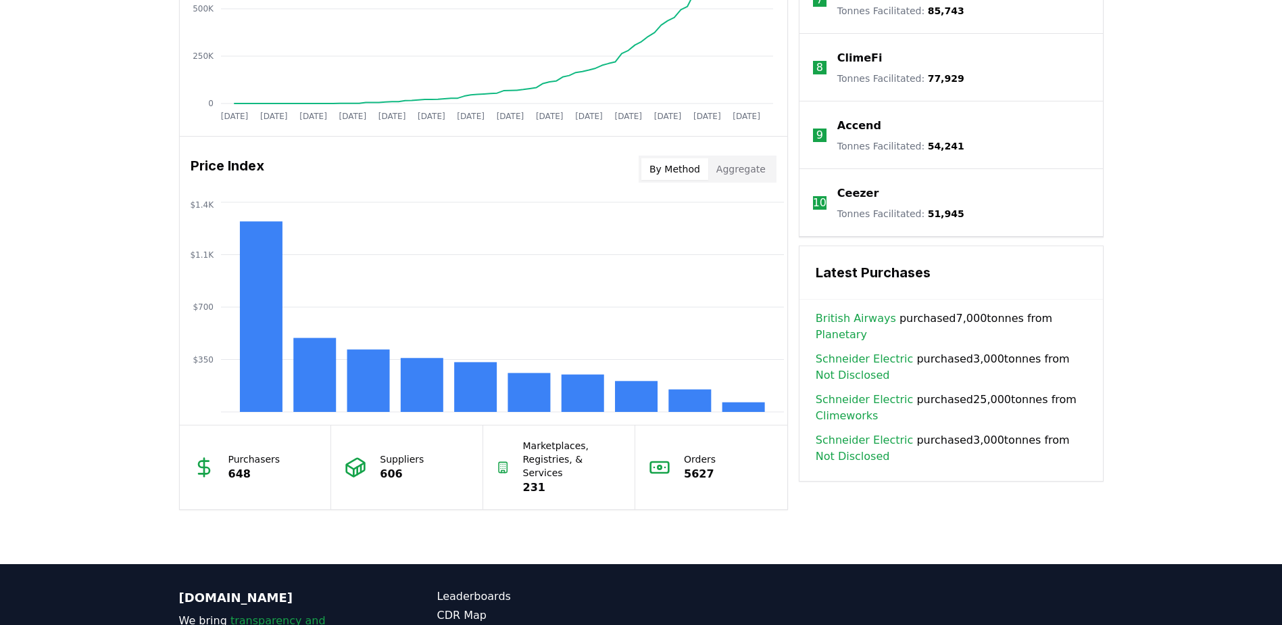
scroll to position [1014, 0]
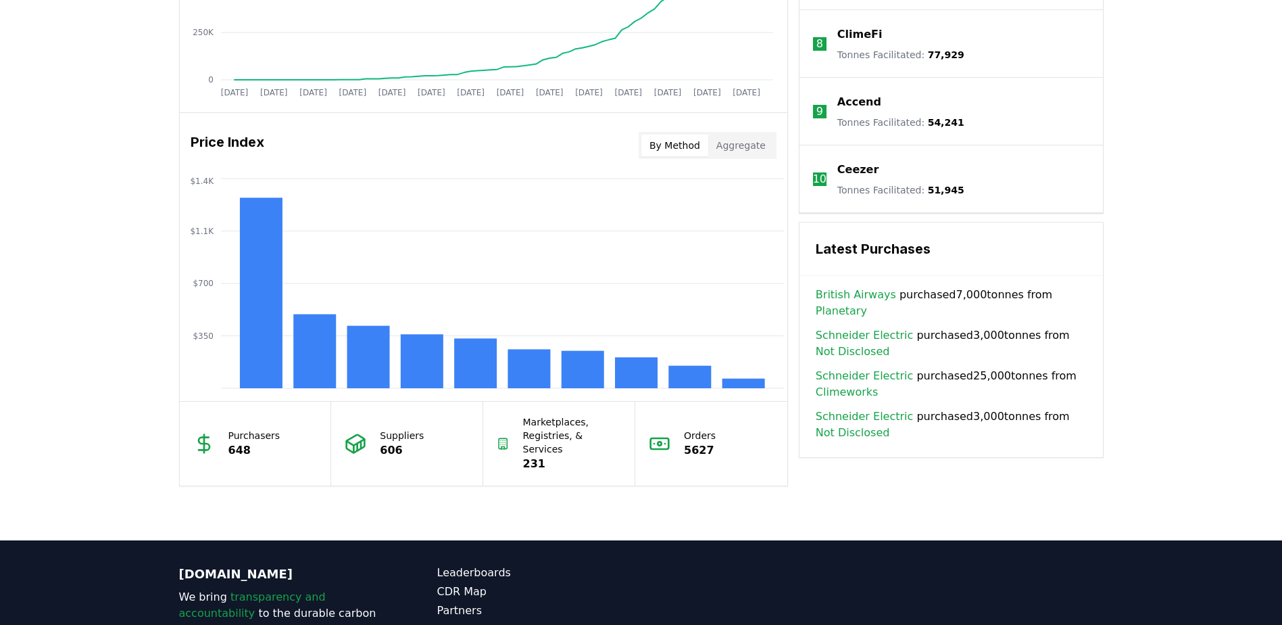
drag, startPoint x: 95, startPoint y: 439, endPoint x: 75, endPoint y: 442, distance: 19.8
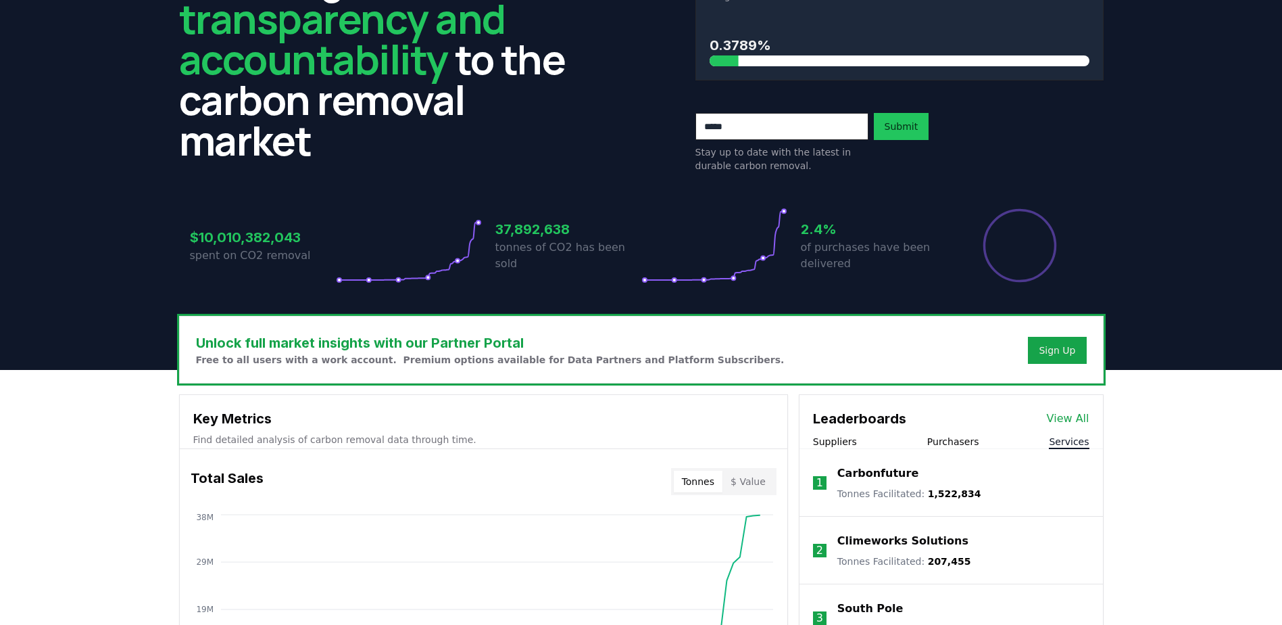
scroll to position [0, 0]
